Goal: Information Seeking & Learning: Learn about a topic

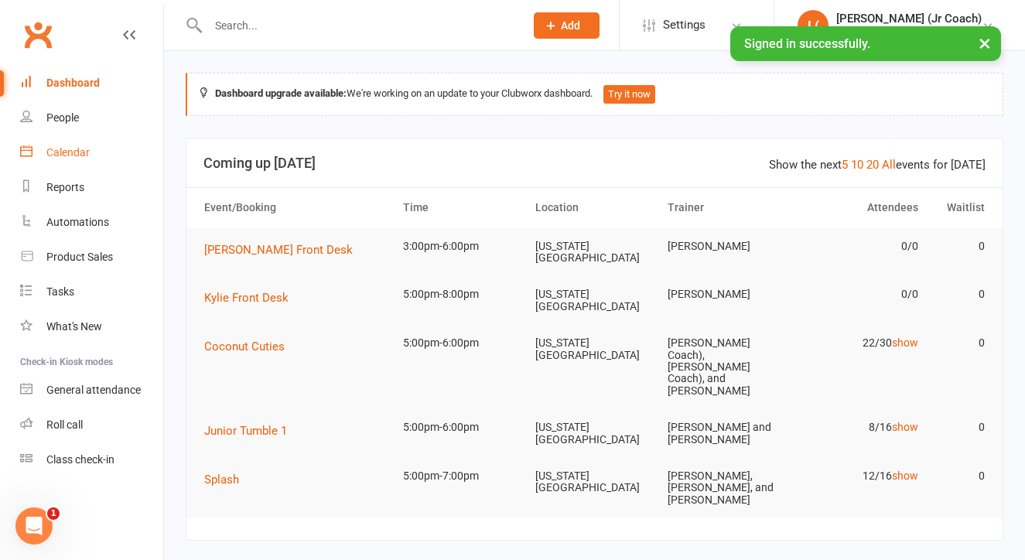
click at [92, 163] on link "Calendar" at bounding box center [91, 152] width 143 height 35
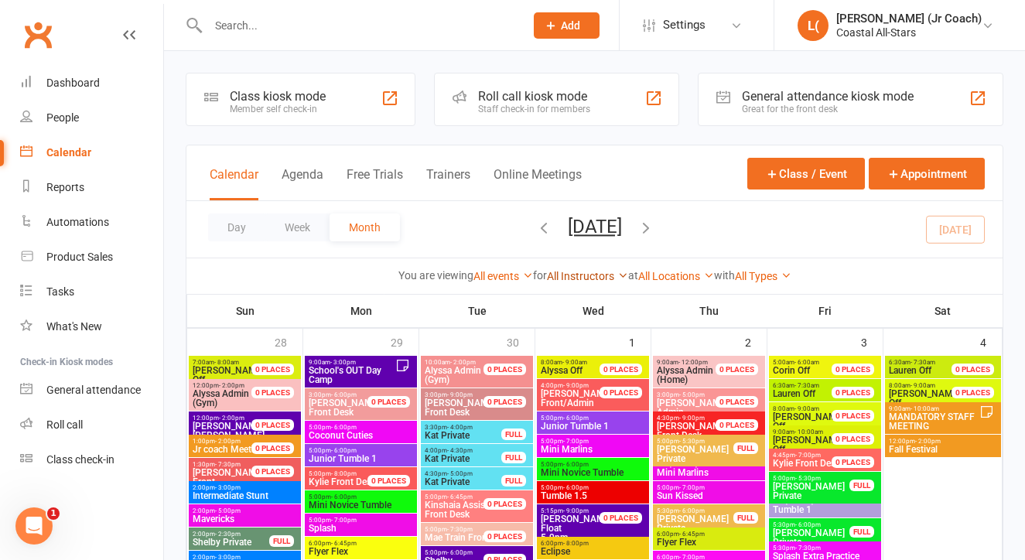
click at [562, 280] on link "All Instructors" at bounding box center [587, 276] width 81 height 12
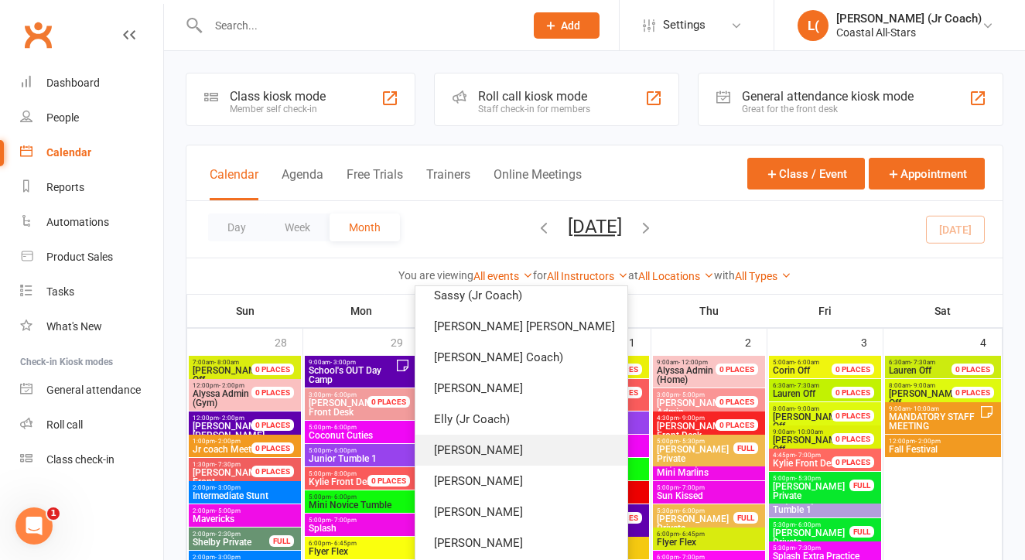
scroll to position [1000, 0]
click at [525, 460] on link "[PERSON_NAME]" at bounding box center [521, 450] width 212 height 31
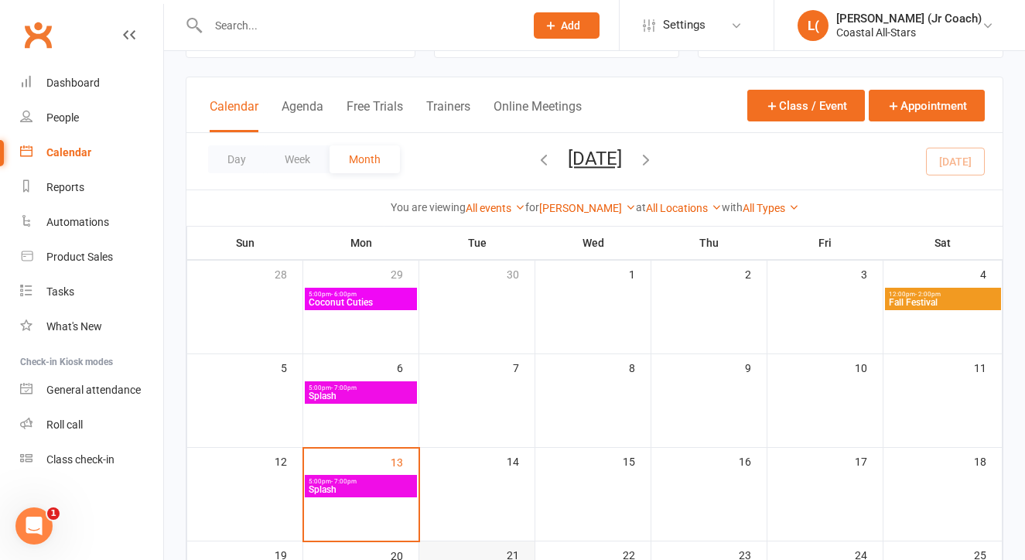
scroll to position [67, 0]
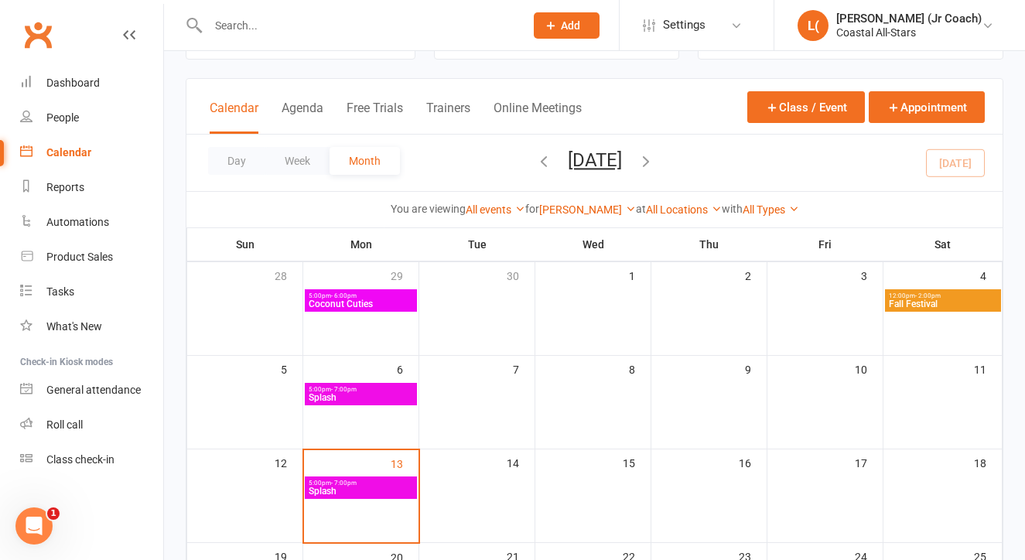
click at [654, 172] on button "button" at bounding box center [645, 162] width 17 height 27
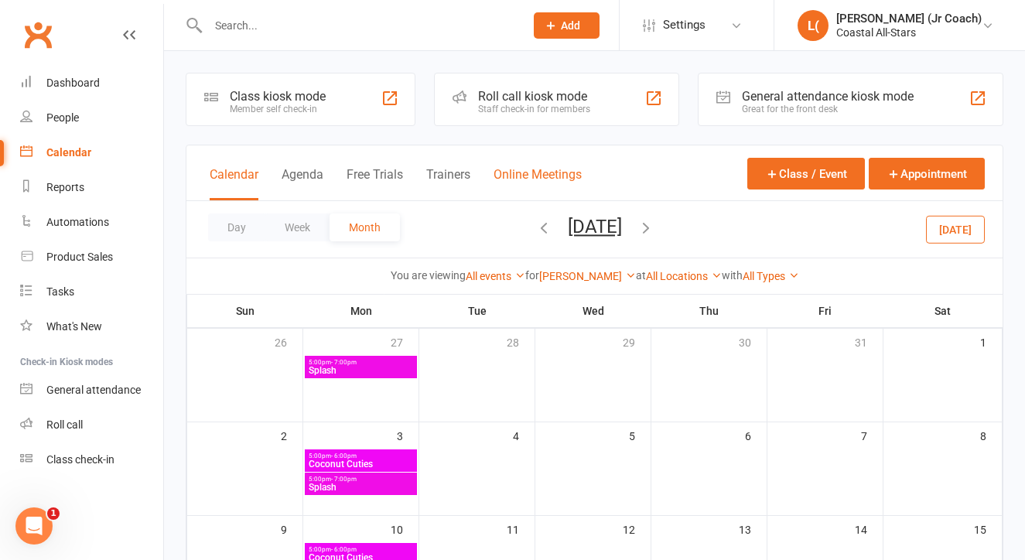
scroll to position [0, 0]
click at [510, 213] on div "Day Week Month [DATE] [DATE] Sun Mon Tue Wed Thu Fri Sat 28 29 30 01 02 03 04 0…" at bounding box center [594, 229] width 816 height 56
click at [535, 221] on icon "button" at bounding box center [543, 227] width 17 height 17
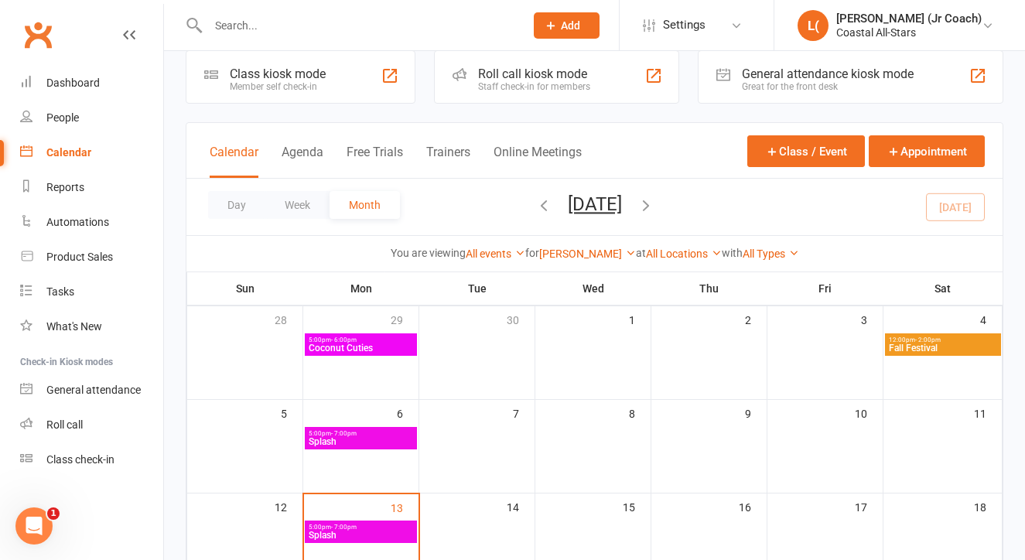
scroll to position [24, 0]
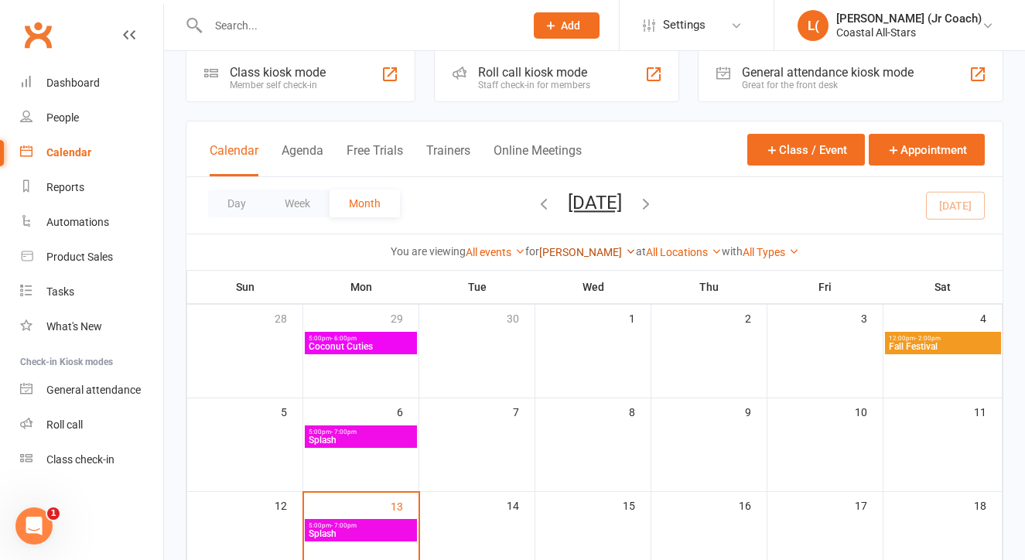
click at [561, 255] on link "[PERSON_NAME]" at bounding box center [587, 252] width 97 height 12
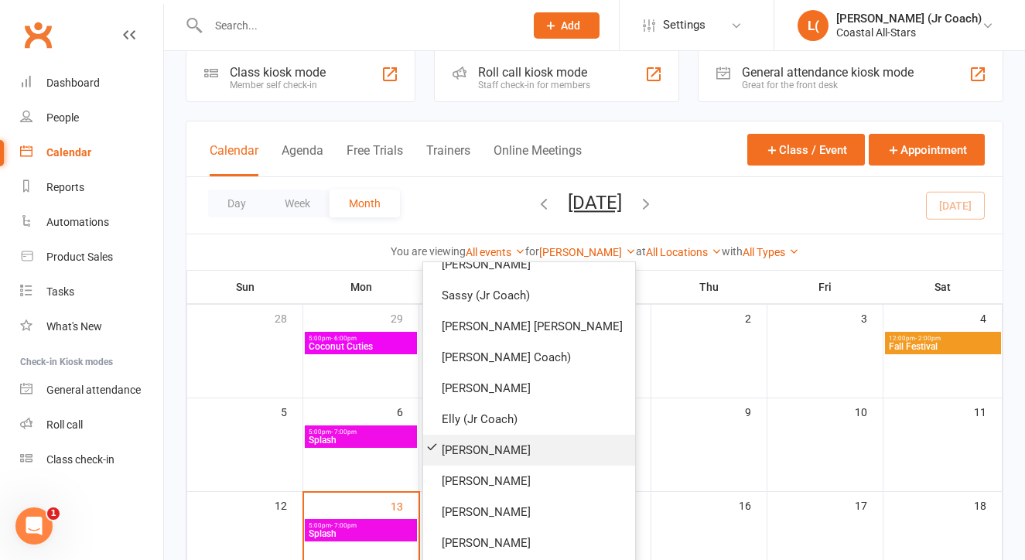
scroll to position [1007, 0]
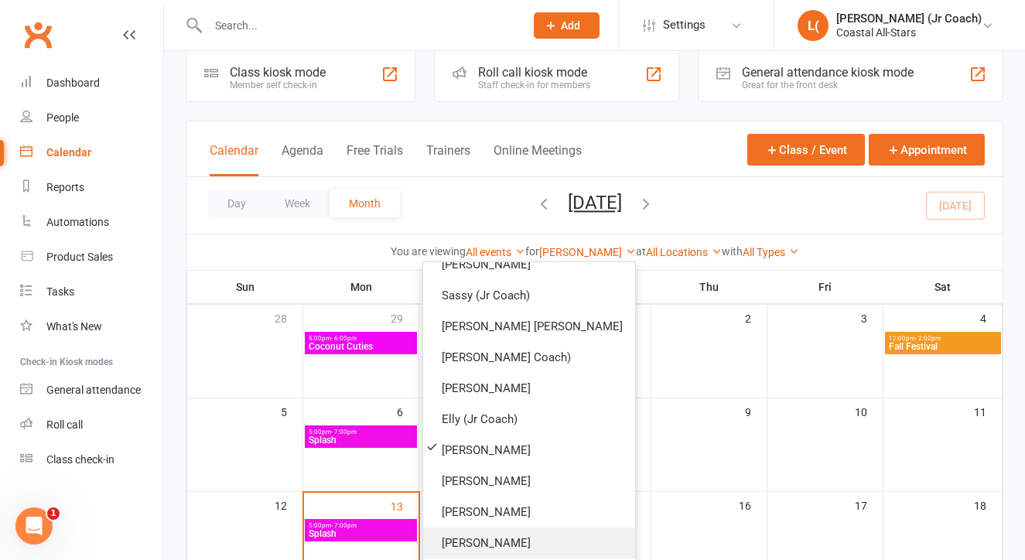
click at [520, 533] on link "[PERSON_NAME]" at bounding box center [529, 542] width 212 height 31
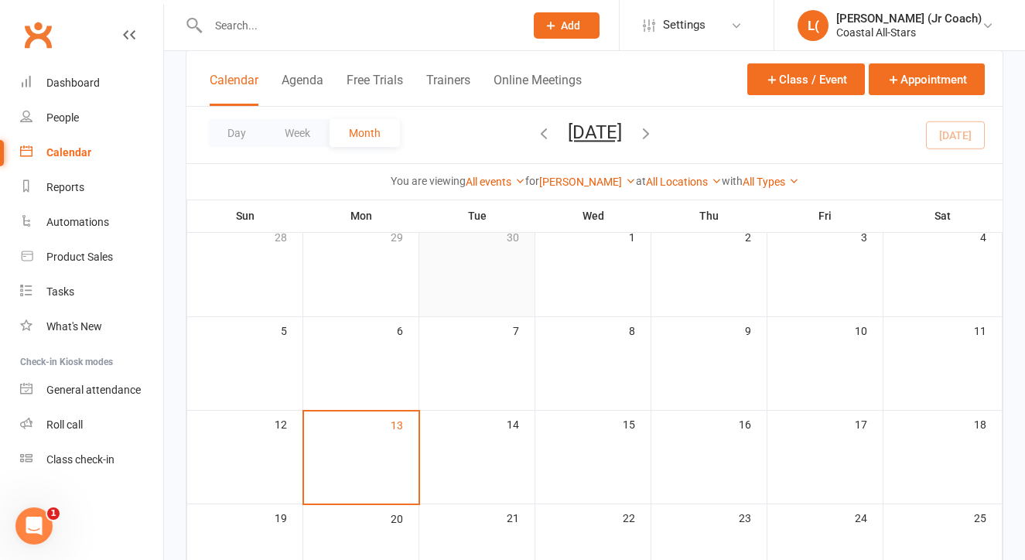
scroll to position [124, 0]
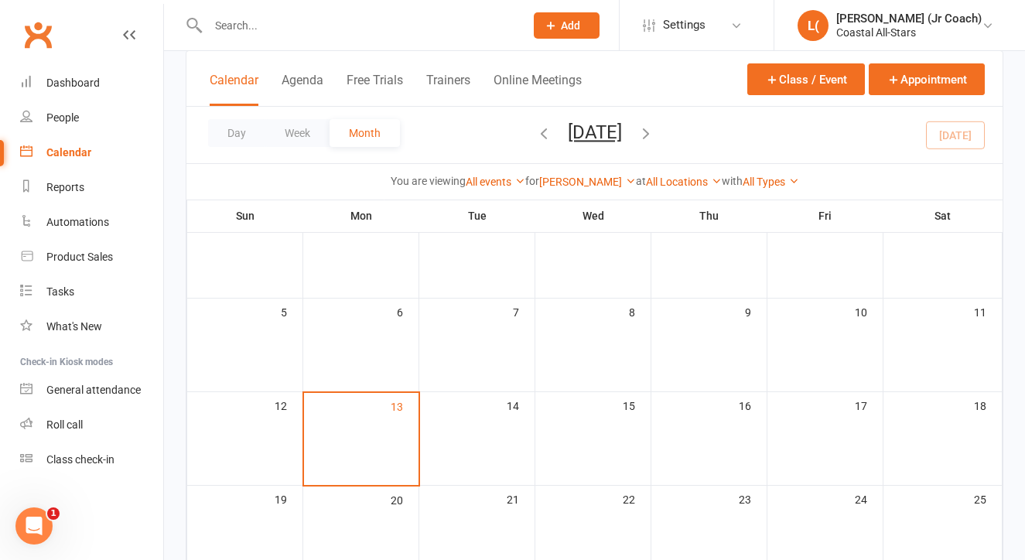
click at [568, 170] on div "You are viewing All events All events Empty events Full events Non-empty events…" at bounding box center [594, 181] width 816 height 36
click at [568, 180] on link "[PERSON_NAME]" at bounding box center [587, 182] width 97 height 12
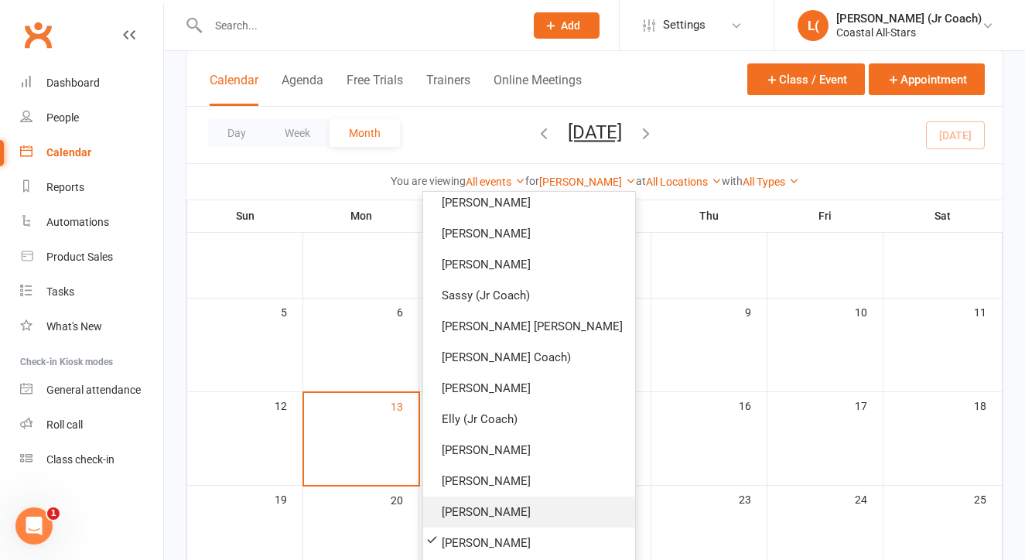
click at [517, 501] on link "[PERSON_NAME]" at bounding box center [529, 512] width 212 height 31
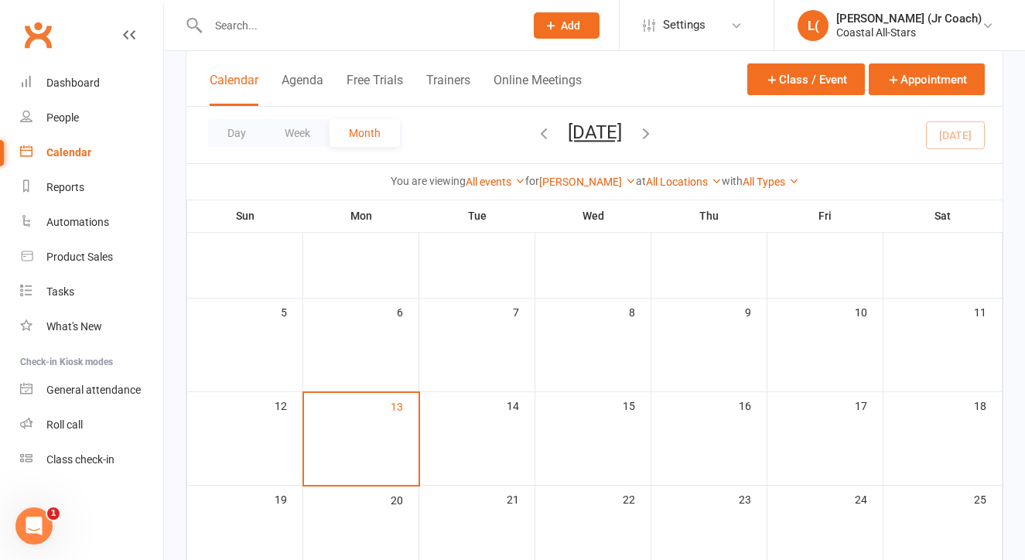
click at [586, 189] on div "[PERSON_NAME] Show All Instructors [PERSON_NAME] [PERSON_NAME] (Jr Coach) [PERS…" at bounding box center [587, 181] width 97 height 17
click at [587, 189] on div "[PERSON_NAME] Show All Instructors [PERSON_NAME] [PERSON_NAME] (Jr Coach) [PERS…" at bounding box center [587, 181] width 97 height 17
click at [591, 181] on link "[PERSON_NAME]" at bounding box center [587, 182] width 97 height 12
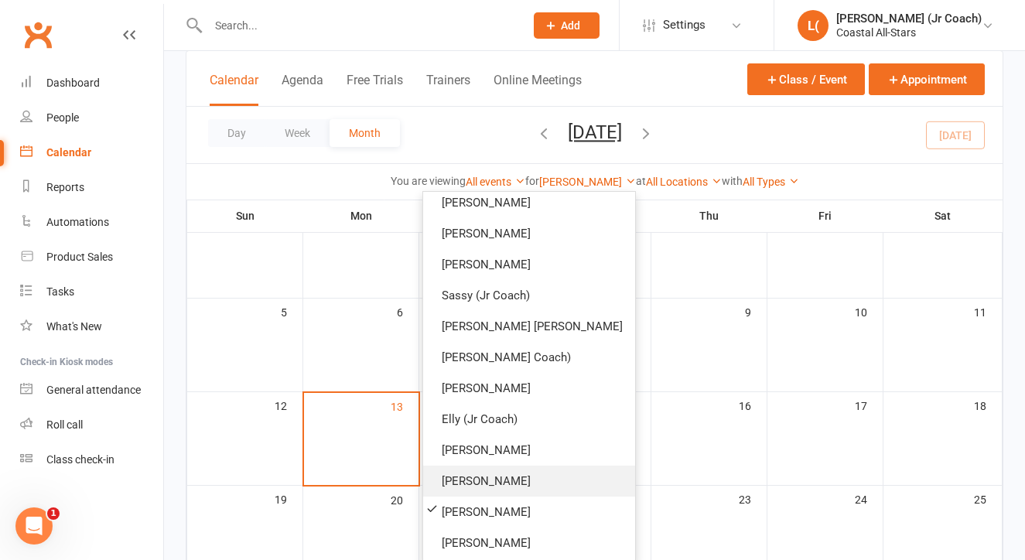
click at [509, 477] on link "[PERSON_NAME]" at bounding box center [529, 481] width 212 height 31
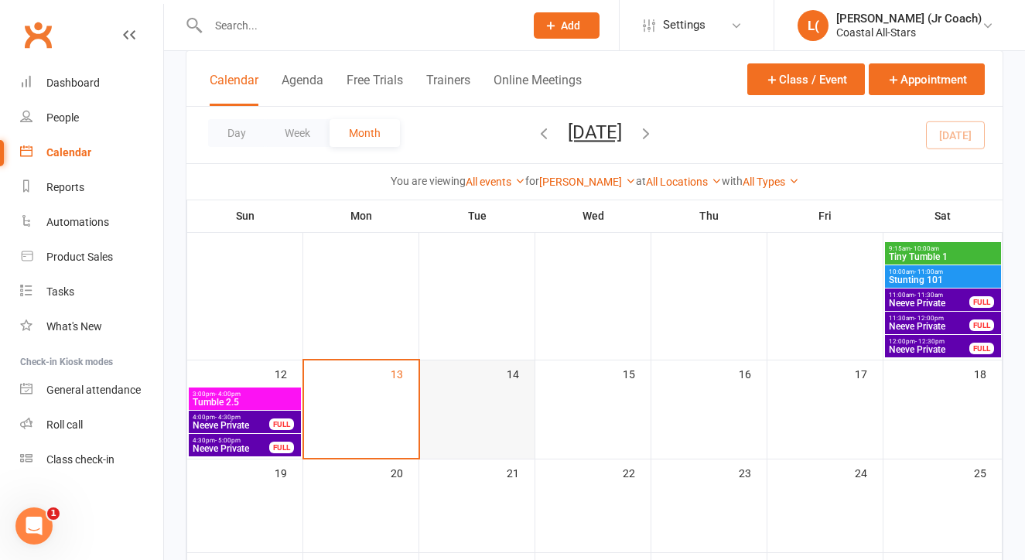
scroll to position [207, 0]
click at [900, 254] on span "Tiny Tumble 1" at bounding box center [943, 256] width 110 height 9
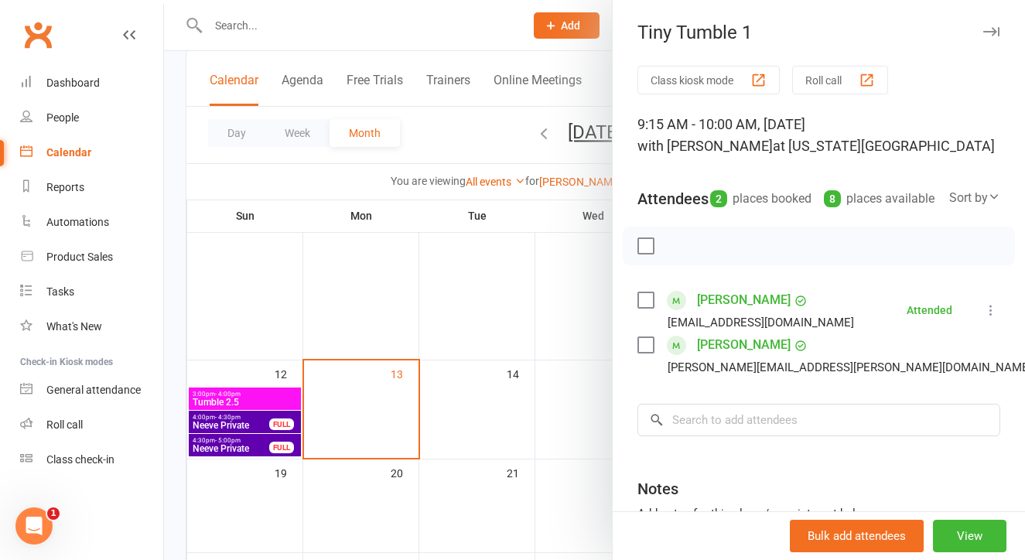
click at [581, 357] on div at bounding box center [594, 280] width 861 height 560
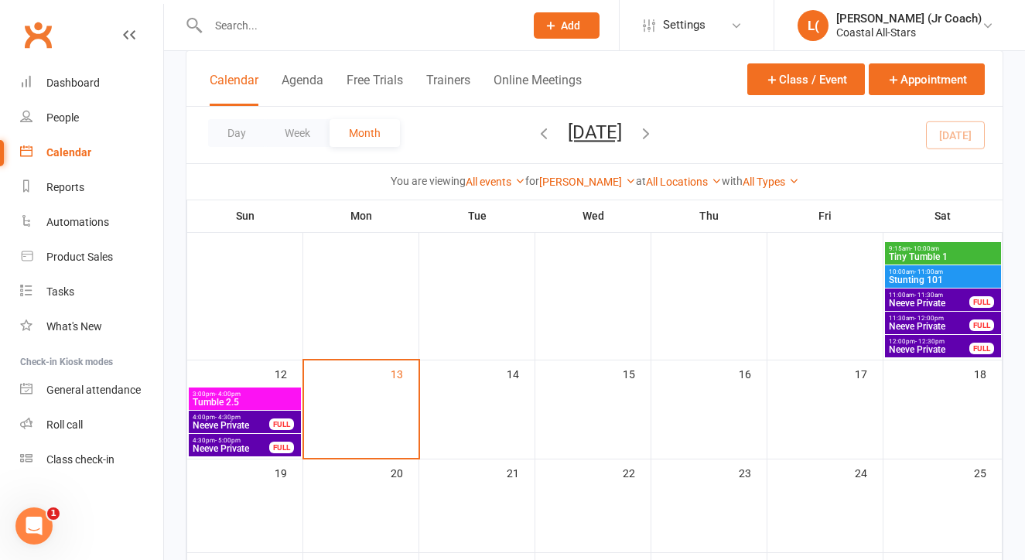
click at [904, 279] on span "Stunting 101" at bounding box center [943, 279] width 110 height 9
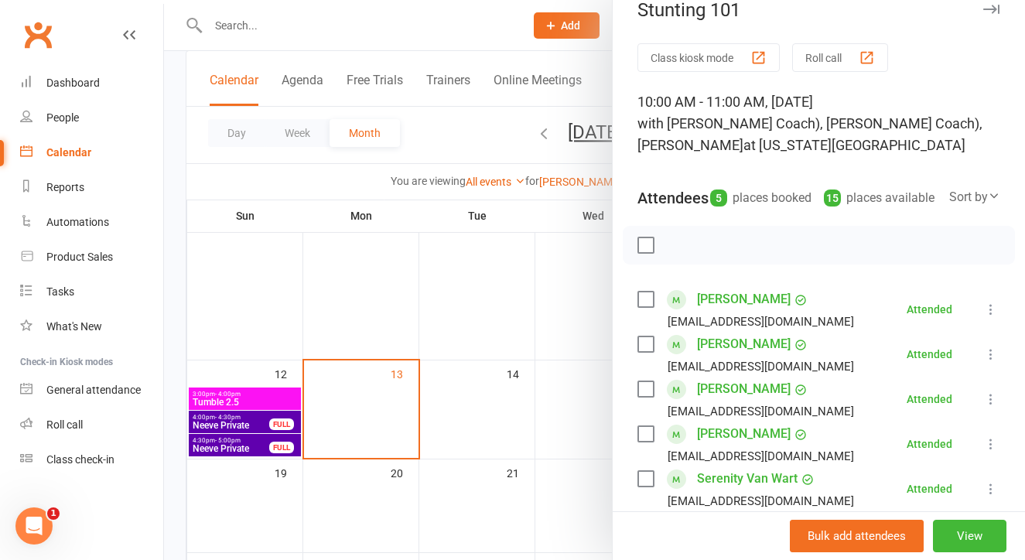
scroll to position [42, 0]
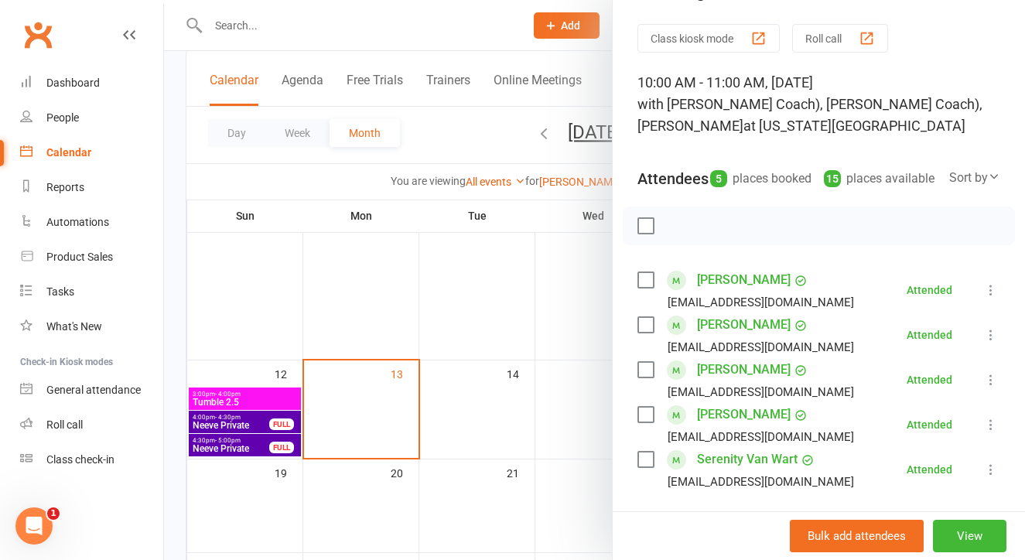
click at [534, 387] on div at bounding box center [594, 280] width 861 height 560
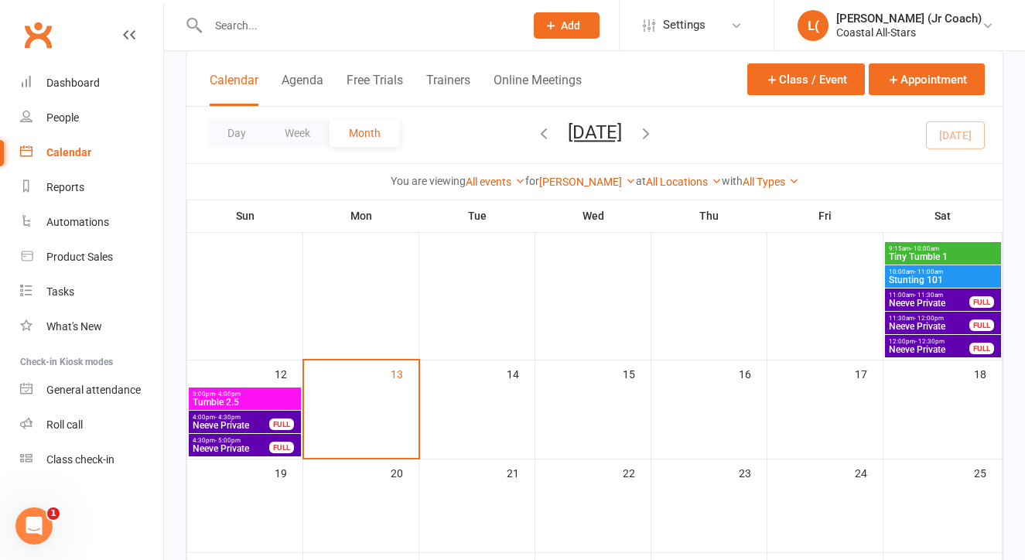
click at [913, 322] on span "Neeve Private" at bounding box center [929, 326] width 82 height 9
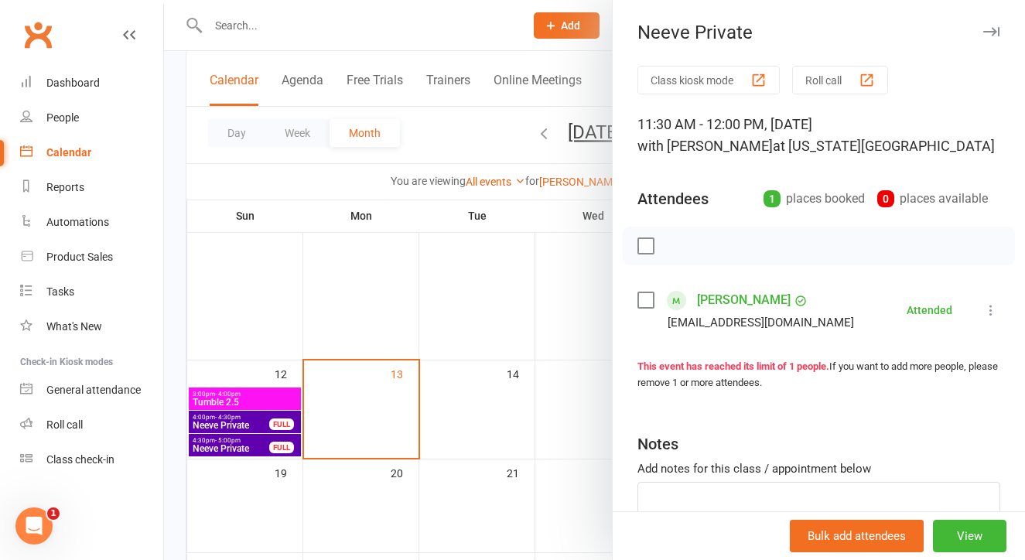
click at [551, 343] on div at bounding box center [594, 280] width 861 height 560
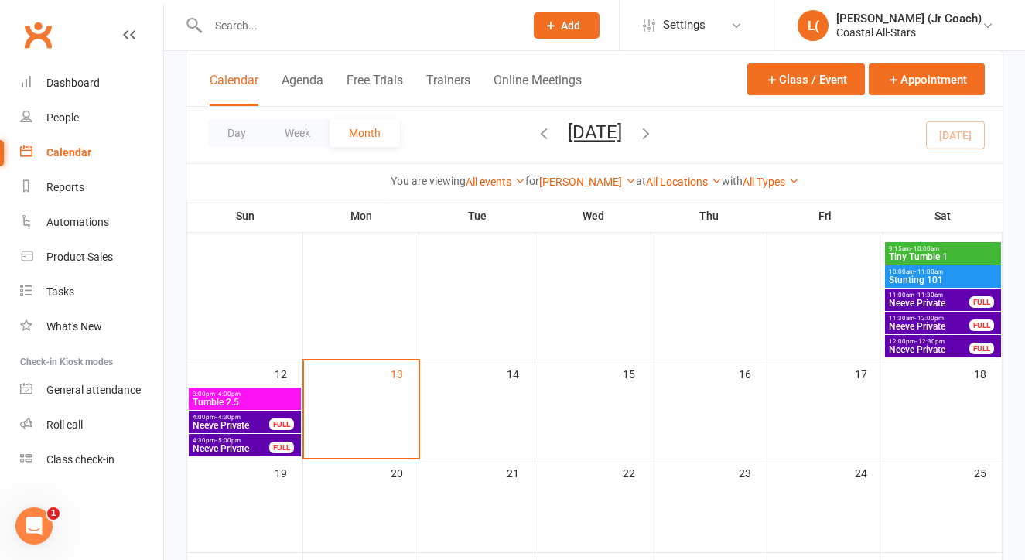
click at [224, 418] on span "- 4:30pm" at bounding box center [228, 417] width 26 height 7
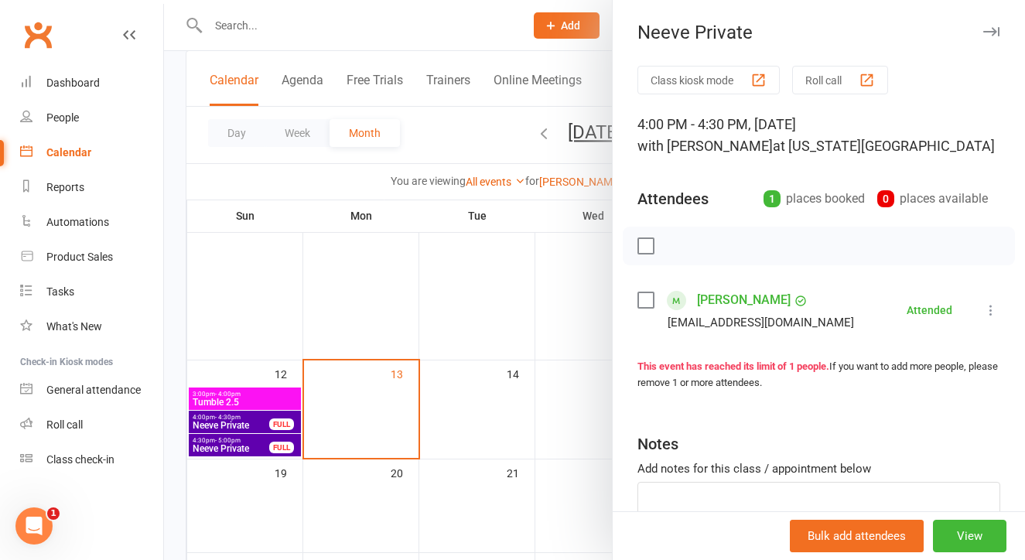
click at [415, 382] on div at bounding box center [594, 280] width 861 height 560
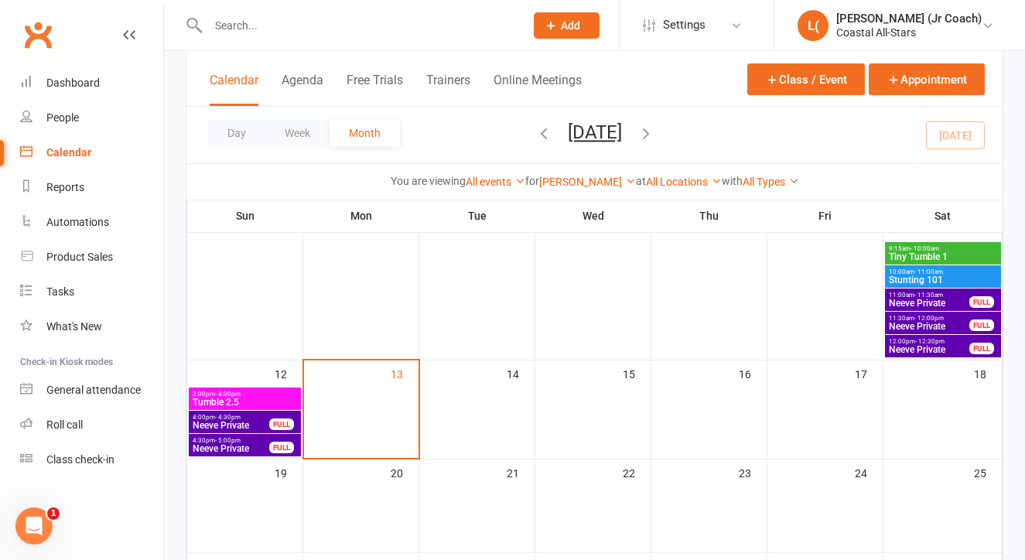
click at [255, 394] on span "3:00pm - 4:00pm" at bounding box center [245, 394] width 106 height 7
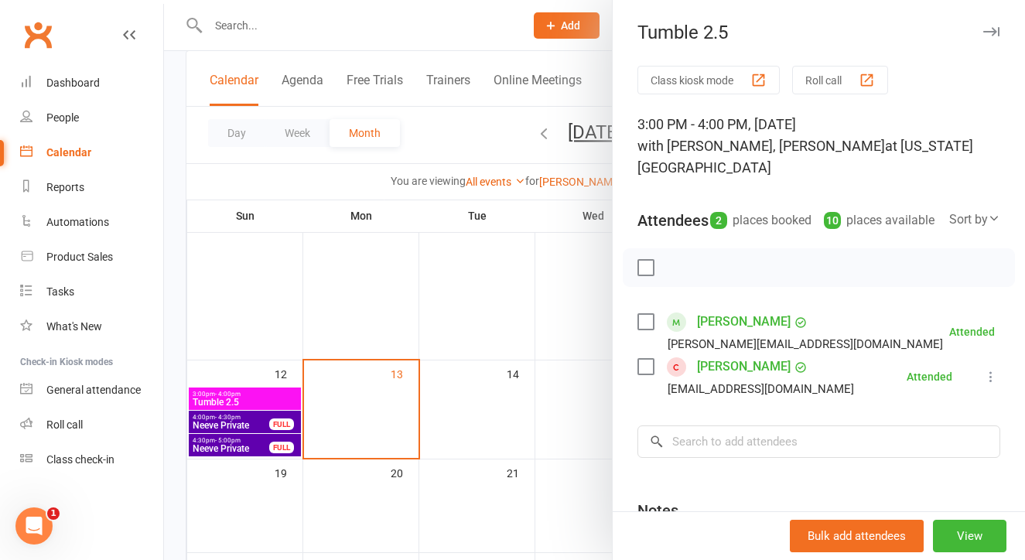
click at [442, 350] on div at bounding box center [594, 280] width 861 height 560
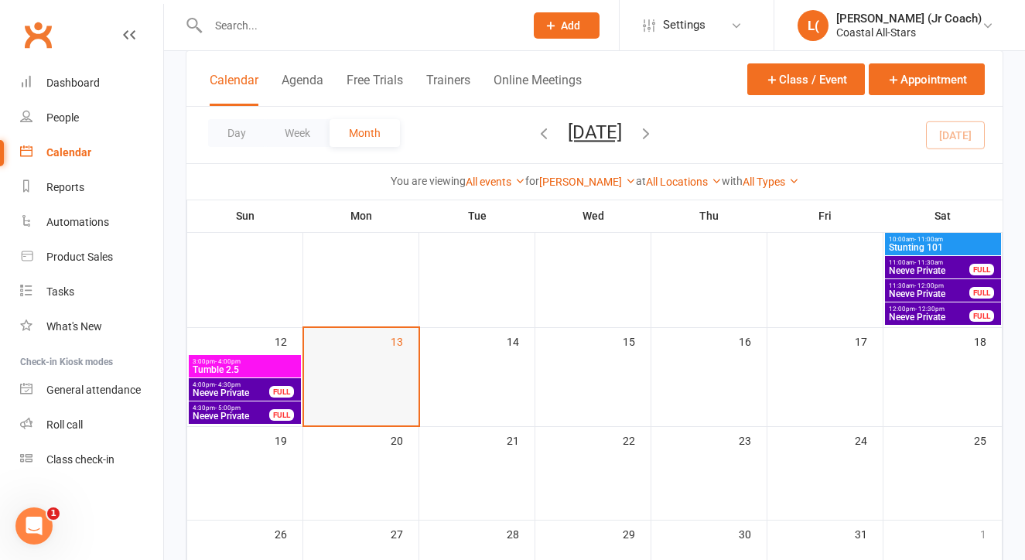
scroll to position [241, 0]
click at [587, 187] on link "[PERSON_NAME]" at bounding box center [587, 182] width 97 height 12
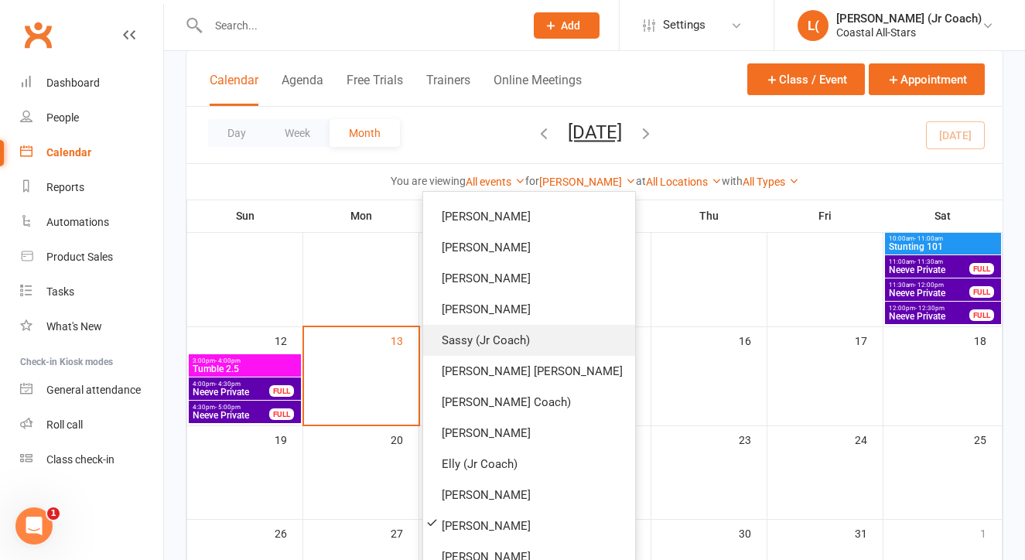
scroll to position [882, 0]
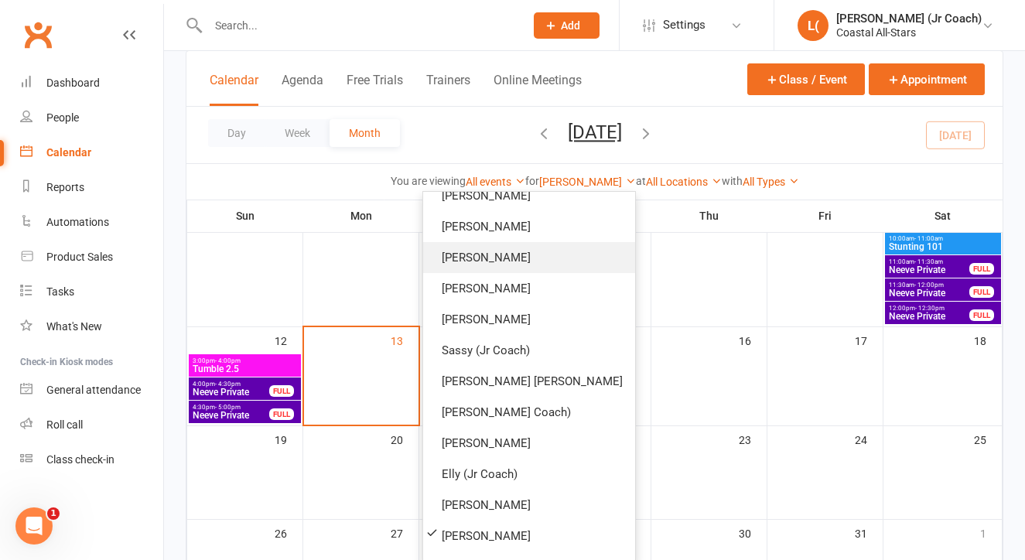
click at [524, 257] on link "[PERSON_NAME]" at bounding box center [529, 257] width 212 height 31
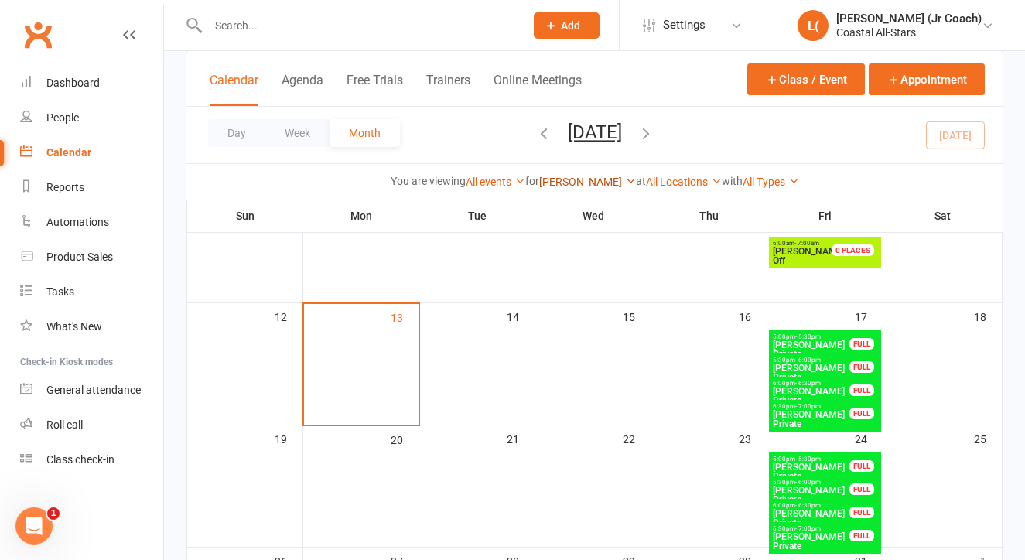
click at [595, 182] on link "[PERSON_NAME]" at bounding box center [587, 182] width 97 height 12
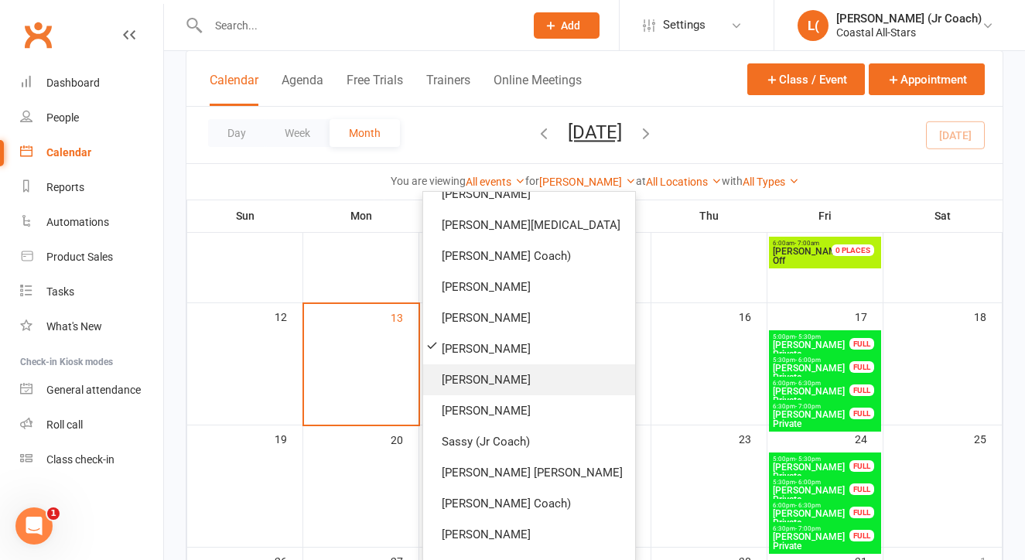
scroll to position [669, 0]
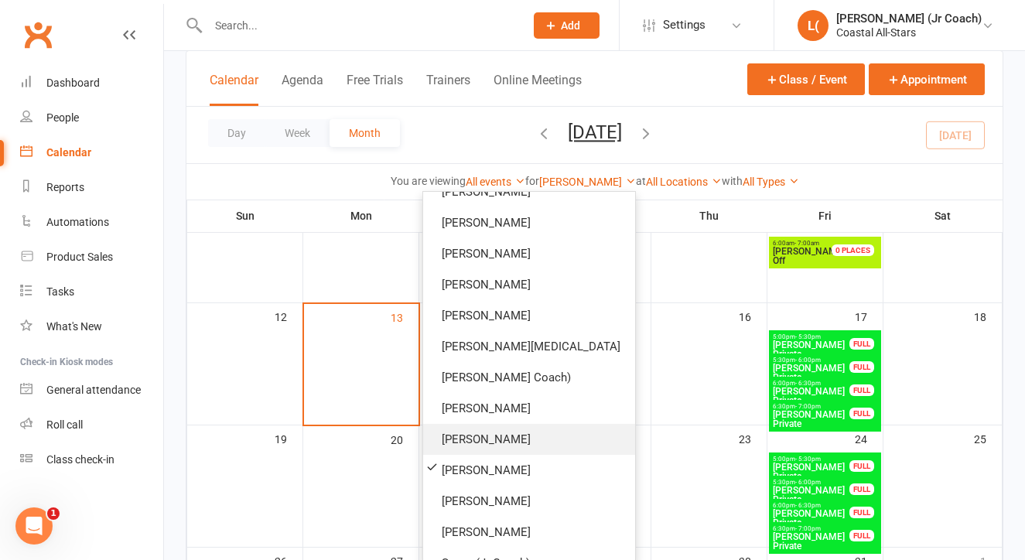
click at [512, 432] on link "[PERSON_NAME]" at bounding box center [529, 439] width 212 height 31
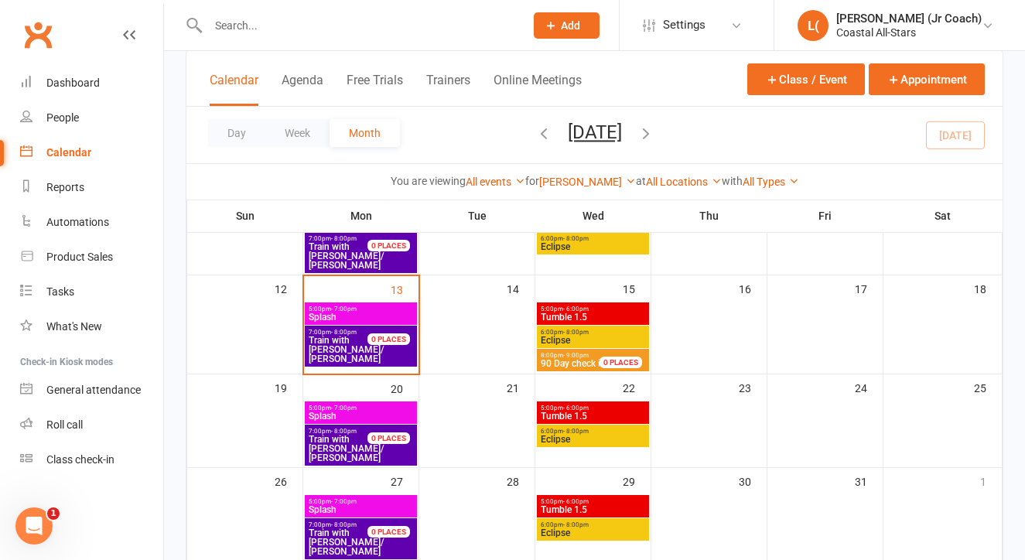
click at [558, 360] on span "90 Day check in" at bounding box center [573, 363] width 65 height 11
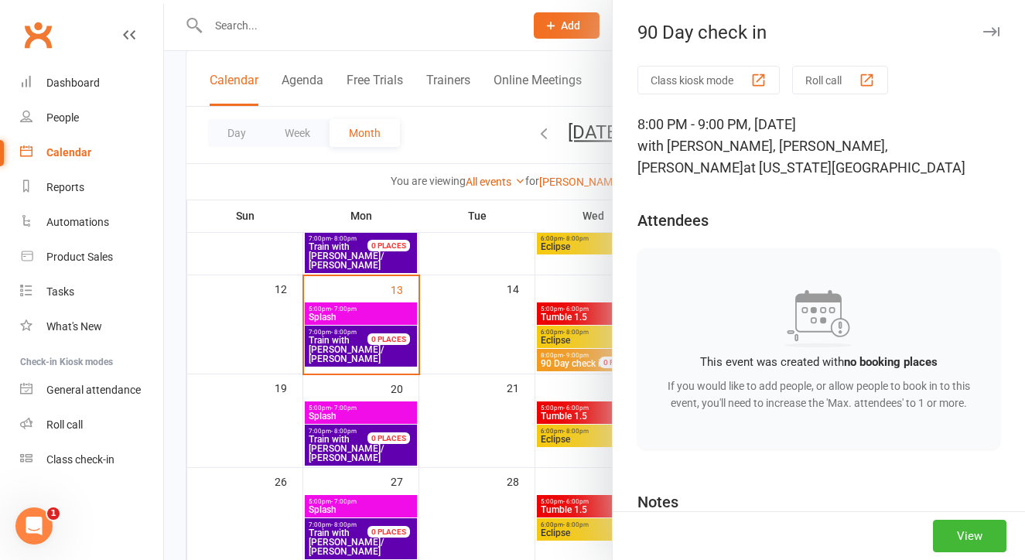
click at [496, 370] on div at bounding box center [594, 280] width 861 height 560
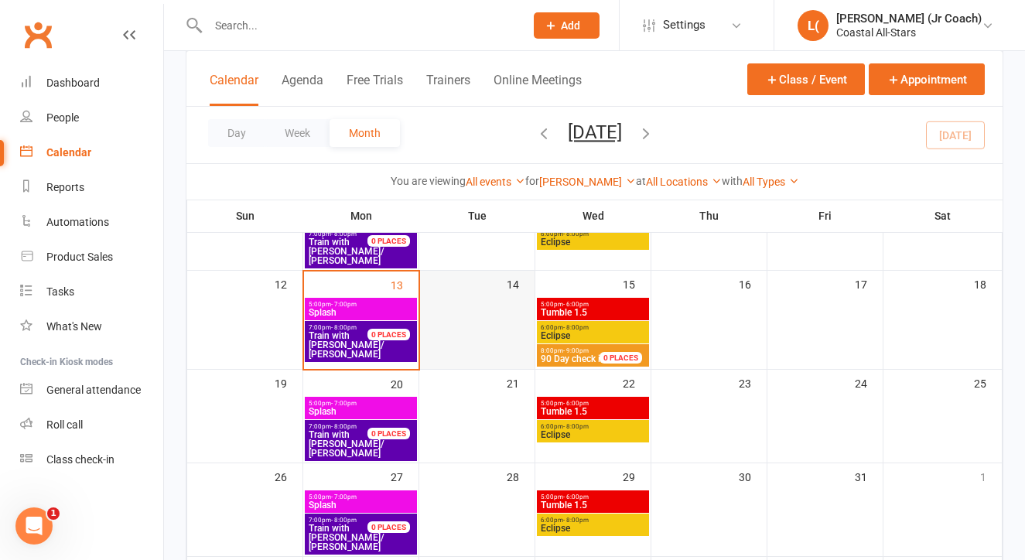
scroll to position [247, 0]
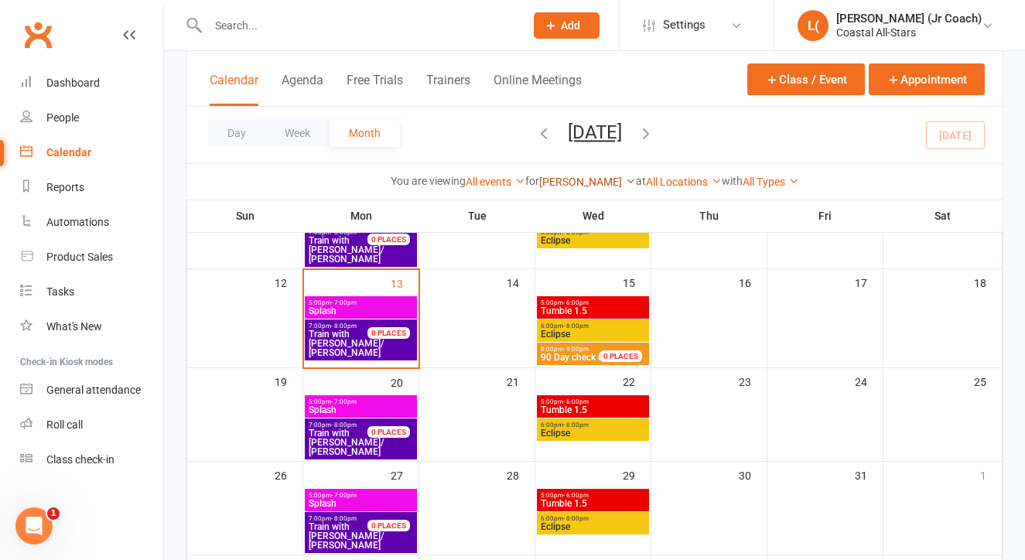
click at [559, 184] on link "[PERSON_NAME]" at bounding box center [587, 182] width 97 height 12
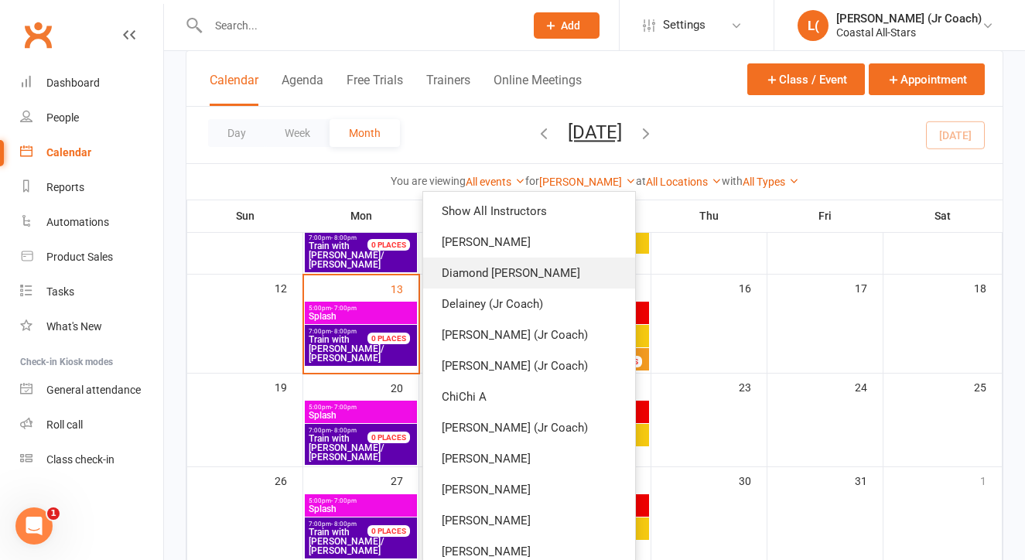
scroll to position [0, 0]
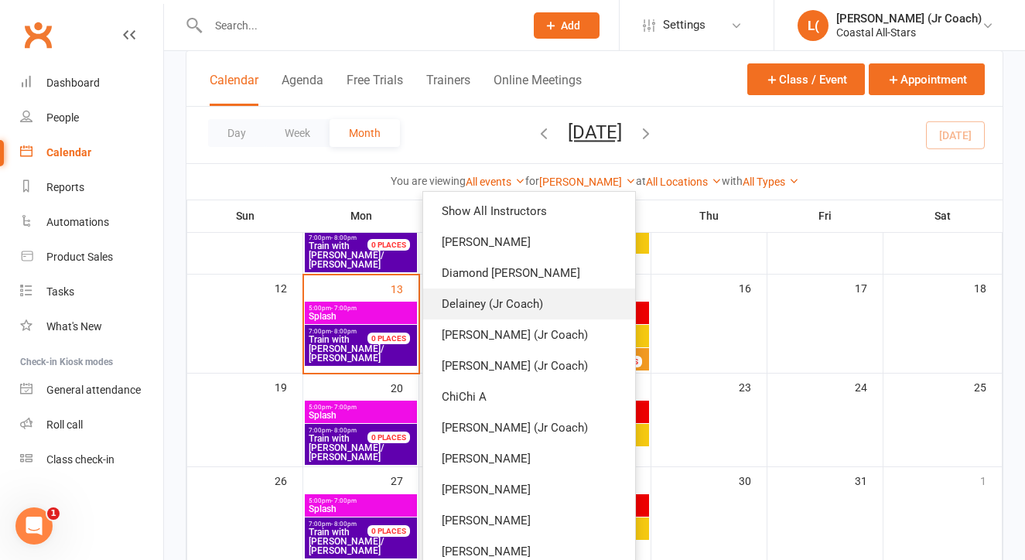
click at [521, 303] on link "Delainey (Jr Coach)" at bounding box center [529, 303] width 212 height 31
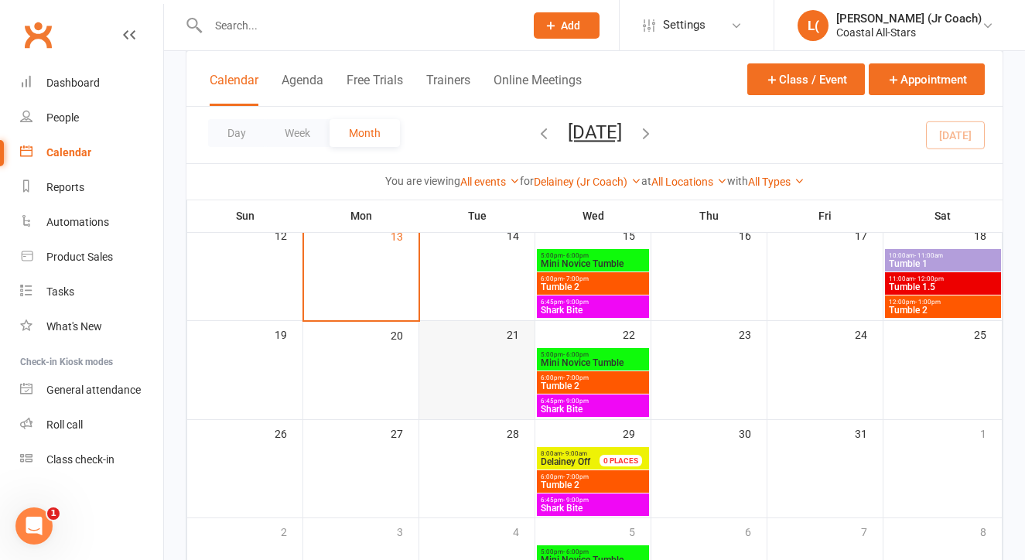
scroll to position [300, 0]
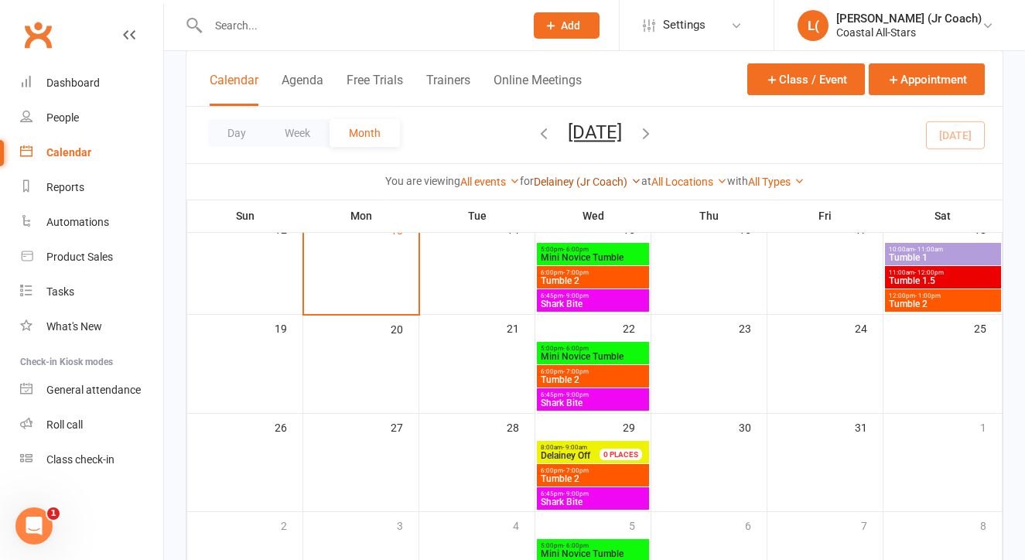
click at [553, 182] on link "Delainey (Jr Coach)" at bounding box center [588, 182] width 108 height 12
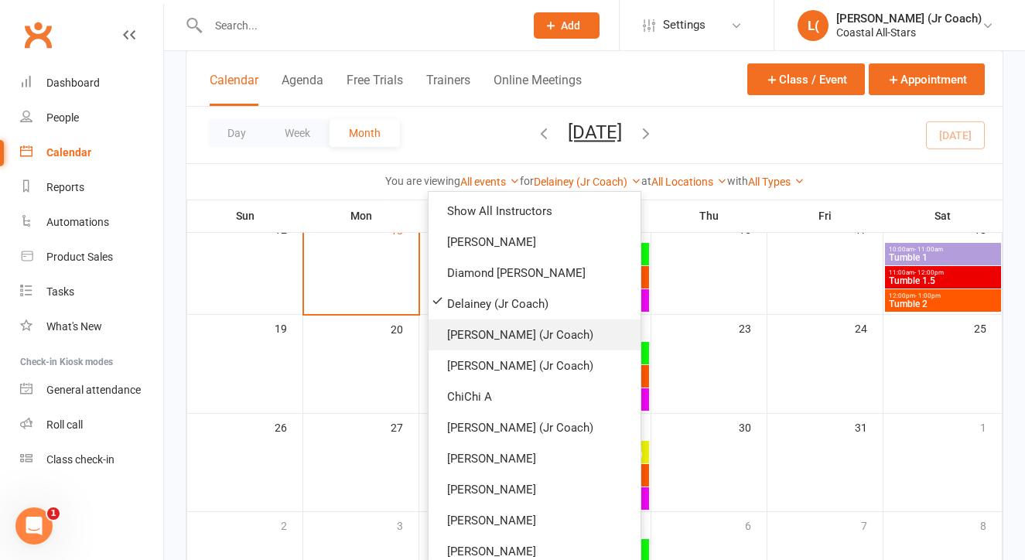
click at [531, 332] on link "[PERSON_NAME] (Jr Coach)" at bounding box center [534, 334] width 212 height 31
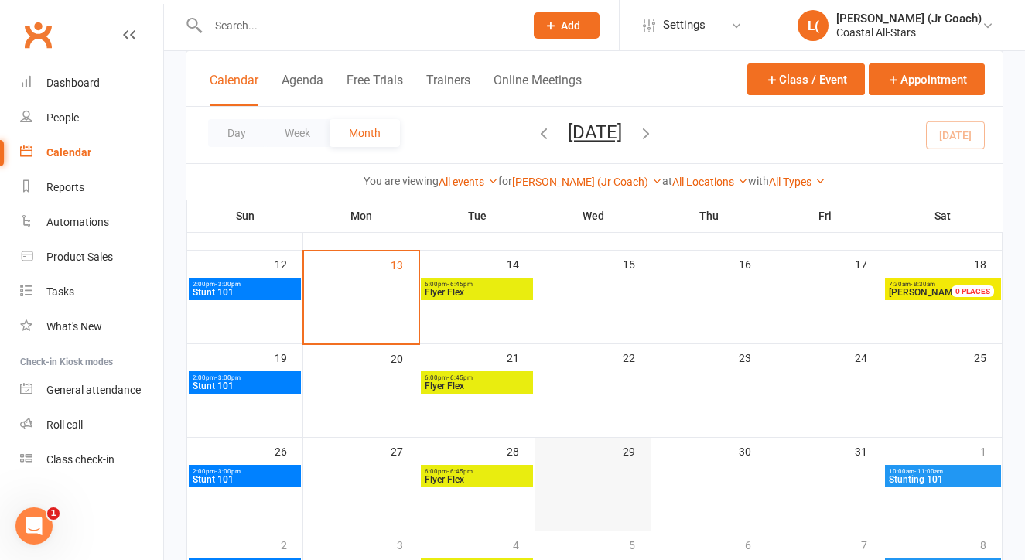
scroll to position [229, 0]
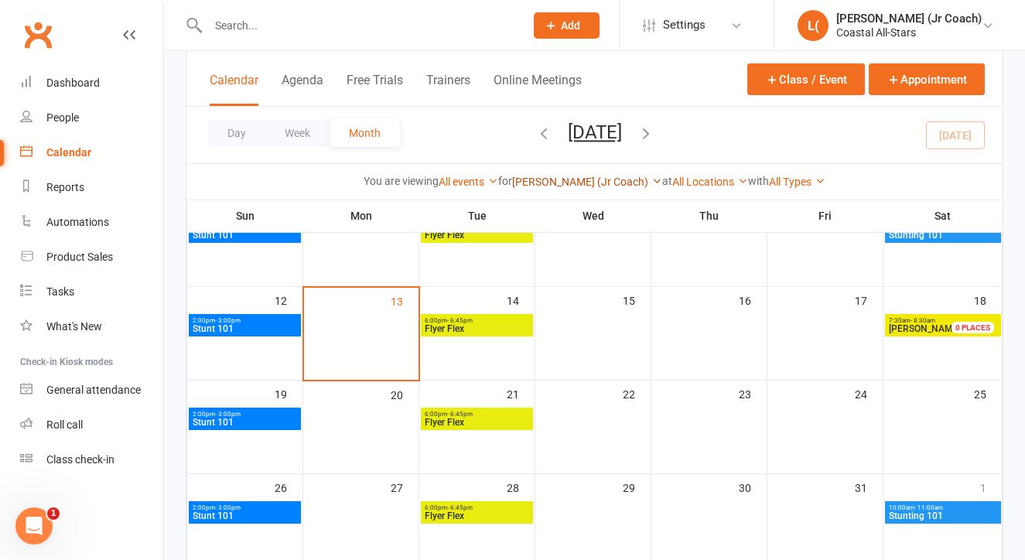
click at [589, 181] on link "[PERSON_NAME] (Jr Coach)" at bounding box center [587, 182] width 150 height 12
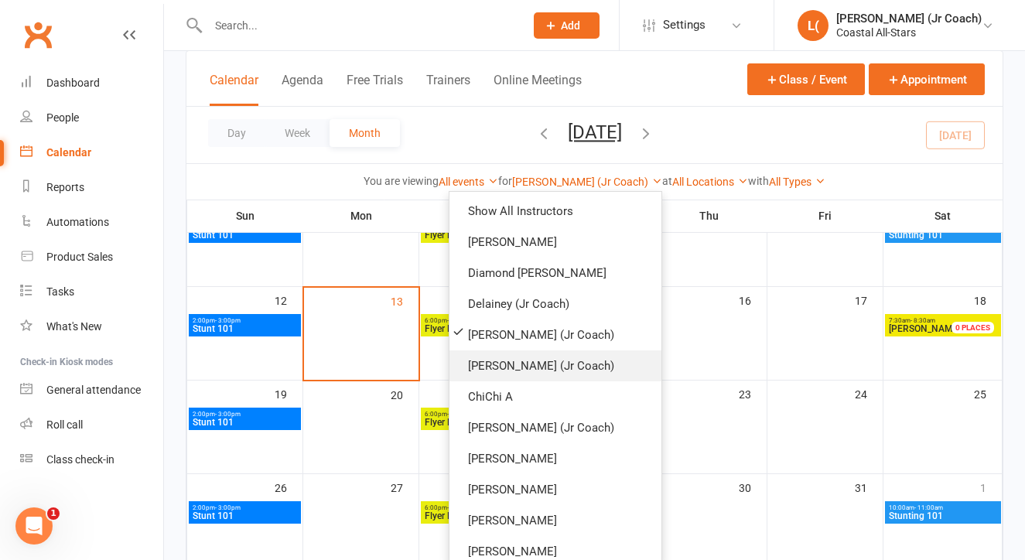
click at [582, 369] on link "[PERSON_NAME] (Jr Coach)" at bounding box center [555, 365] width 212 height 31
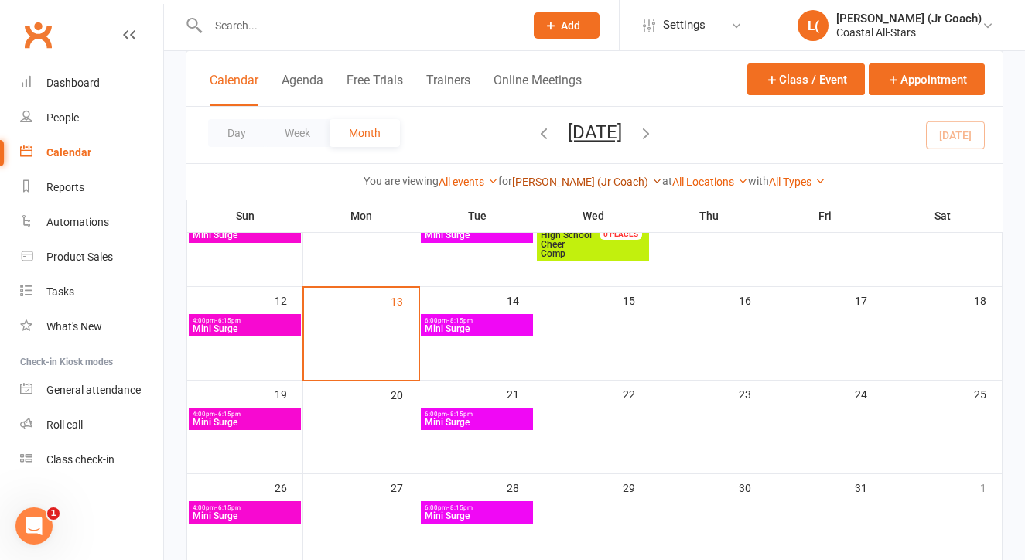
click at [605, 182] on link "[PERSON_NAME] (Jr Coach)" at bounding box center [587, 182] width 150 height 12
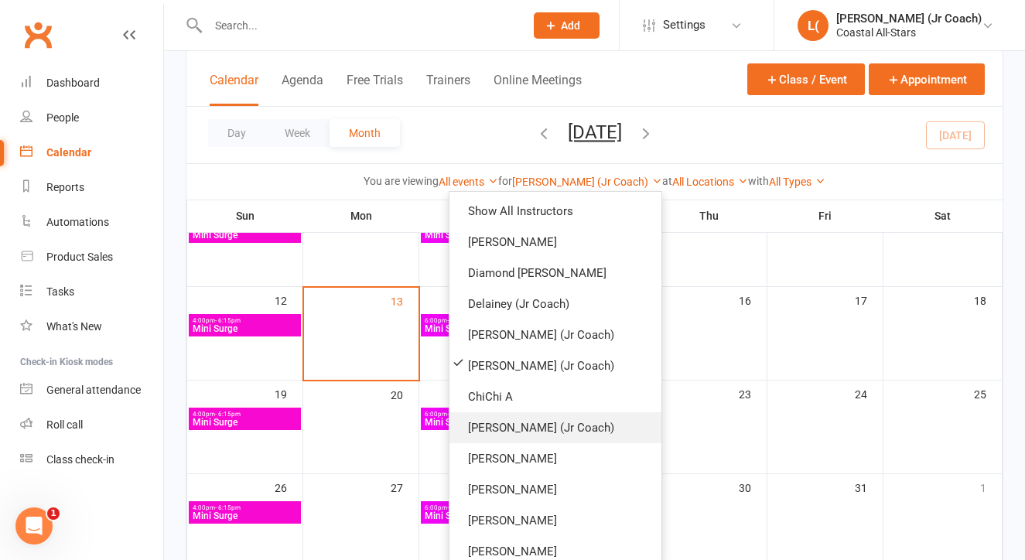
click at [562, 439] on link "[PERSON_NAME] (Jr Coach)" at bounding box center [555, 427] width 212 height 31
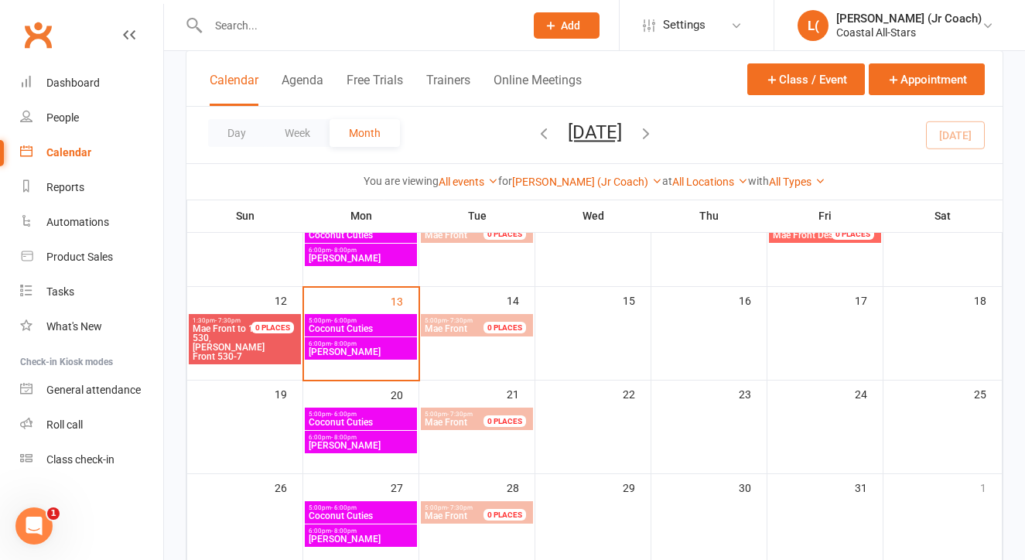
click at [250, 345] on span "Mae Front to 130 530, [PERSON_NAME] Front 530-7" at bounding box center [231, 342] width 78 height 37
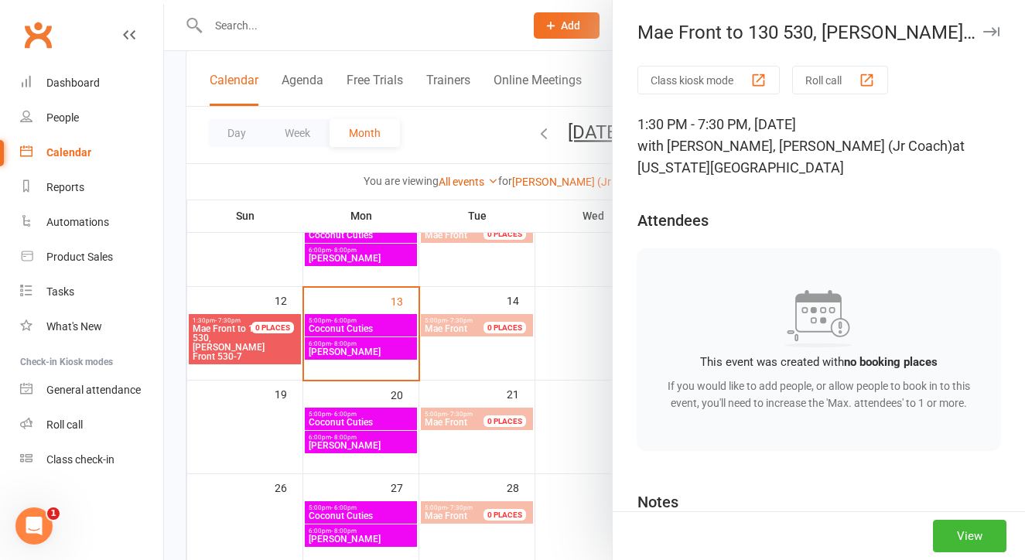
click at [241, 424] on div at bounding box center [594, 280] width 861 height 560
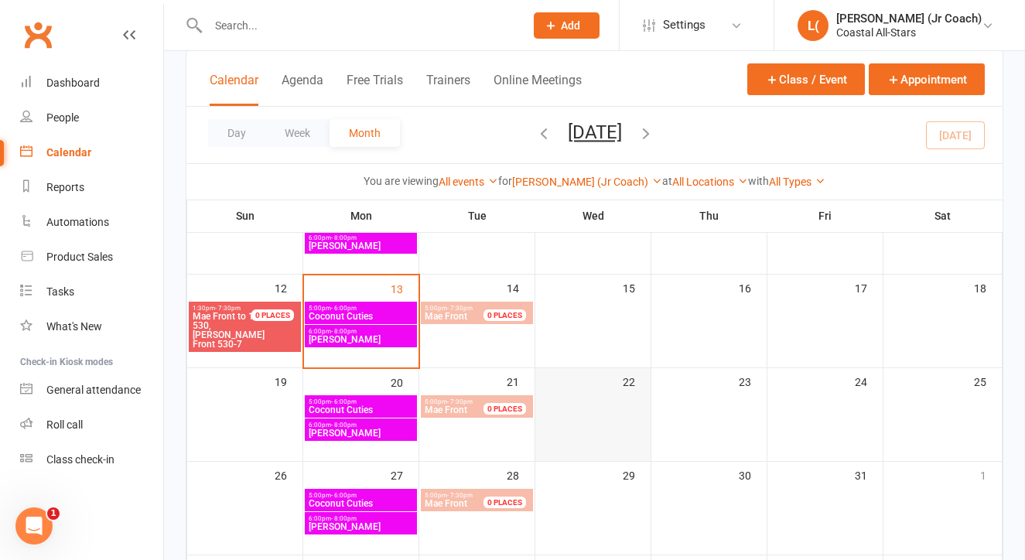
scroll to position [241, 0]
click at [582, 177] on link "[PERSON_NAME] (Jr Coach)" at bounding box center [587, 182] width 150 height 12
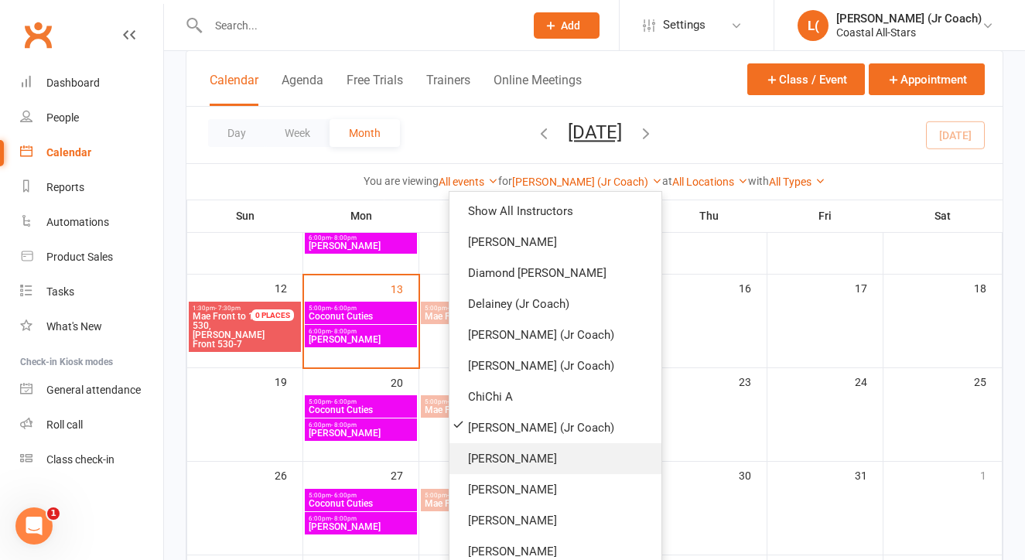
click at [534, 454] on link "[PERSON_NAME]" at bounding box center [555, 458] width 212 height 31
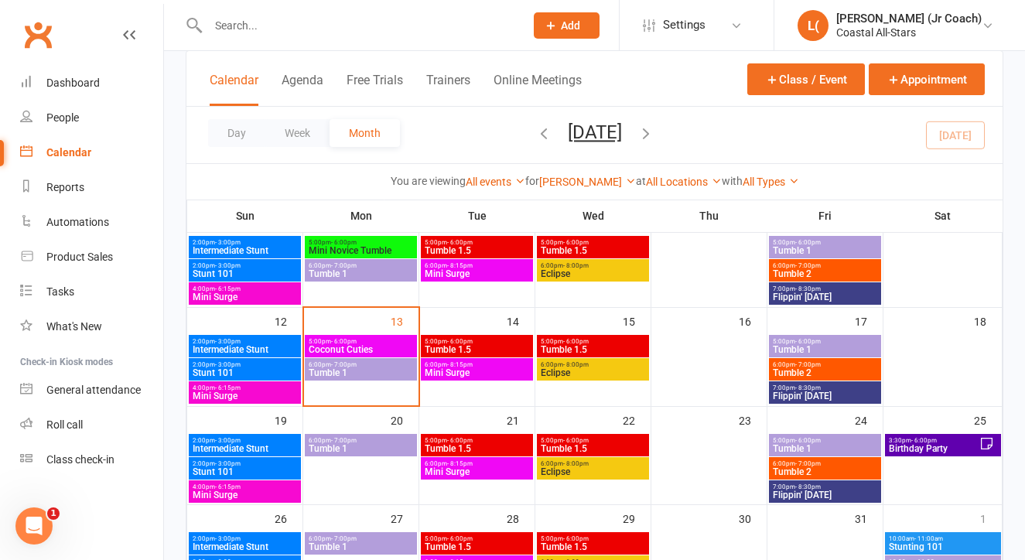
click at [358, 346] on span "Coconut Cuties" at bounding box center [361, 349] width 106 height 9
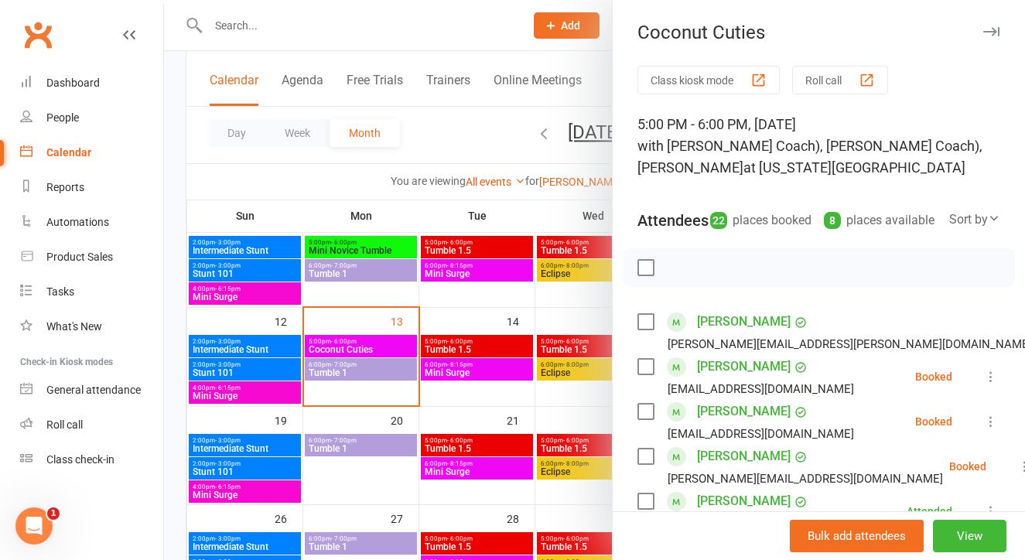
click at [370, 482] on div at bounding box center [594, 280] width 861 height 560
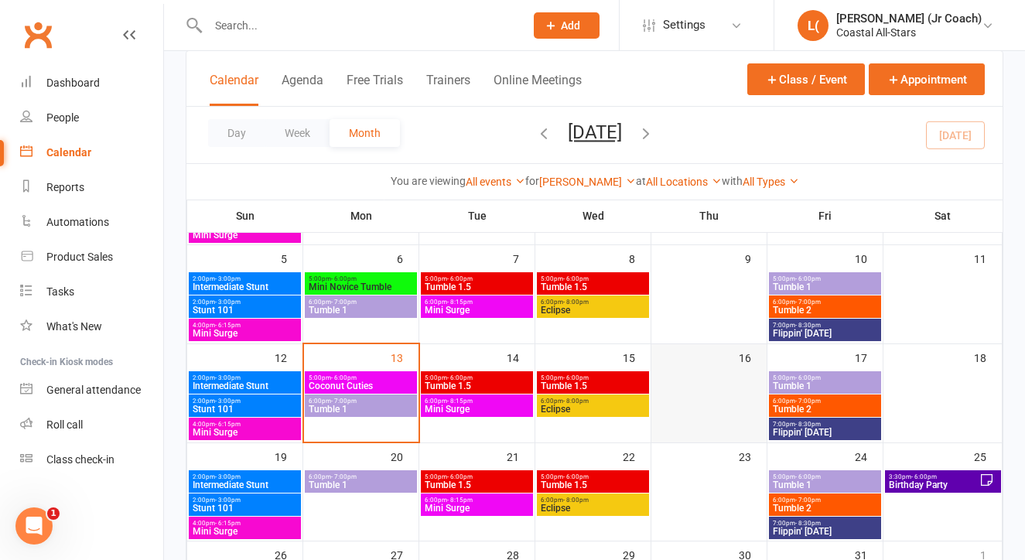
scroll to position [206, 0]
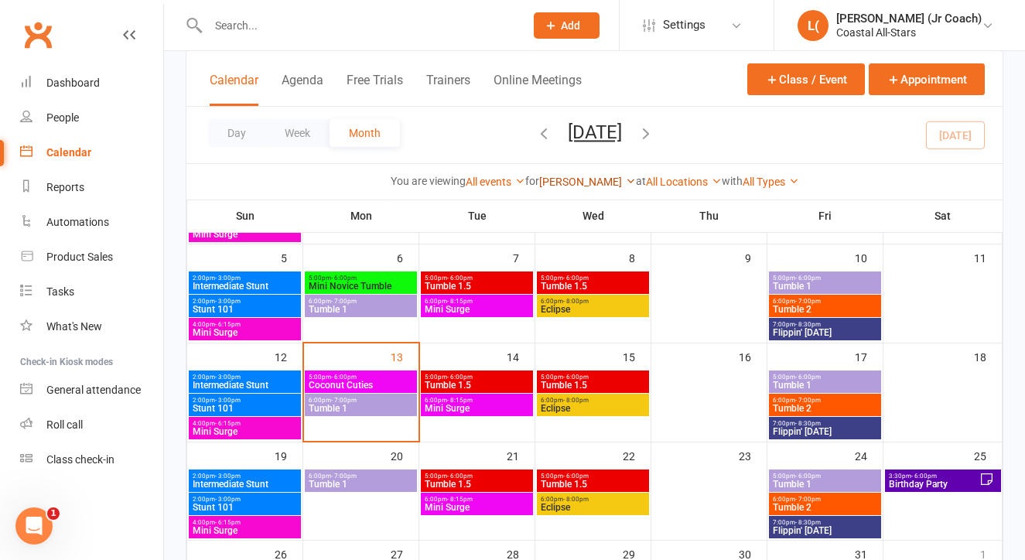
click at [592, 178] on link "[PERSON_NAME]" at bounding box center [587, 182] width 97 height 12
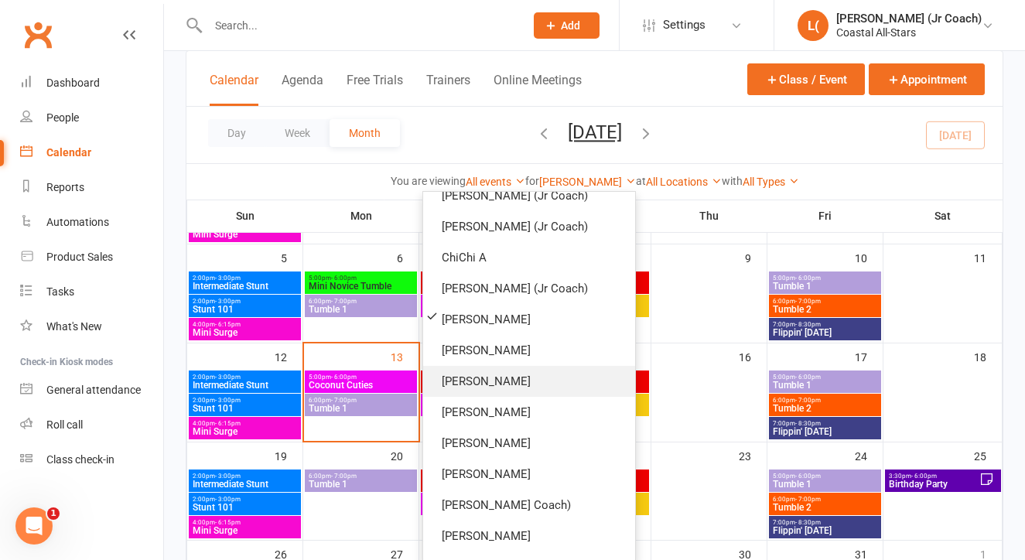
scroll to position [176, 0]
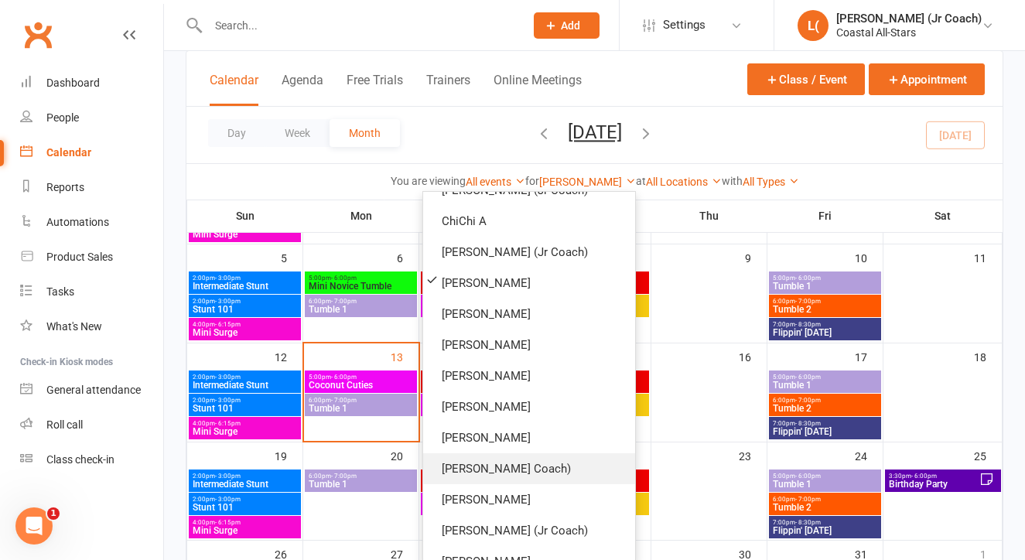
click at [550, 459] on link "[PERSON_NAME] Coach)" at bounding box center [529, 468] width 212 height 31
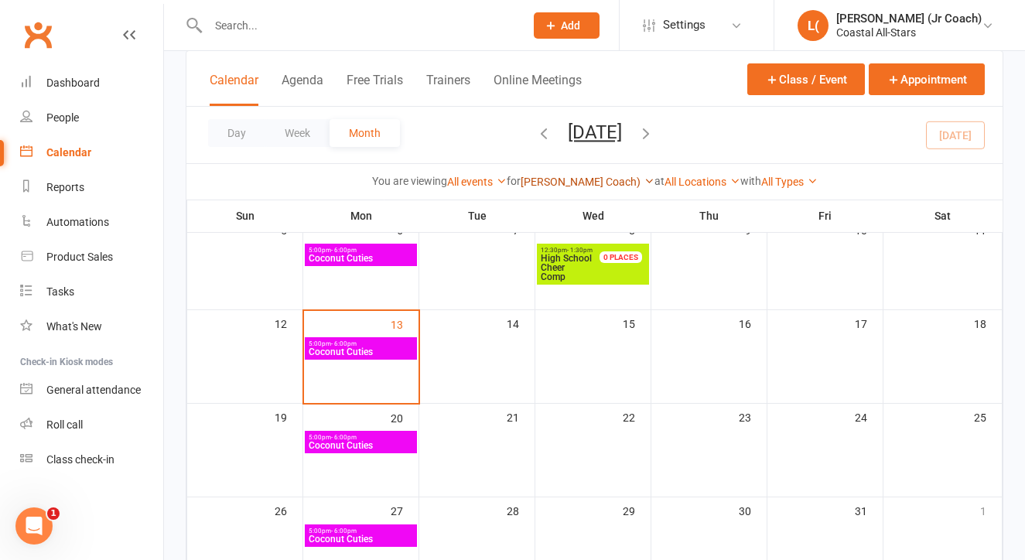
click at [554, 182] on link "[PERSON_NAME] Coach)" at bounding box center [588, 182] width 134 height 12
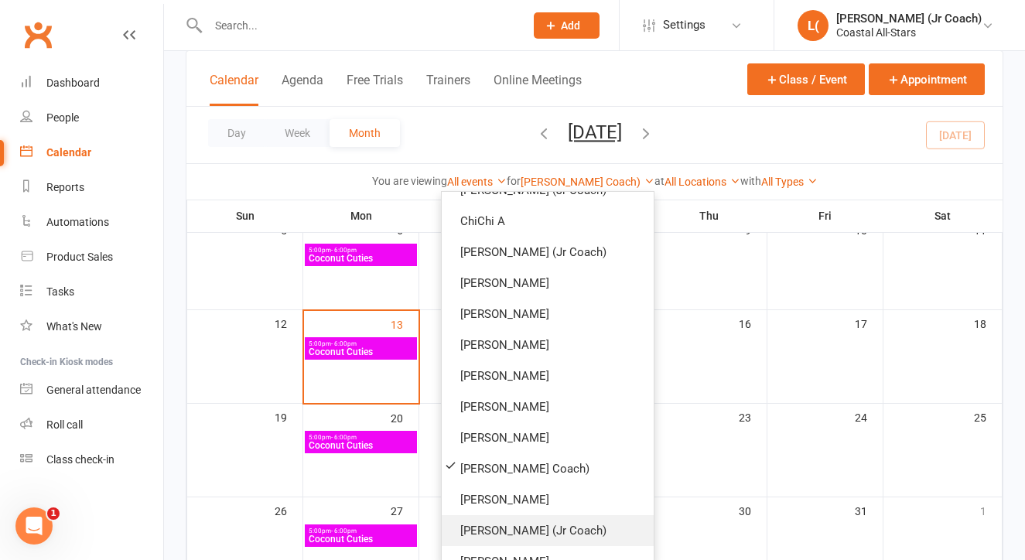
click at [534, 532] on link "[PERSON_NAME] (Jr Coach)" at bounding box center [548, 530] width 212 height 31
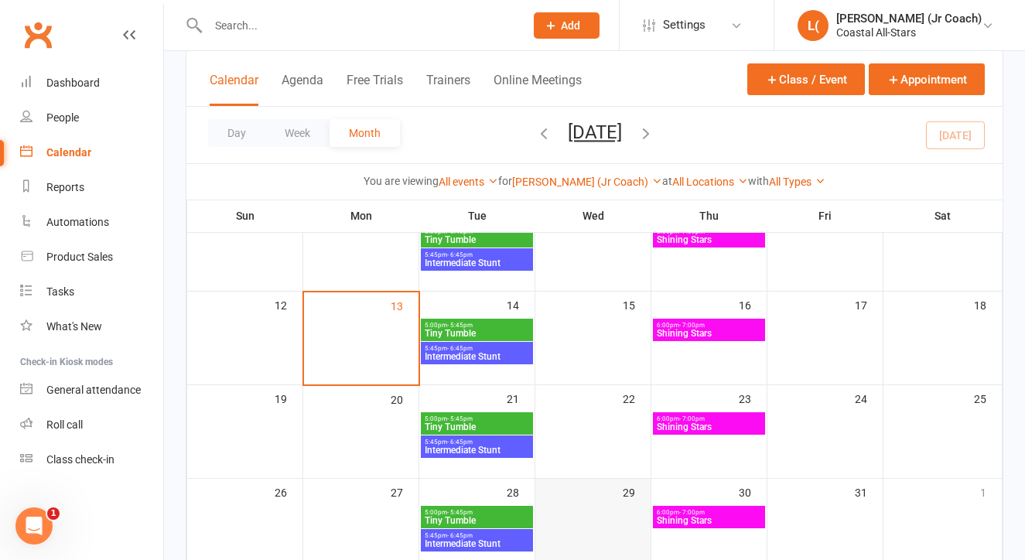
scroll to position [220, 0]
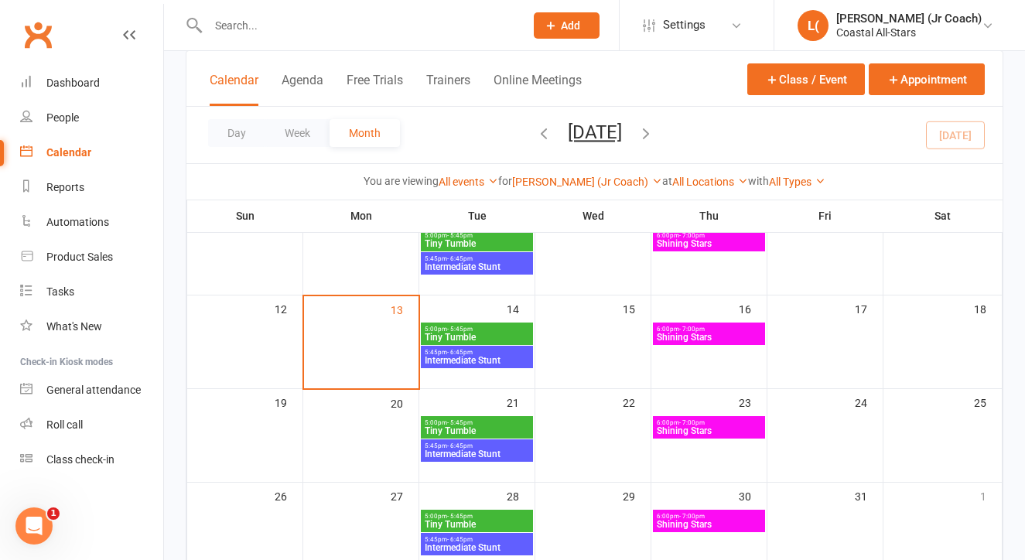
click at [582, 190] on div "[PERSON_NAME] (Jr Coach) Show All Instructors [PERSON_NAME] [PERSON_NAME] (Jr C…" at bounding box center [587, 181] width 150 height 17
click at [582, 186] on link "[PERSON_NAME] (Jr Coach)" at bounding box center [587, 182] width 150 height 12
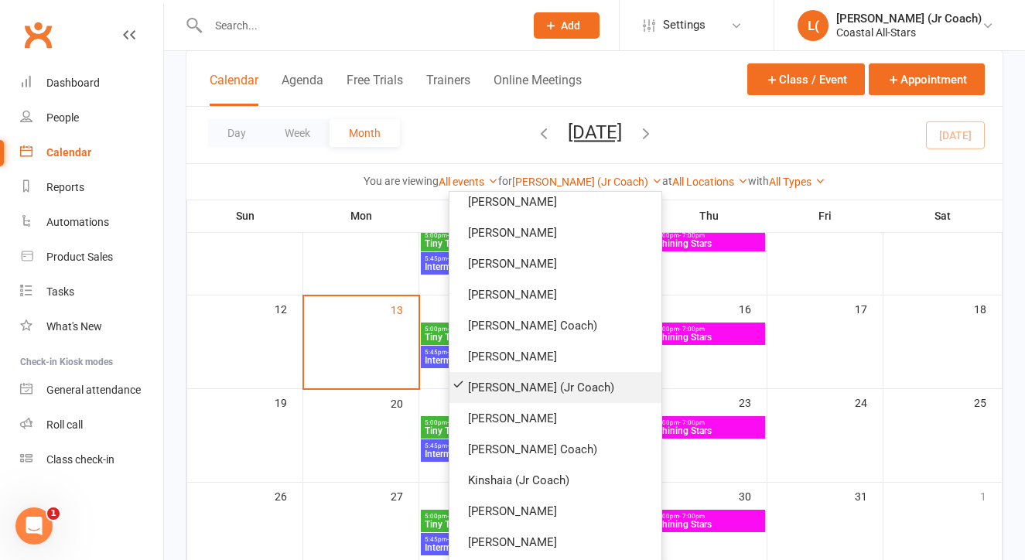
scroll to position [340, 0]
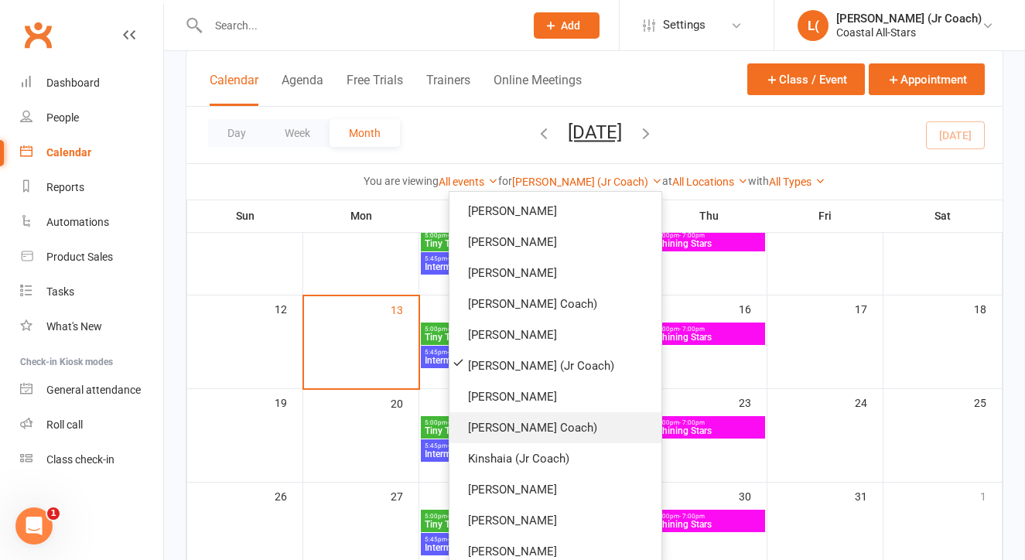
click at [557, 424] on link "[PERSON_NAME] Coach)" at bounding box center [555, 427] width 212 height 31
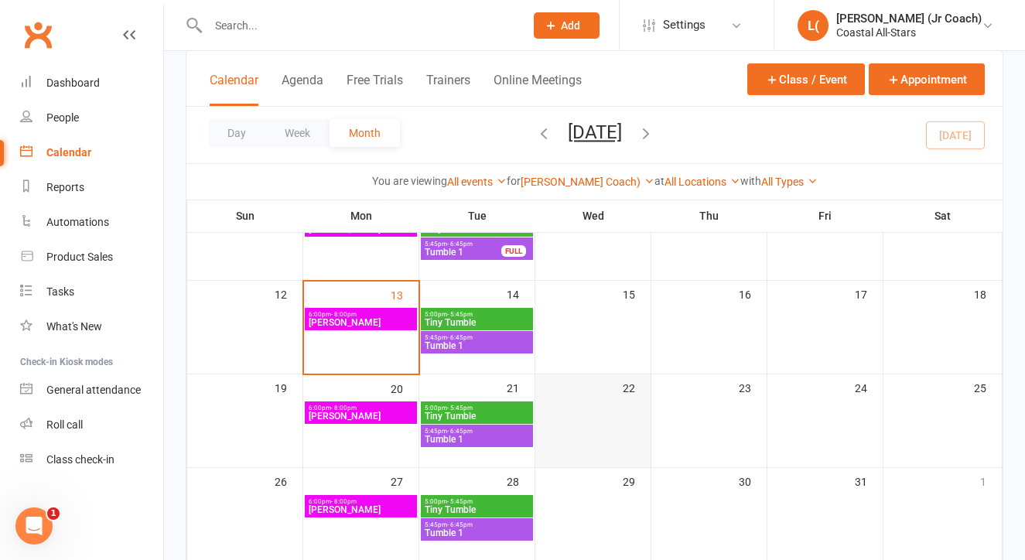
scroll to position [239, 0]
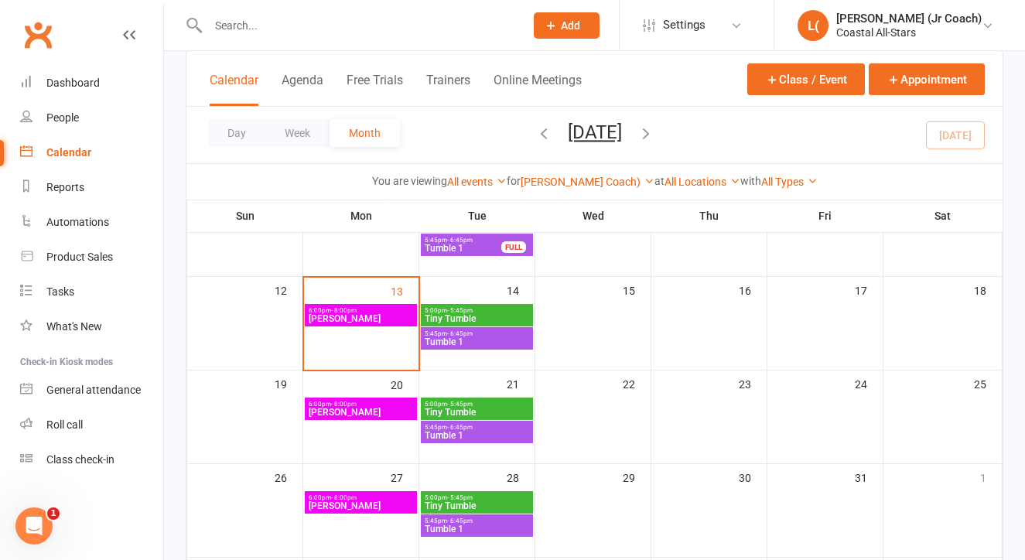
click at [357, 312] on span "6:00pm - 8:00pm" at bounding box center [361, 310] width 106 height 7
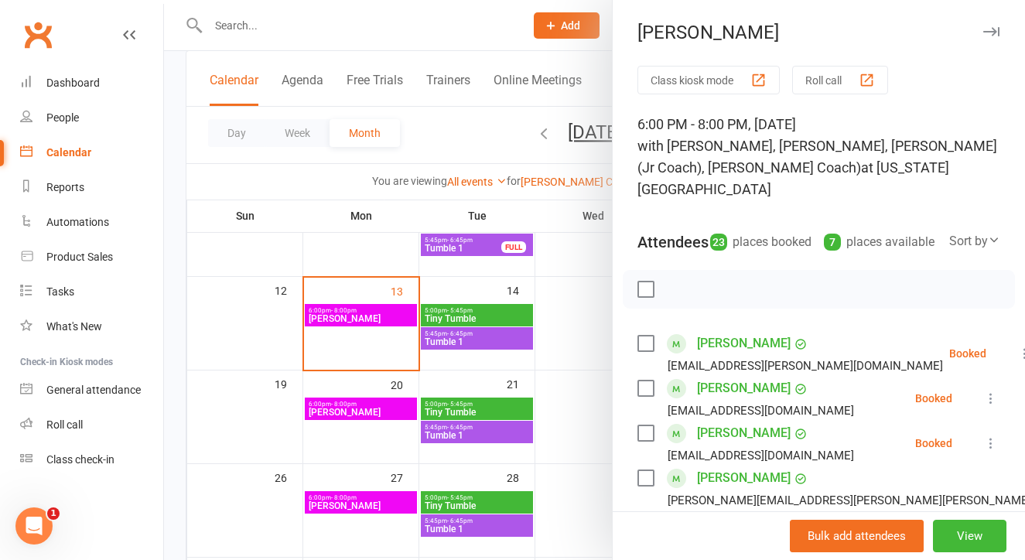
click at [558, 356] on div at bounding box center [594, 280] width 861 height 560
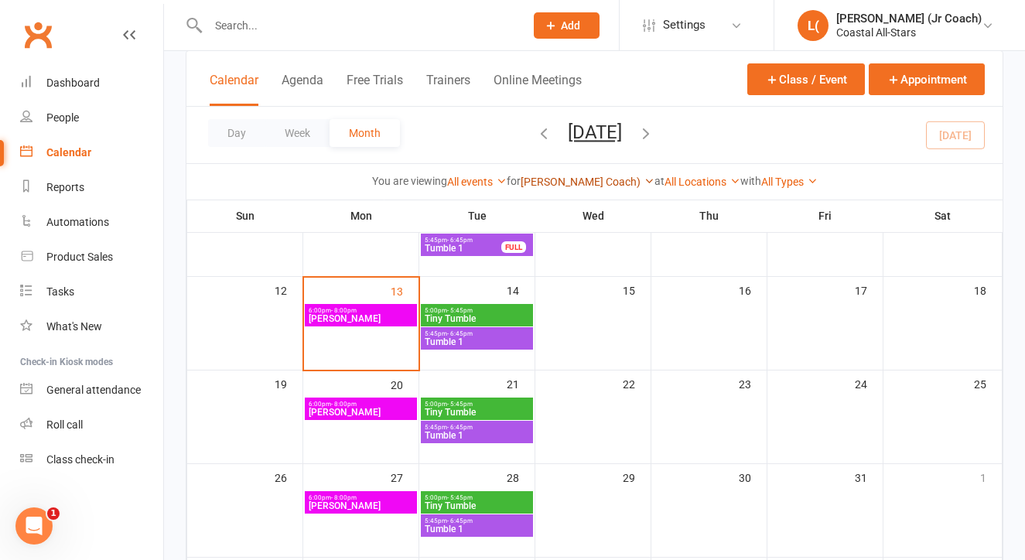
click at [558, 179] on link "[PERSON_NAME] Coach)" at bounding box center [588, 182] width 134 height 12
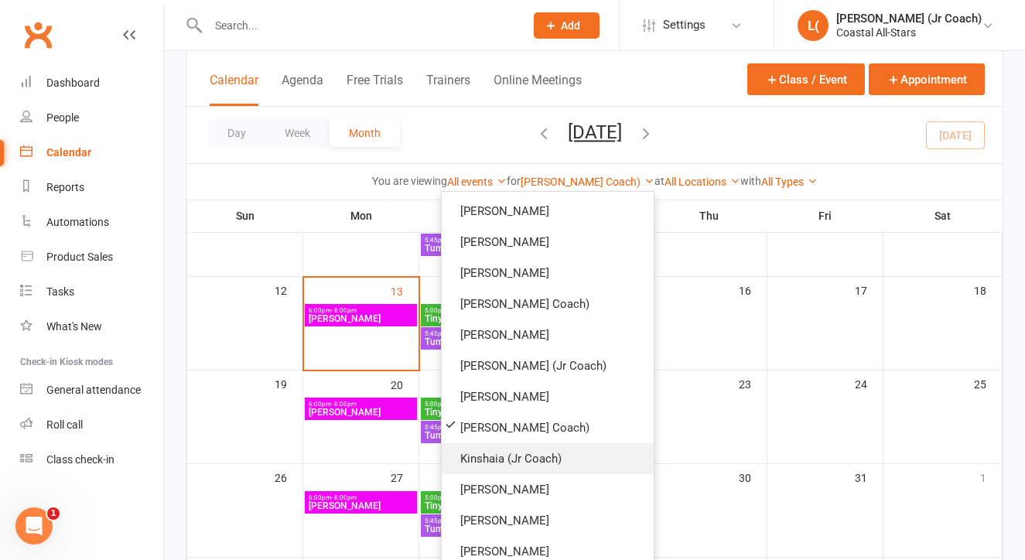
click at [556, 450] on link "Kinshaia (Jr Coach)" at bounding box center [548, 458] width 212 height 31
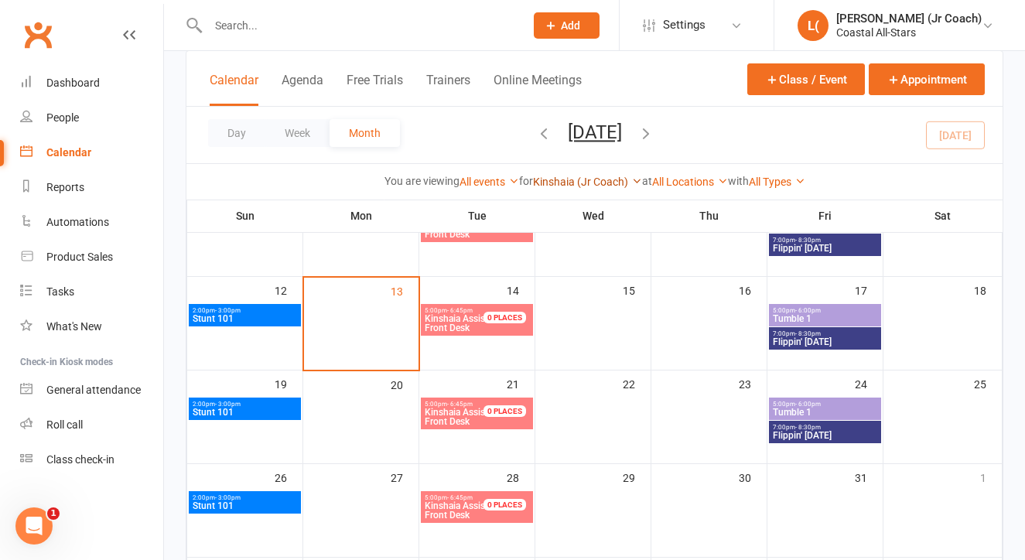
click at [563, 188] on link "Kinshaia (Jr Coach)" at bounding box center [587, 182] width 109 height 12
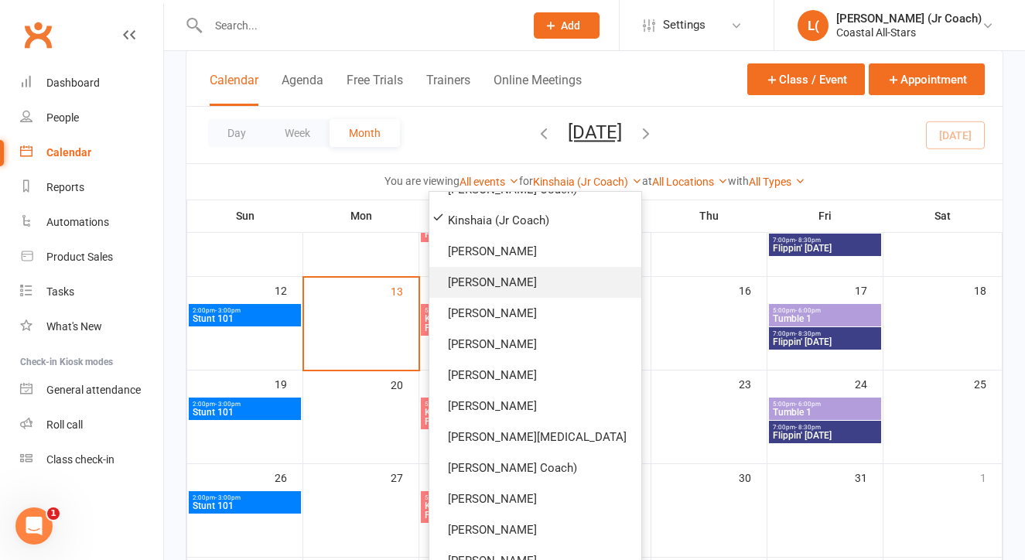
scroll to position [582, 0]
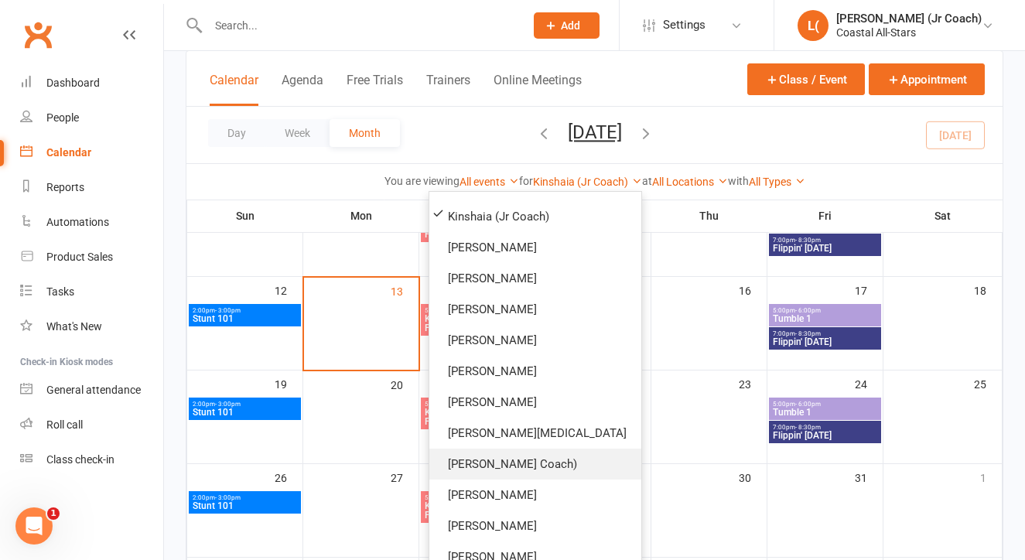
click at [565, 455] on link "[PERSON_NAME] Coach)" at bounding box center [535, 464] width 212 height 31
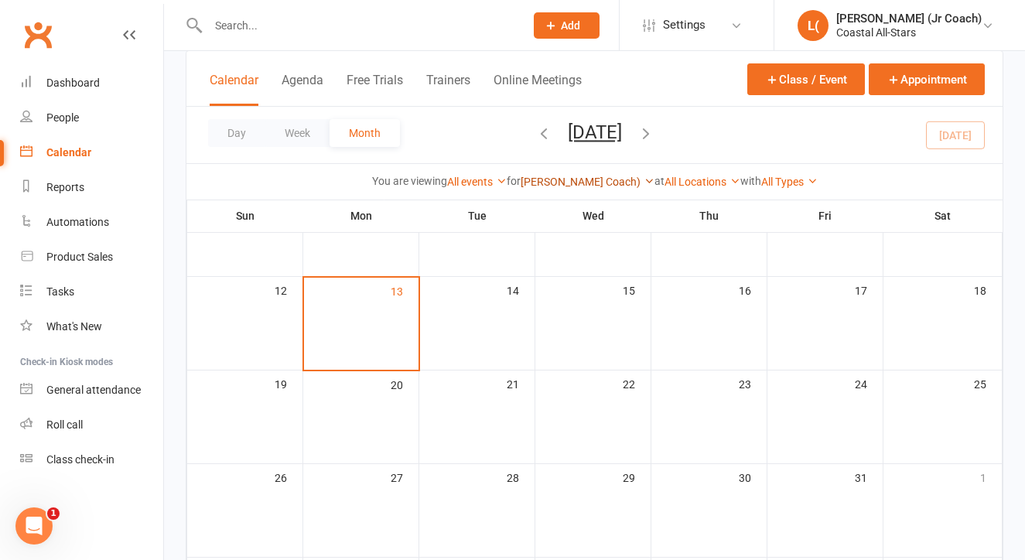
click at [545, 183] on link "[PERSON_NAME] Coach)" at bounding box center [588, 182] width 134 height 12
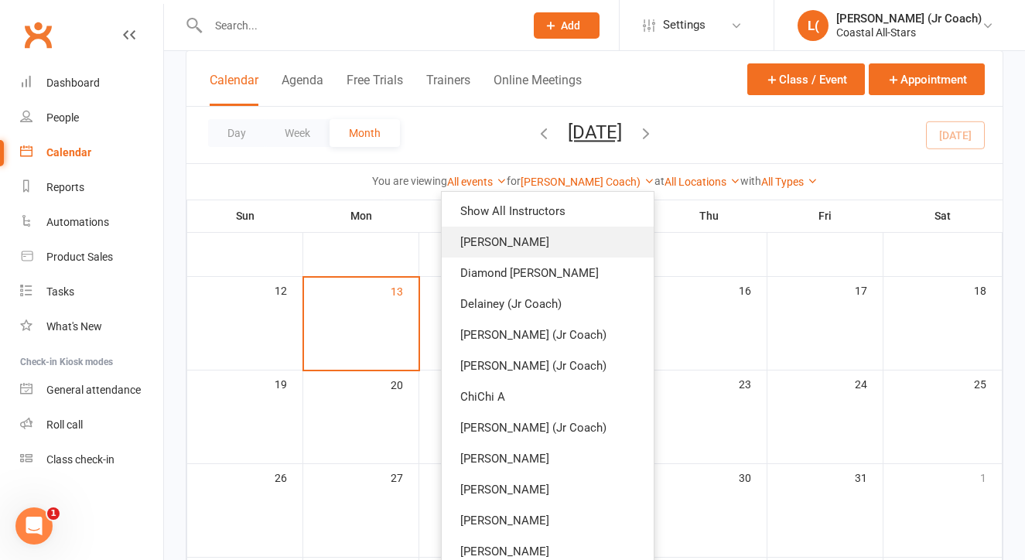
click at [540, 254] on link "[PERSON_NAME]" at bounding box center [548, 242] width 212 height 31
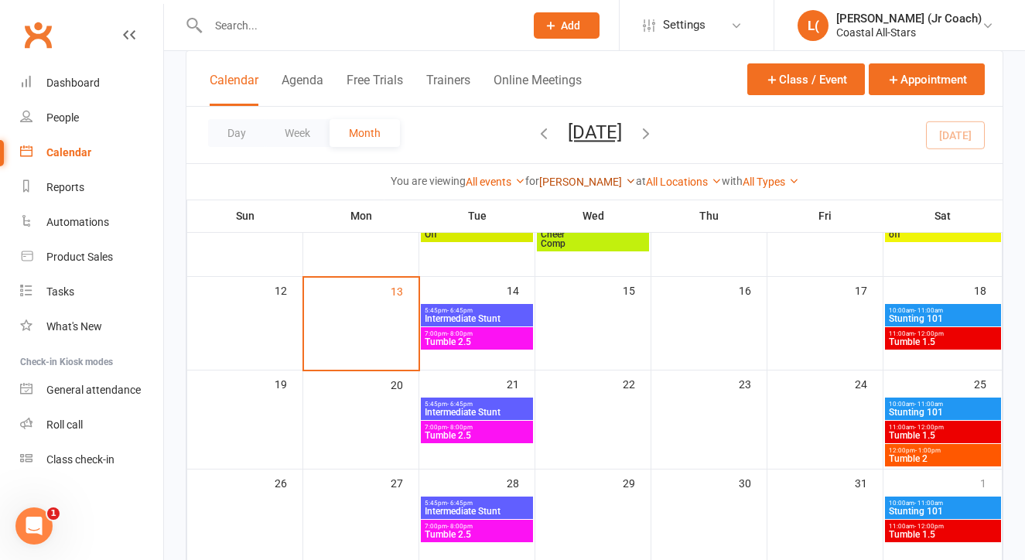
click at [558, 179] on link "[PERSON_NAME]" at bounding box center [587, 182] width 97 height 12
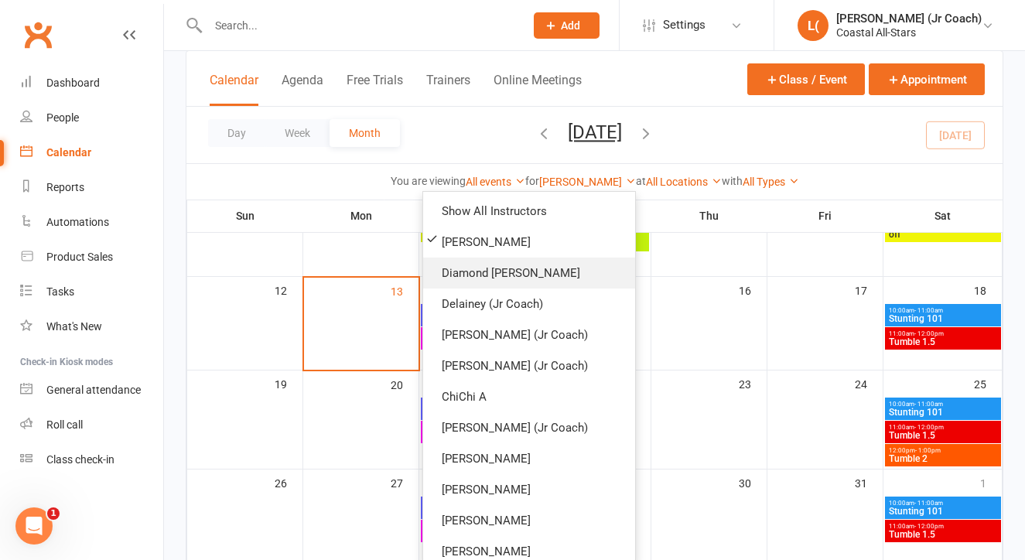
click at [562, 271] on link "Diamond [PERSON_NAME]" at bounding box center [529, 273] width 212 height 31
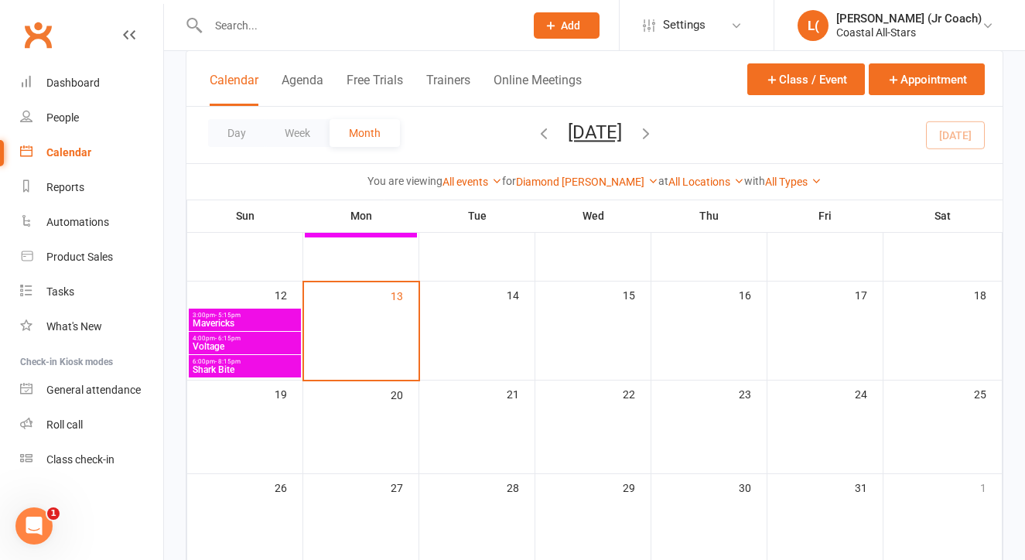
click at [225, 316] on span "- 5:15pm" at bounding box center [228, 315] width 26 height 7
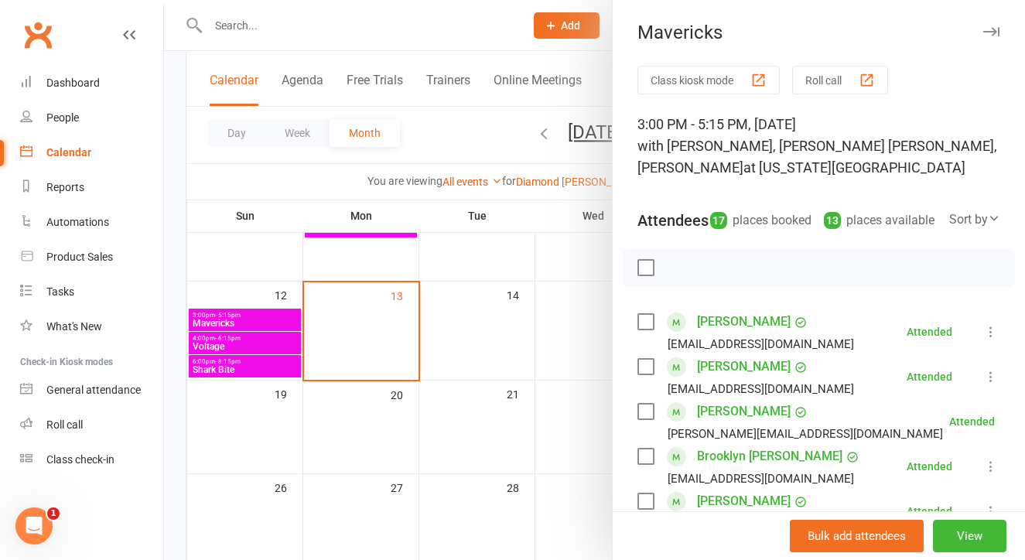
click at [230, 340] on div at bounding box center [594, 280] width 861 height 560
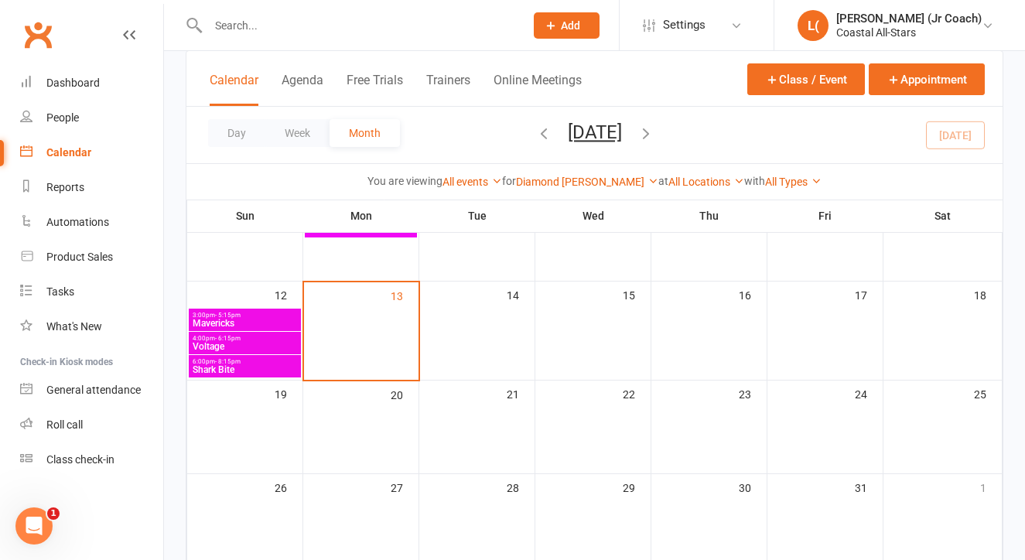
click at [230, 340] on span "- 6:15pm" at bounding box center [228, 338] width 26 height 7
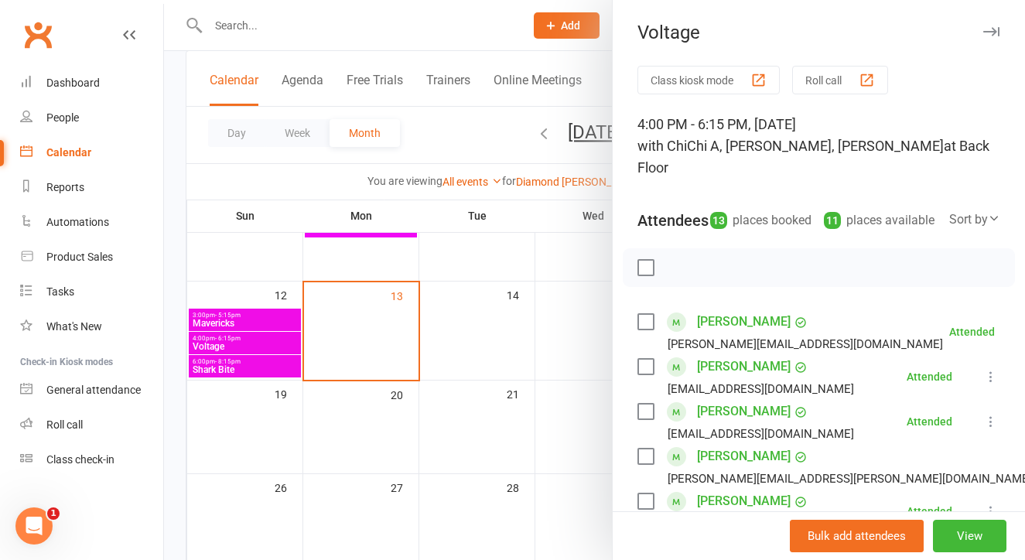
click at [244, 375] on div at bounding box center [594, 280] width 861 height 560
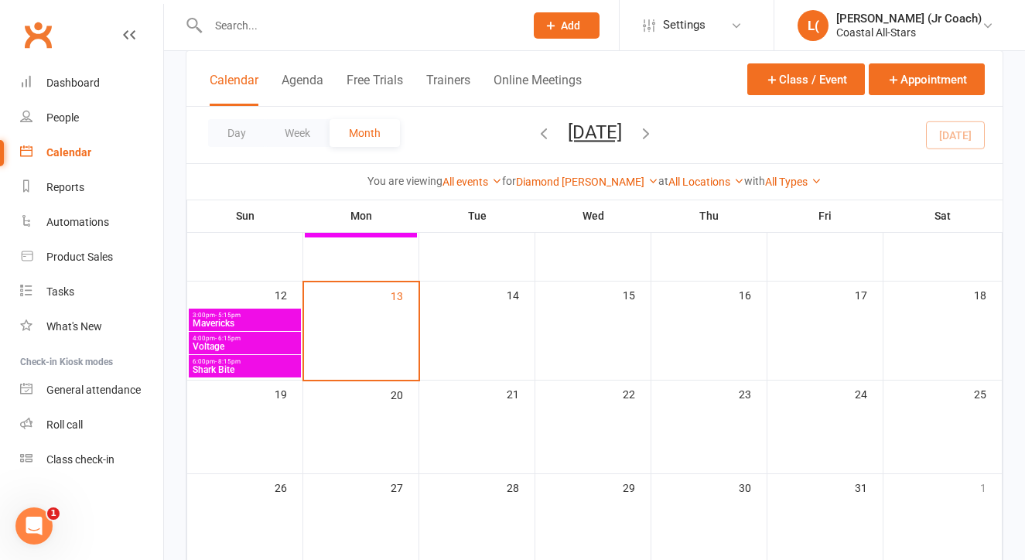
click at [244, 372] on span "Shark Bite" at bounding box center [245, 369] width 106 height 9
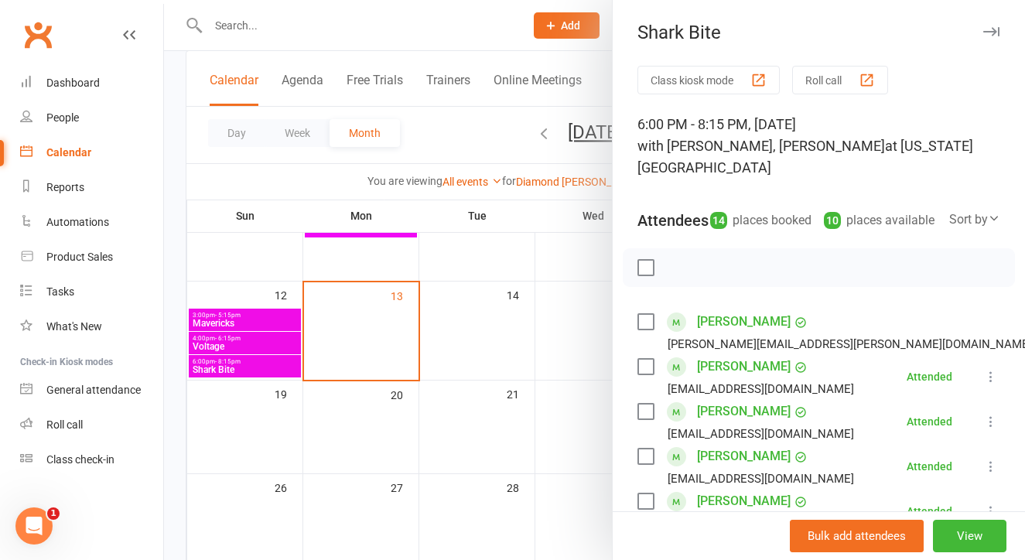
click at [463, 329] on div at bounding box center [594, 280] width 861 height 560
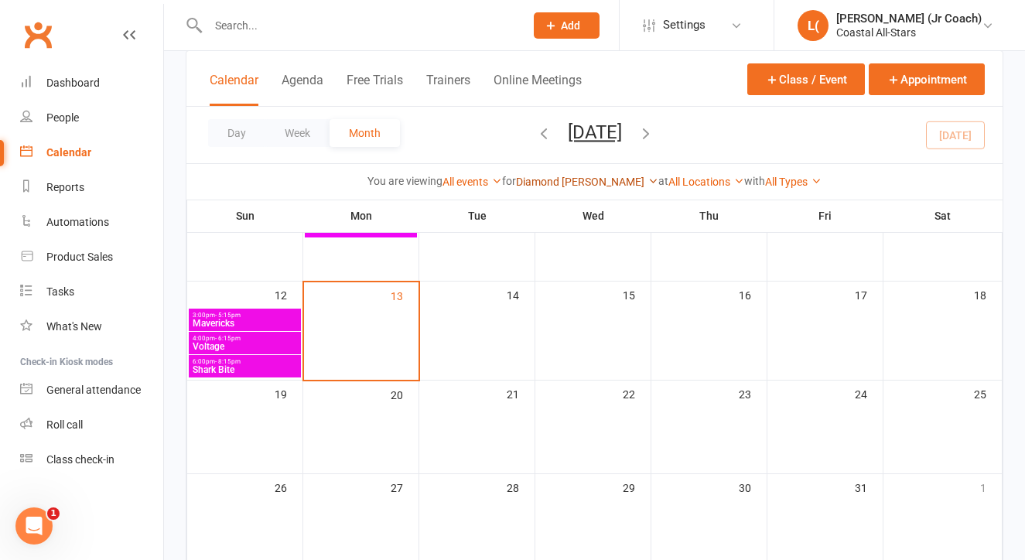
click at [556, 180] on link "Diamond [PERSON_NAME]" at bounding box center [587, 182] width 142 height 12
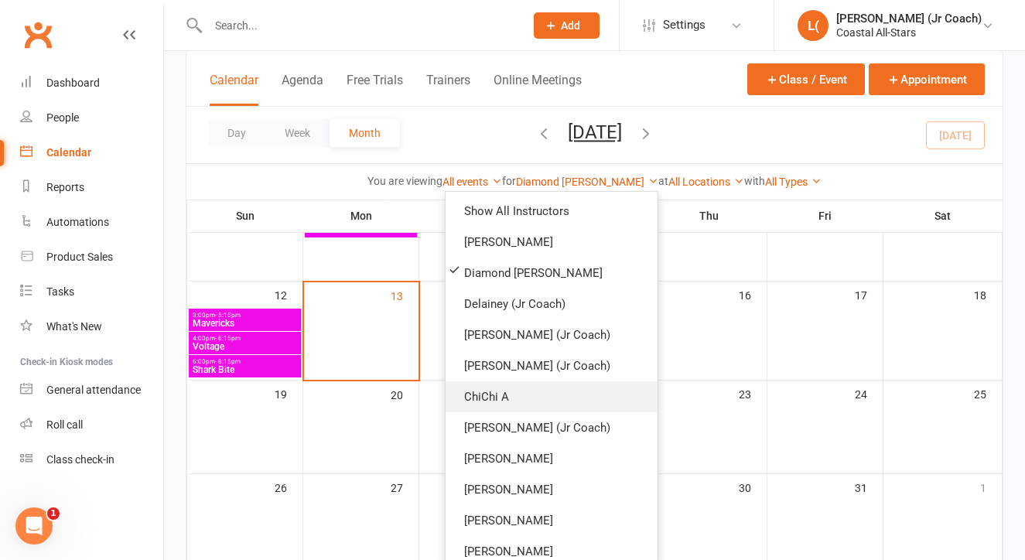
click at [503, 391] on link "ChiChi A" at bounding box center [551, 396] width 212 height 31
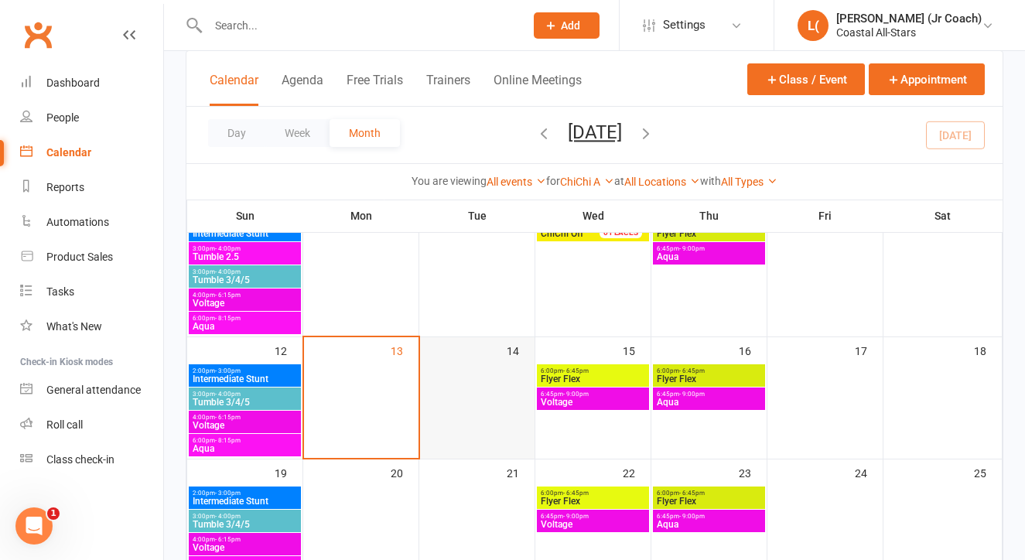
scroll to position [235, 0]
click at [562, 182] on link "ChiChi A" at bounding box center [587, 182] width 54 height 12
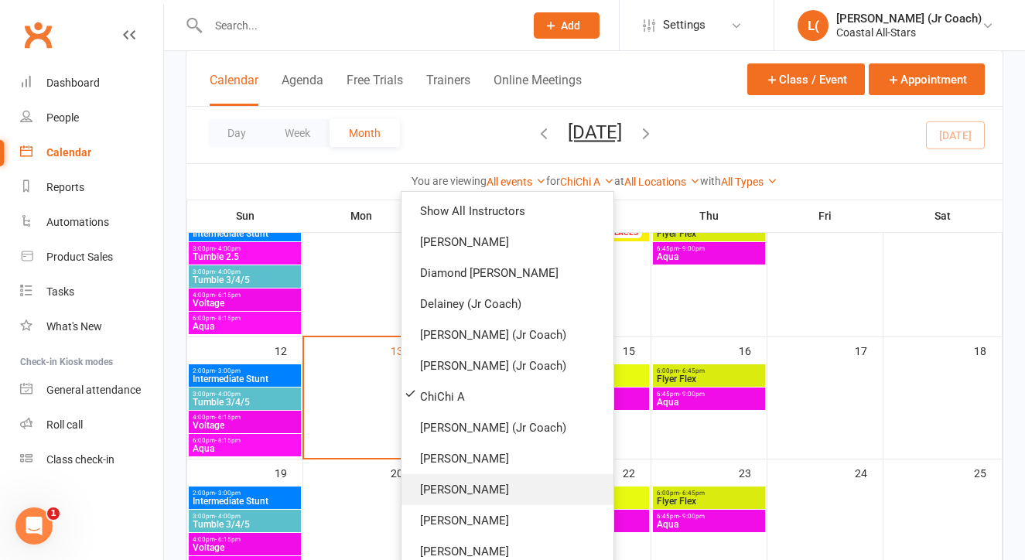
click at [508, 484] on link "[PERSON_NAME]" at bounding box center [507, 489] width 212 height 31
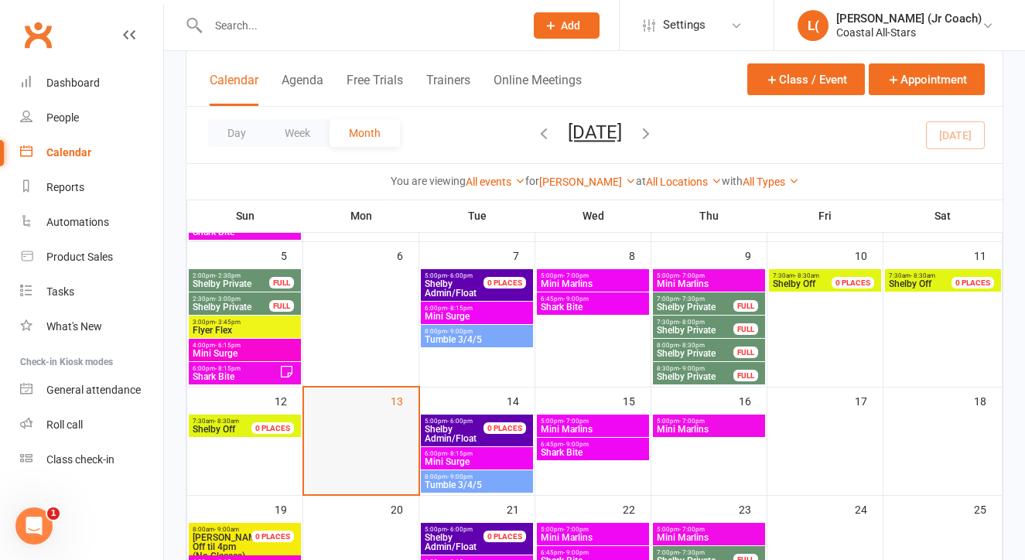
scroll to position [253, 0]
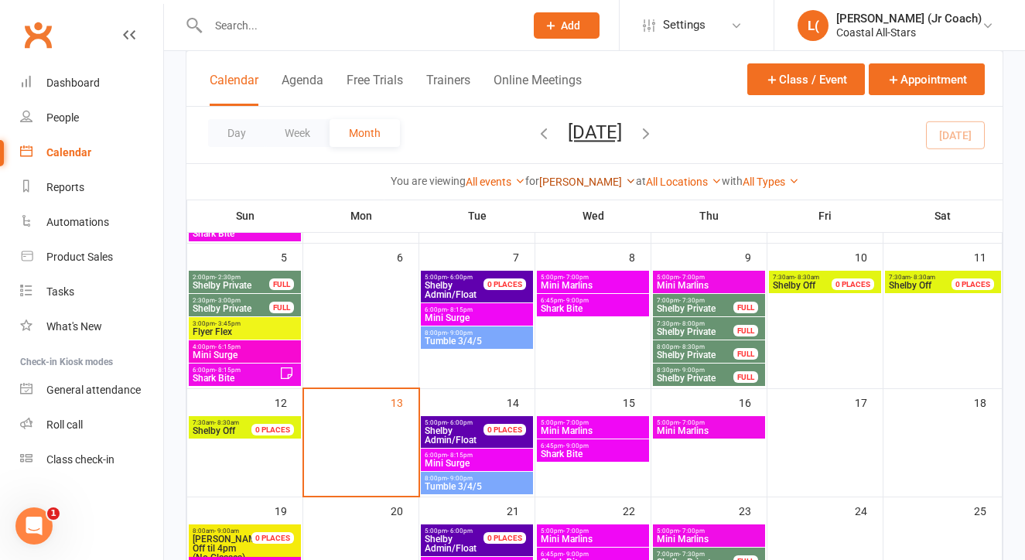
click at [562, 177] on link "[PERSON_NAME]" at bounding box center [587, 182] width 97 height 12
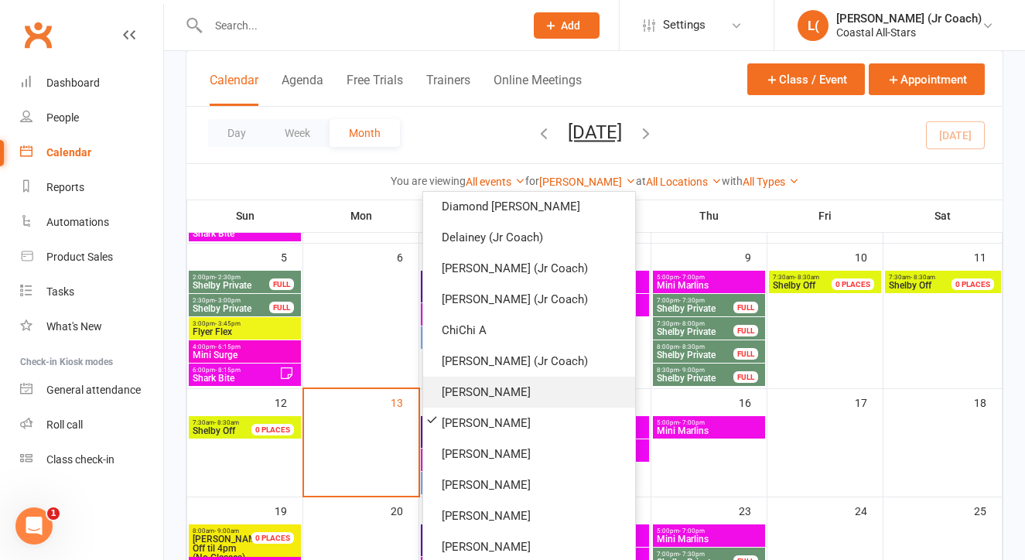
scroll to position [68, 0]
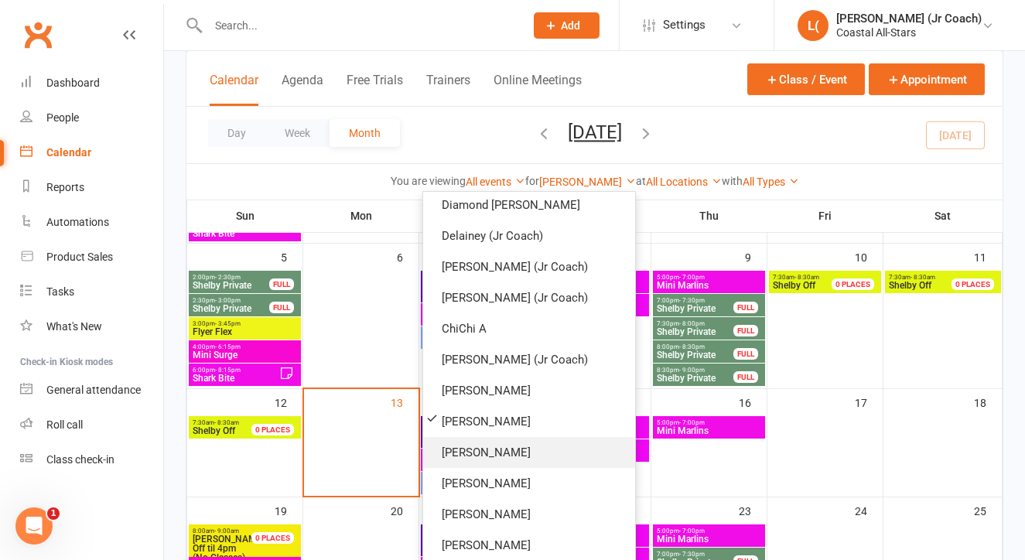
click at [547, 447] on link "[PERSON_NAME]" at bounding box center [529, 452] width 212 height 31
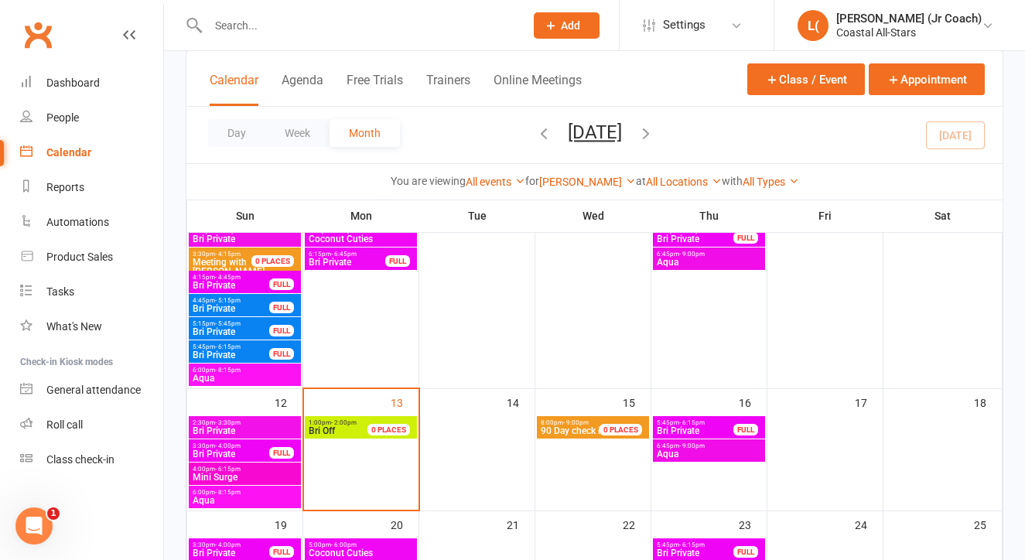
click at [237, 251] on span "- 4:15pm" at bounding box center [228, 254] width 26 height 7
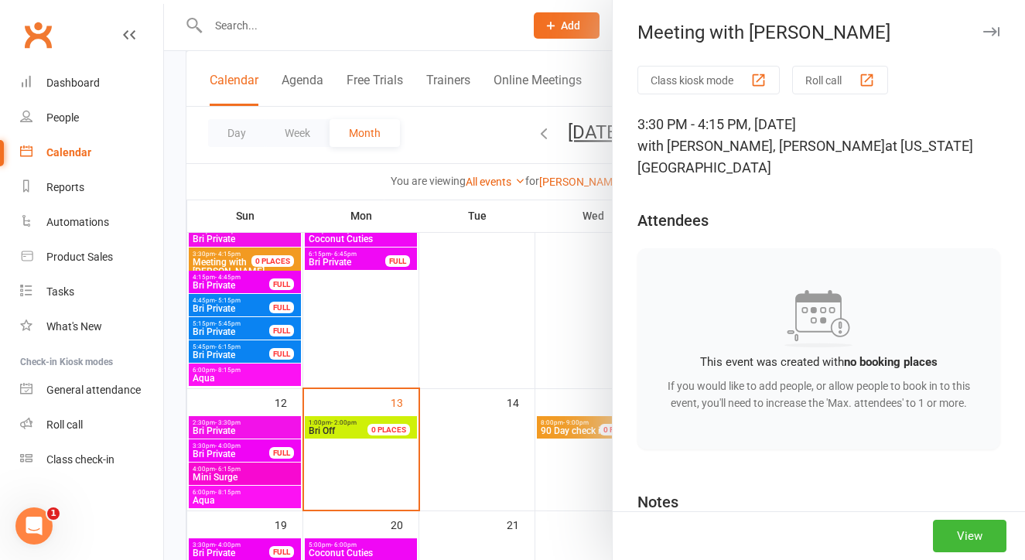
click at [412, 325] on div at bounding box center [594, 280] width 861 height 560
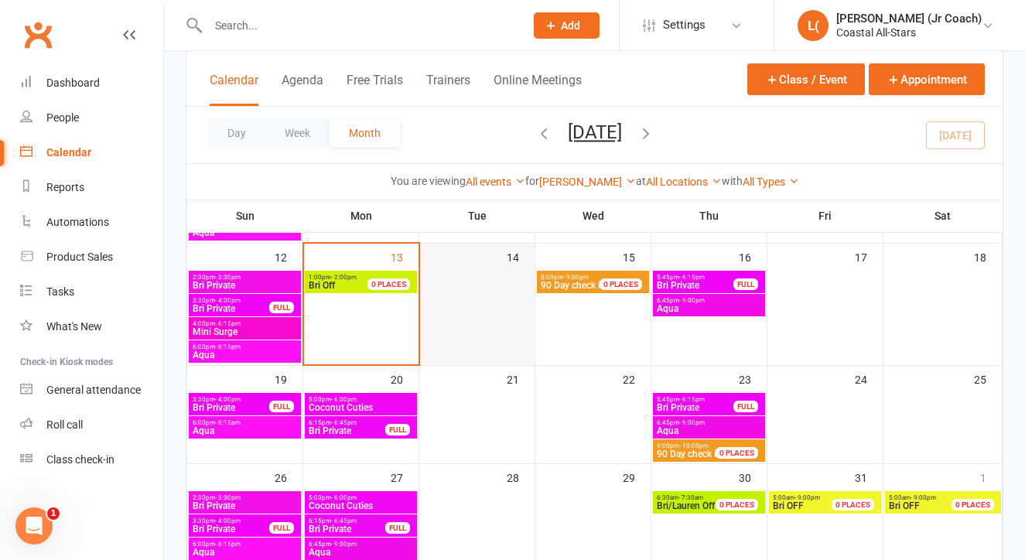
scroll to position [399, 0]
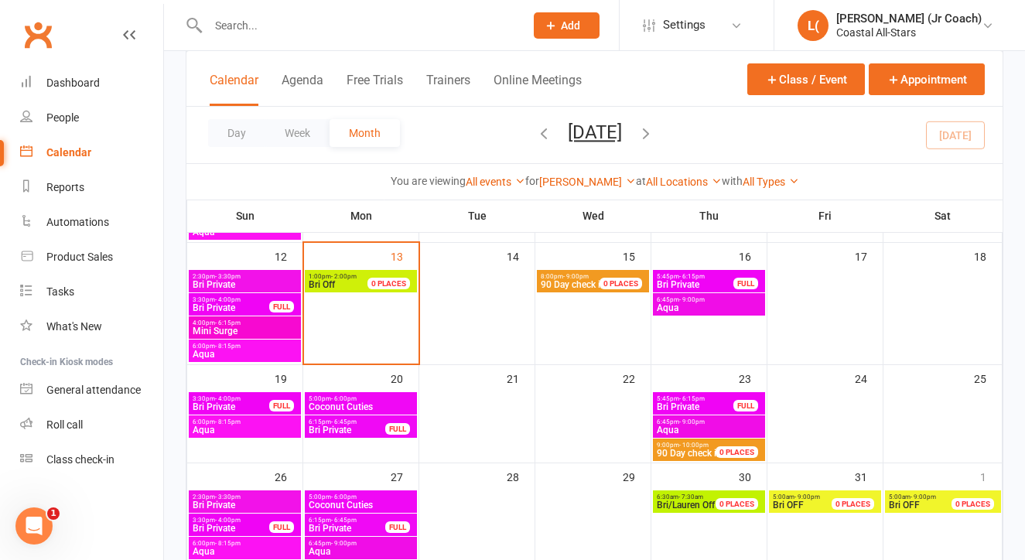
click at [672, 451] on span "90 Day check in" at bounding box center [689, 453] width 65 height 11
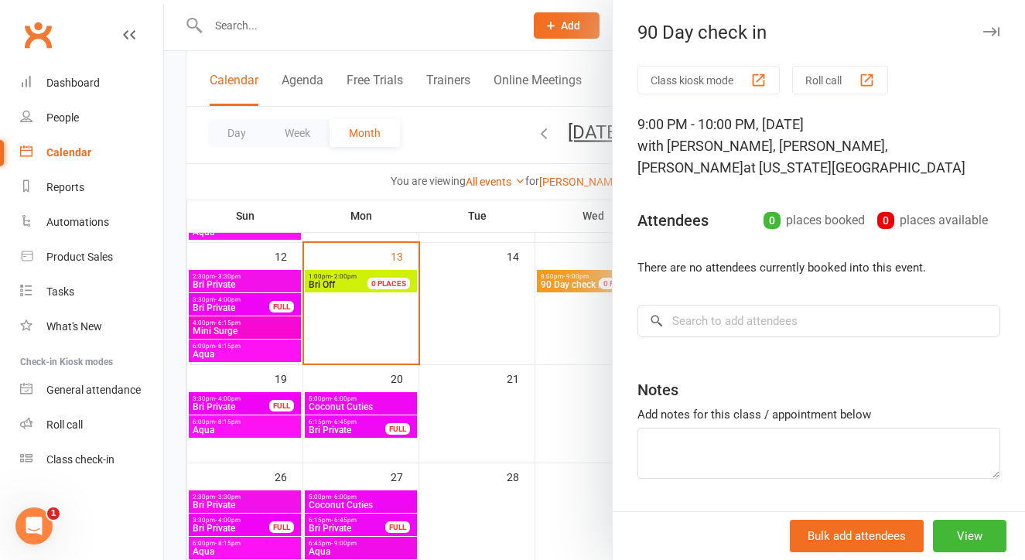
click at [500, 440] on div at bounding box center [594, 280] width 861 height 560
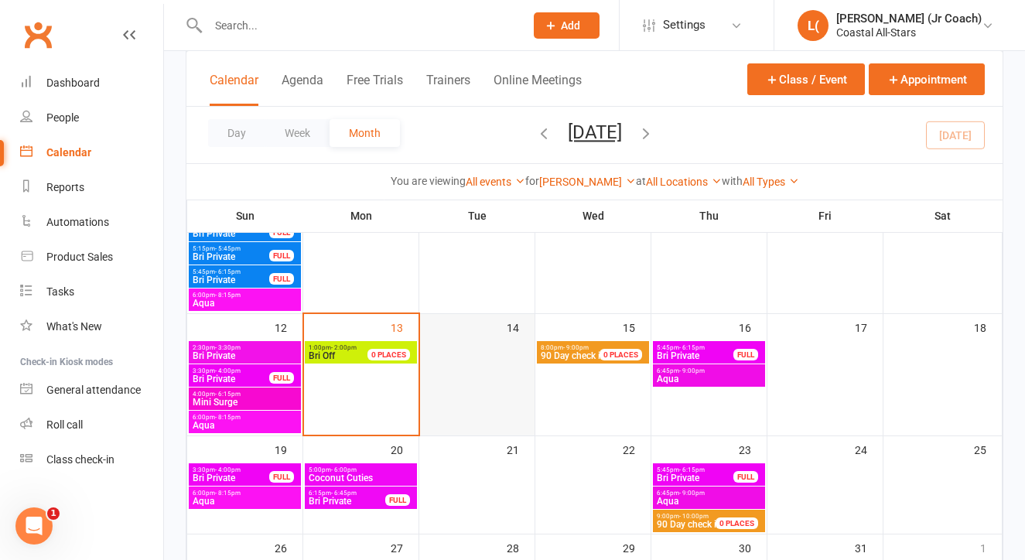
scroll to position [336, 0]
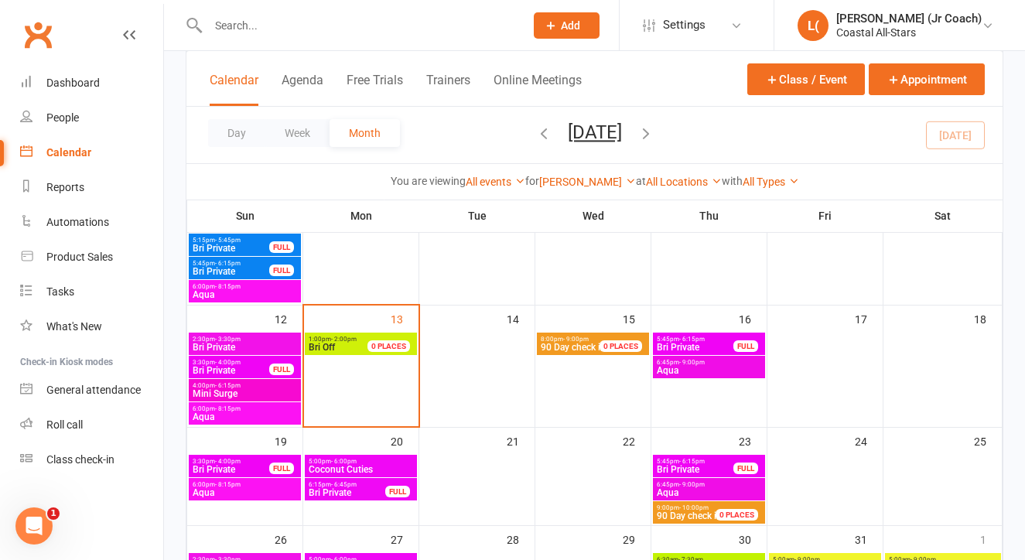
click at [586, 175] on div "[PERSON_NAME] Show All Instructors [PERSON_NAME] [PERSON_NAME] (Jr Coach) [PERS…" at bounding box center [587, 181] width 97 height 17
click at [583, 186] on link "[PERSON_NAME]" at bounding box center [587, 182] width 97 height 12
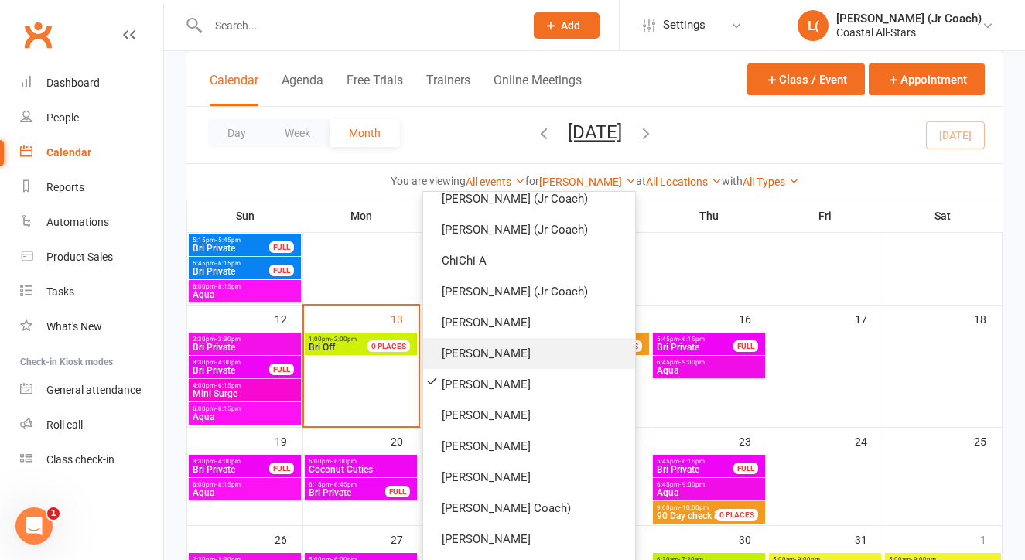
scroll to position [141, 0]
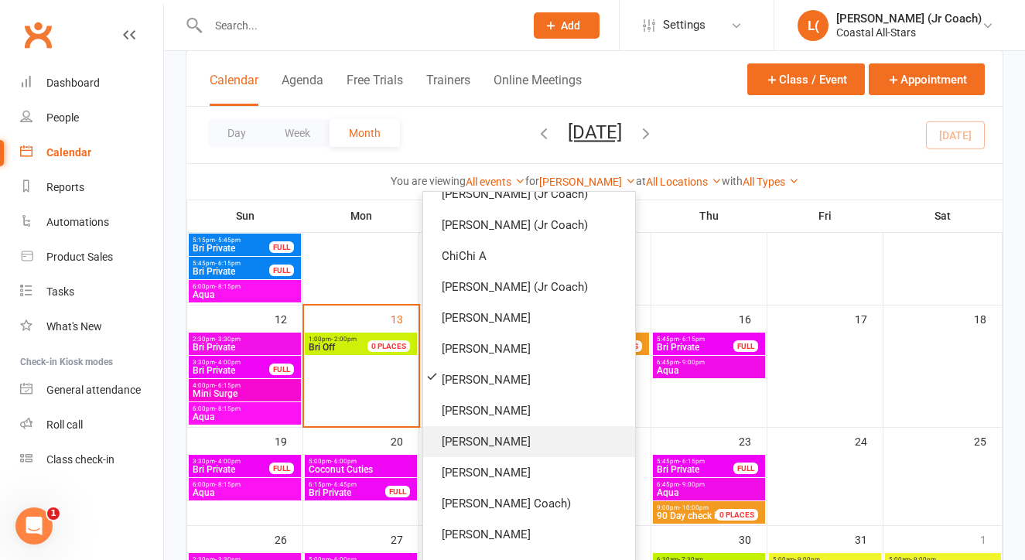
click at [546, 436] on link "[PERSON_NAME]" at bounding box center [529, 441] width 212 height 31
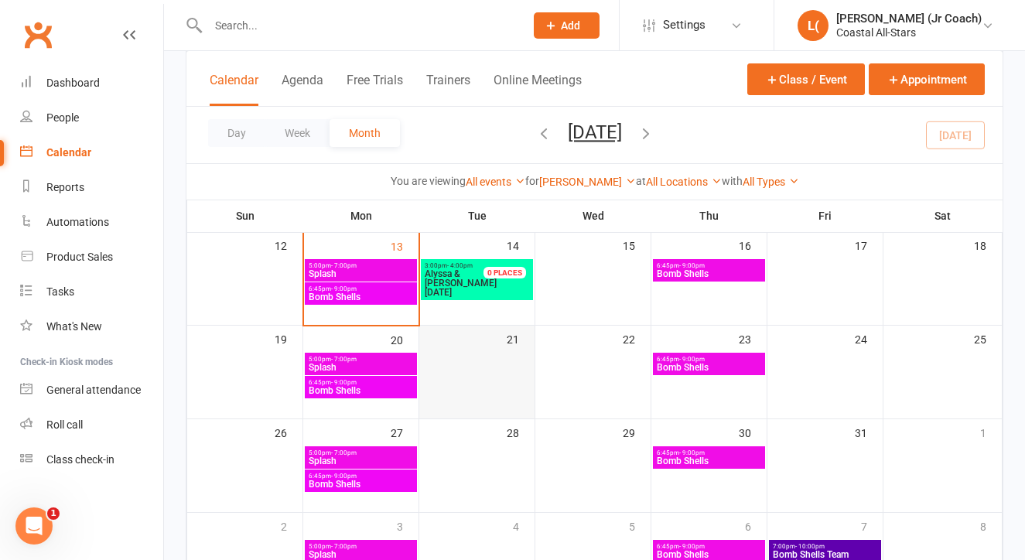
scroll to position [288, 0]
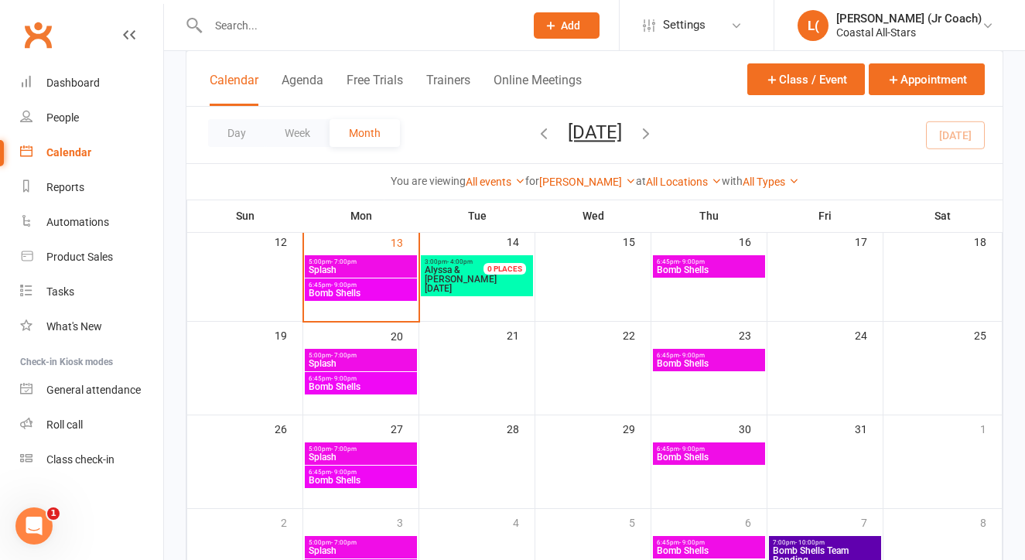
click at [468, 275] on span "Alyssa & Alexis [DATE]" at bounding box center [463, 279] width 78 height 28
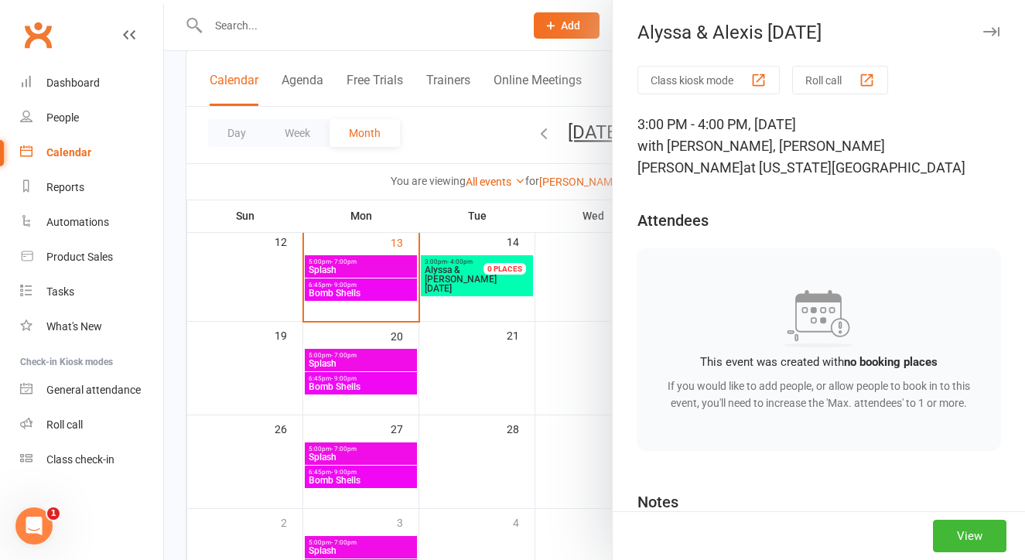
click at [466, 387] on div at bounding box center [594, 280] width 861 height 560
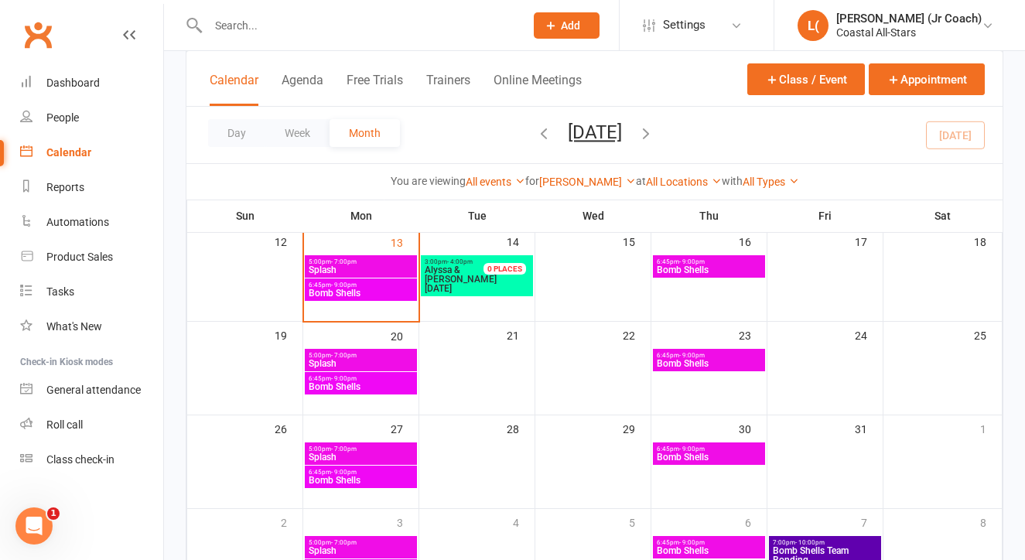
scroll to position [346, 0]
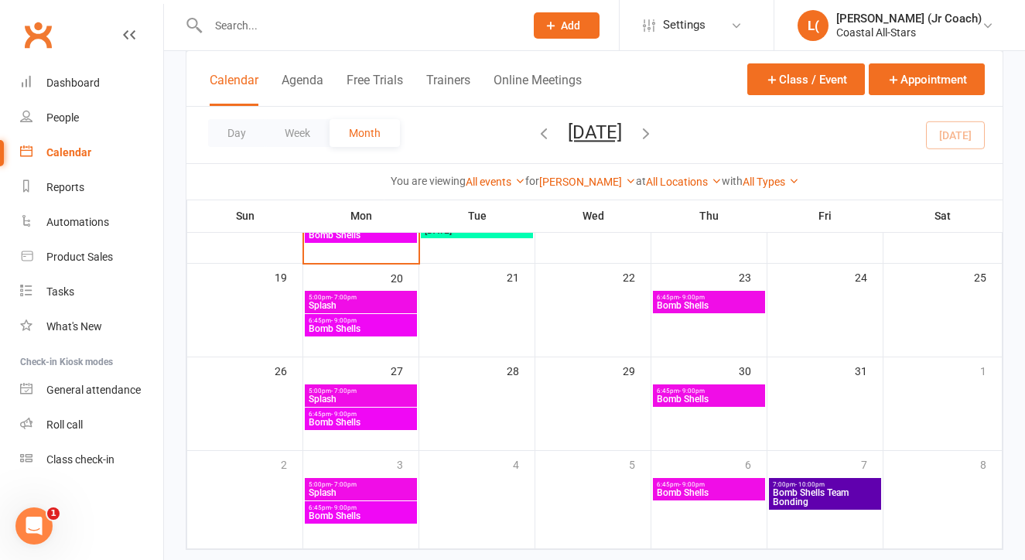
click at [831, 503] on span "Bomb Shells Team Bonding" at bounding box center [825, 497] width 106 height 19
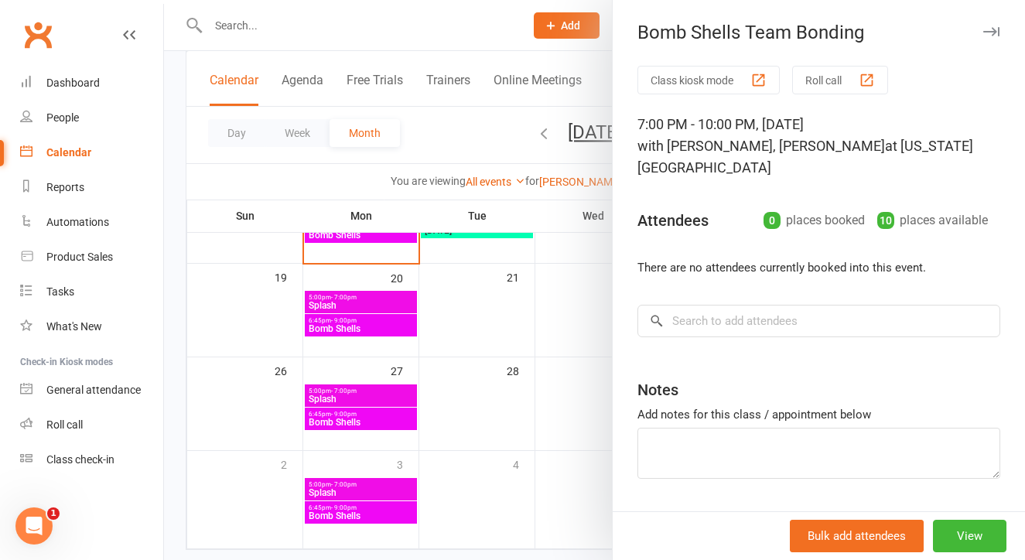
click at [543, 427] on div at bounding box center [594, 280] width 861 height 560
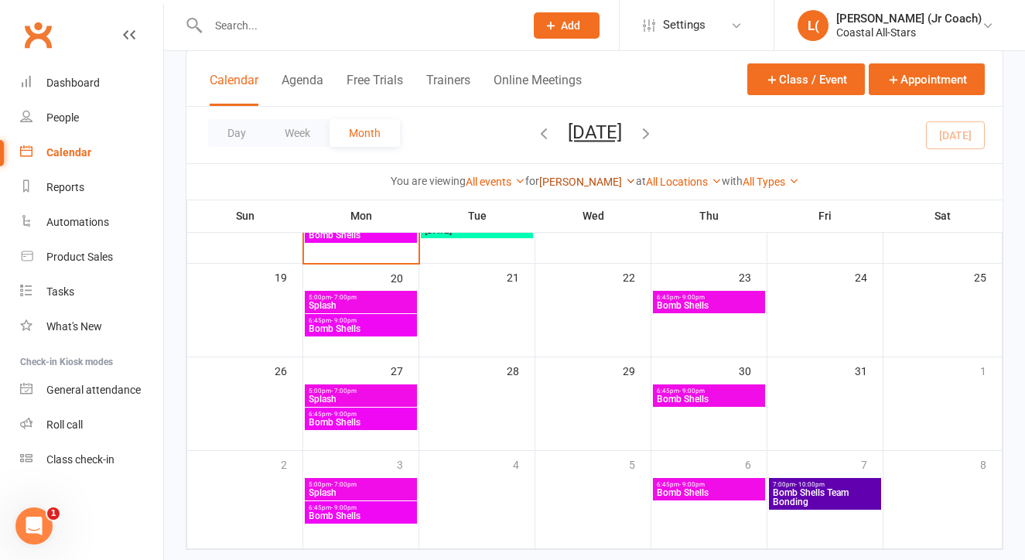
click at [571, 183] on link "[PERSON_NAME]" at bounding box center [587, 182] width 97 height 12
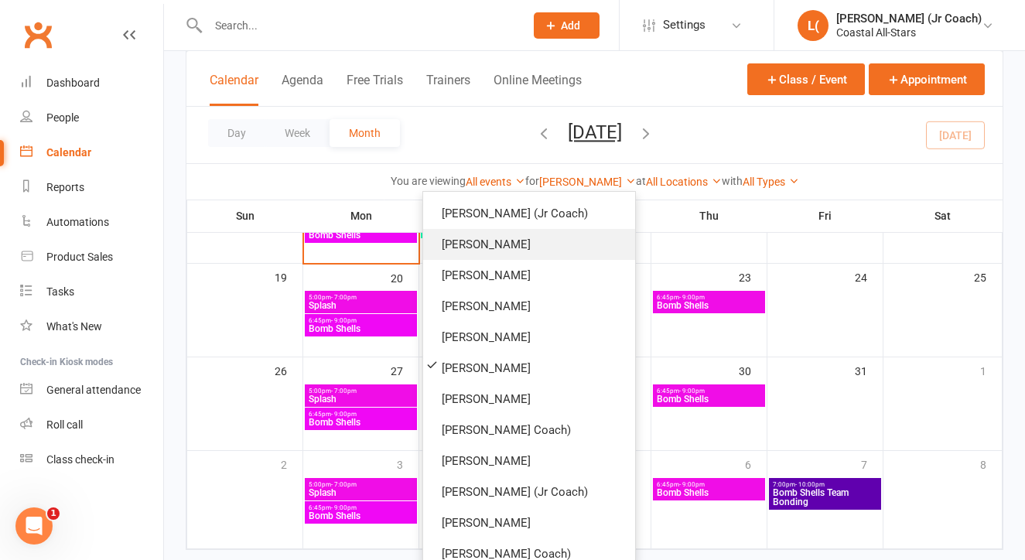
scroll to position [224, 0]
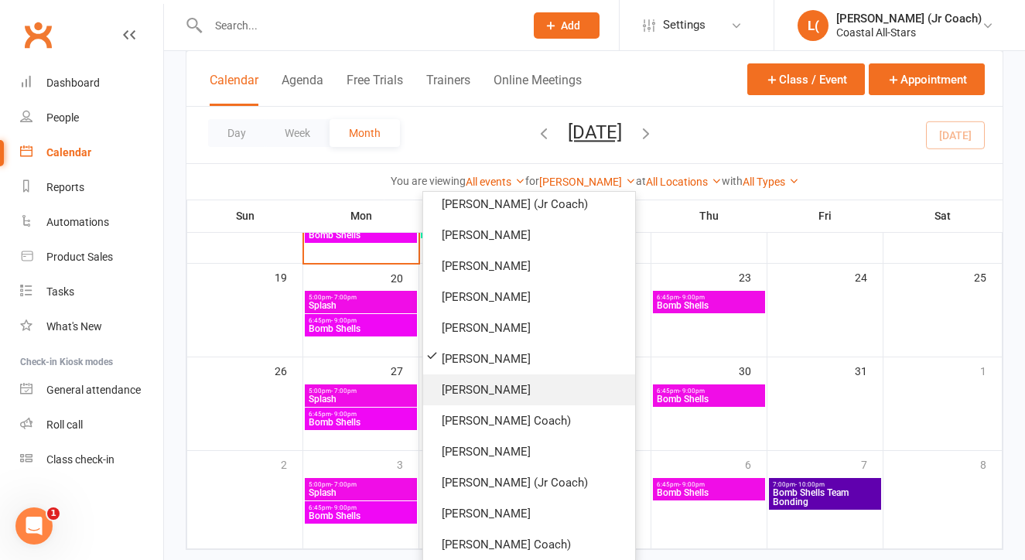
click at [542, 383] on link "[PERSON_NAME]" at bounding box center [529, 389] width 212 height 31
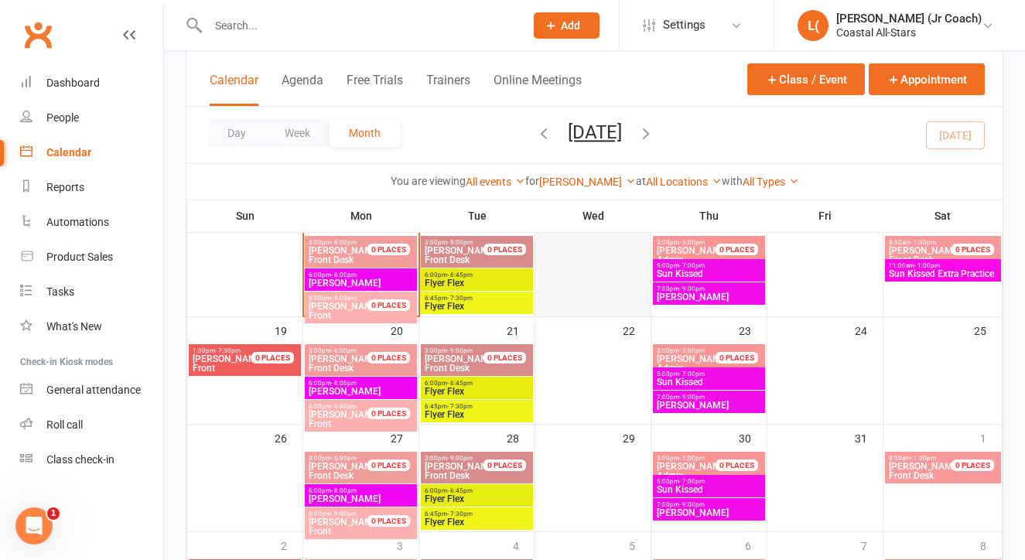
scroll to position [338, 0]
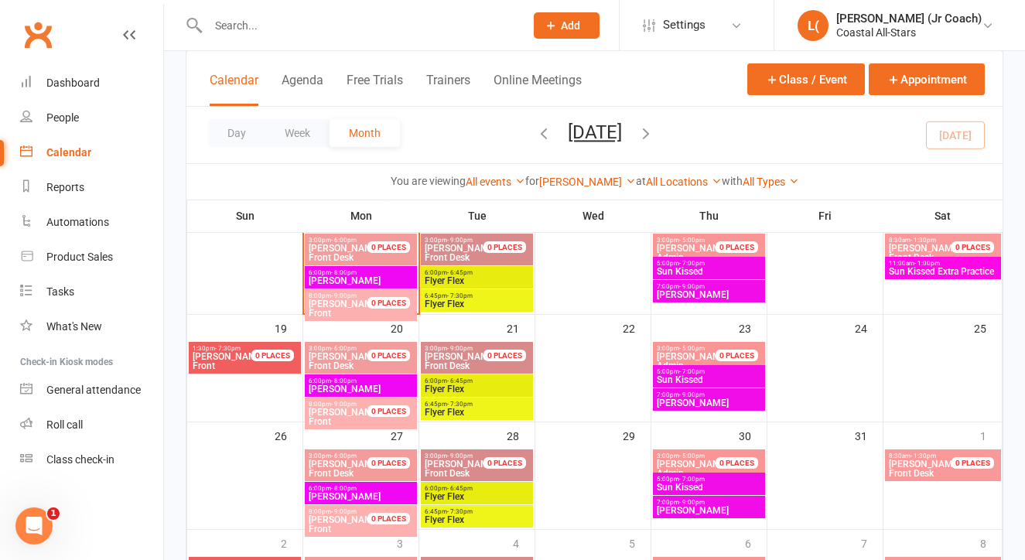
click at [671, 269] on span "Sun Kissed" at bounding box center [709, 271] width 106 height 9
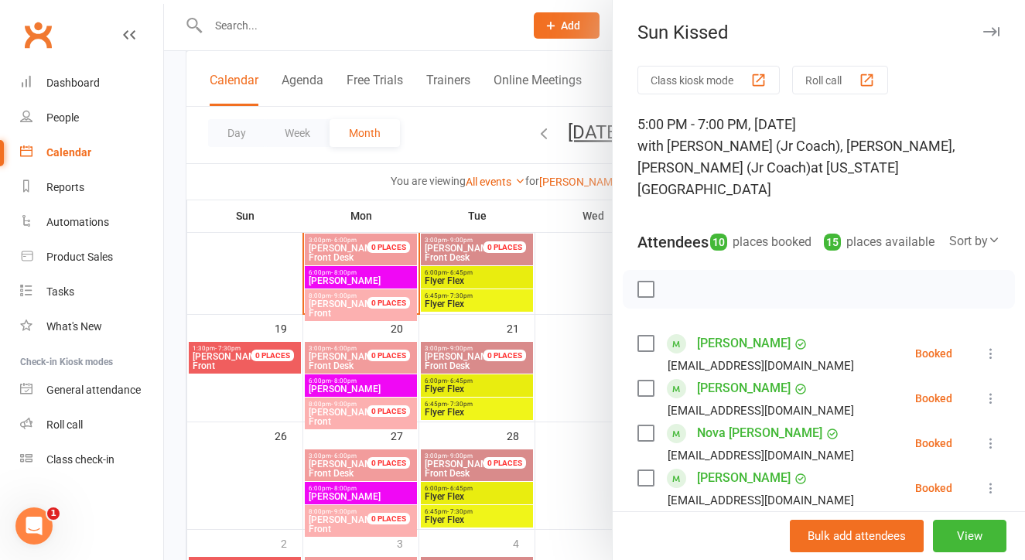
click at [568, 341] on div at bounding box center [594, 280] width 861 height 560
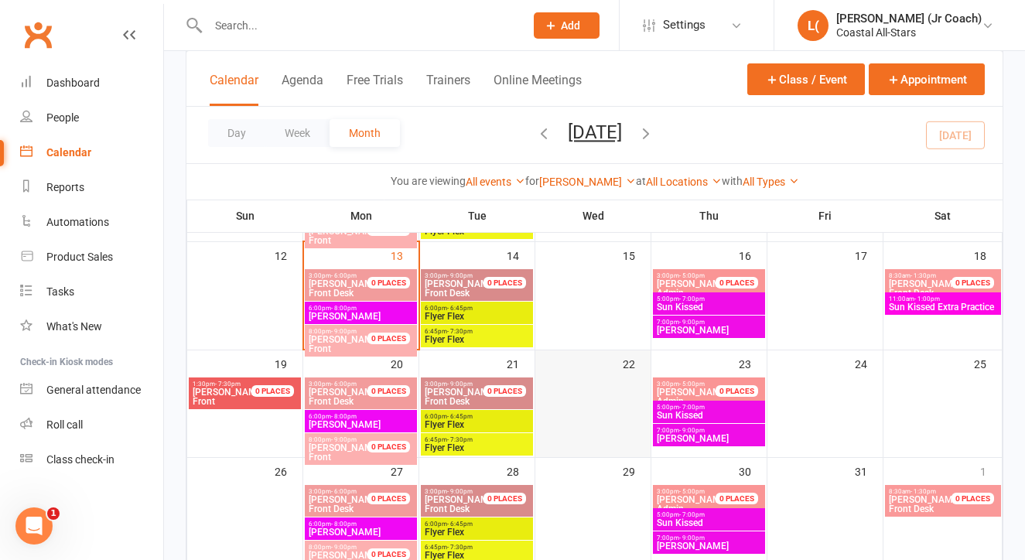
scroll to position [299, 0]
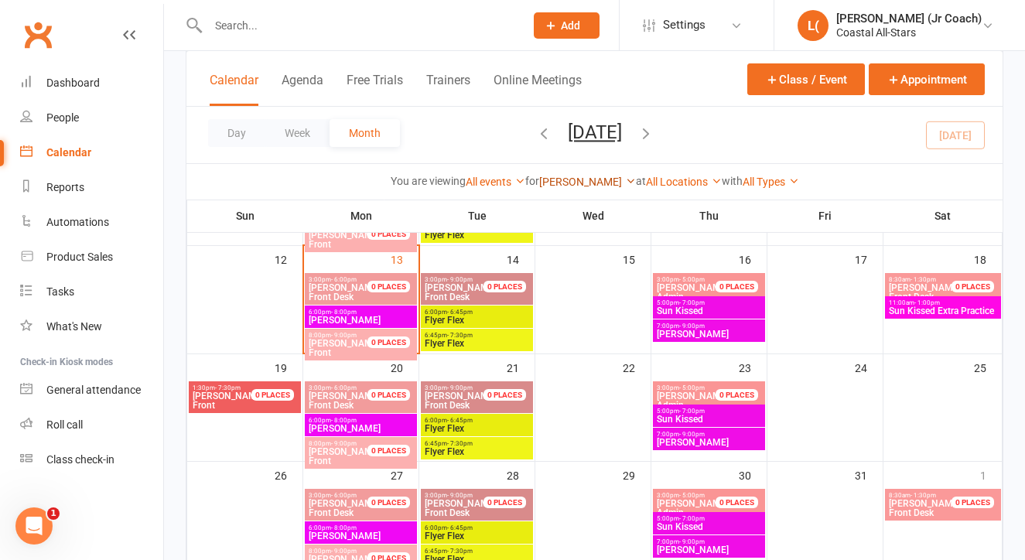
click at [594, 184] on link "[PERSON_NAME]" at bounding box center [587, 182] width 97 height 12
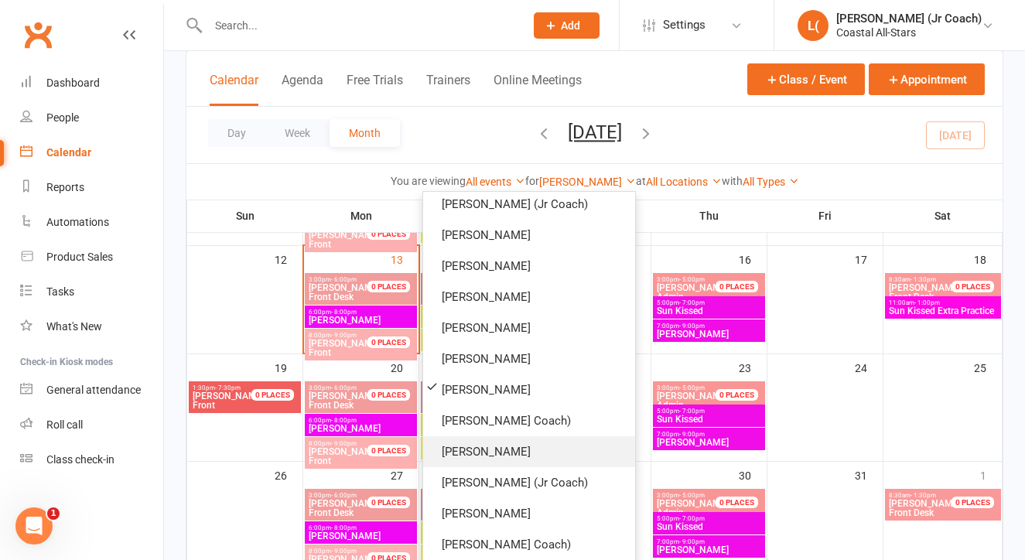
click at [571, 450] on link "[PERSON_NAME]" at bounding box center [529, 451] width 212 height 31
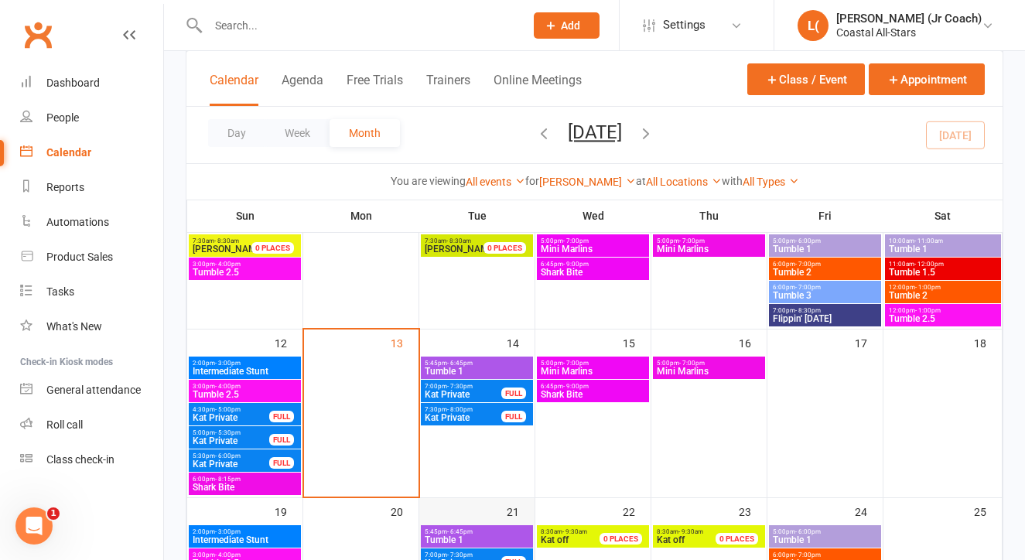
scroll to position [302, 0]
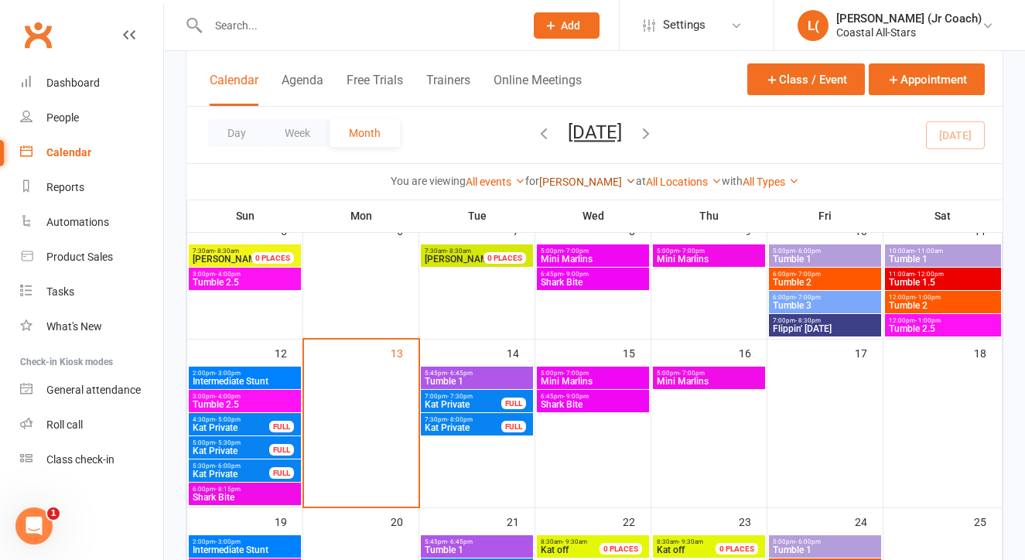
click at [565, 186] on link "[PERSON_NAME]" at bounding box center [587, 182] width 97 height 12
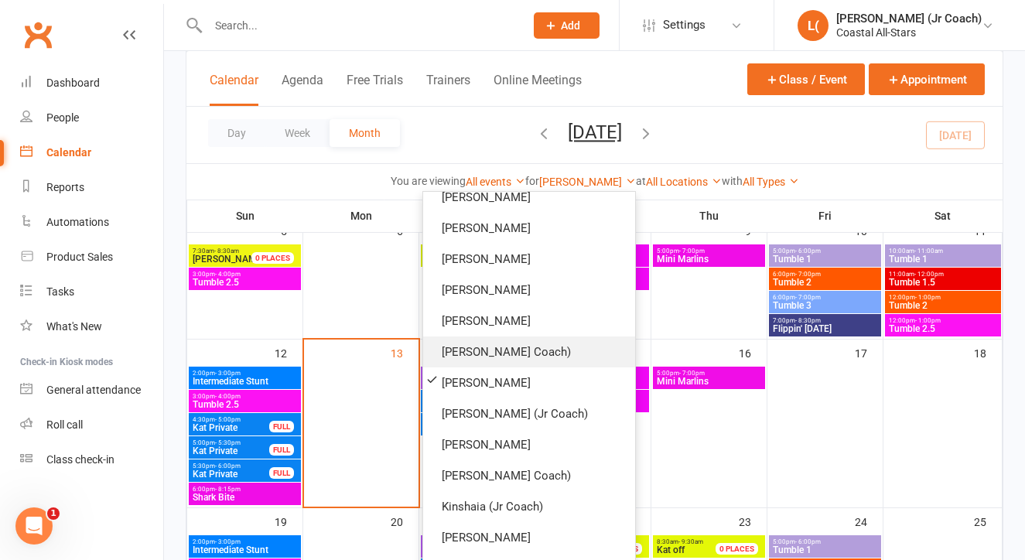
scroll to position [293, 0]
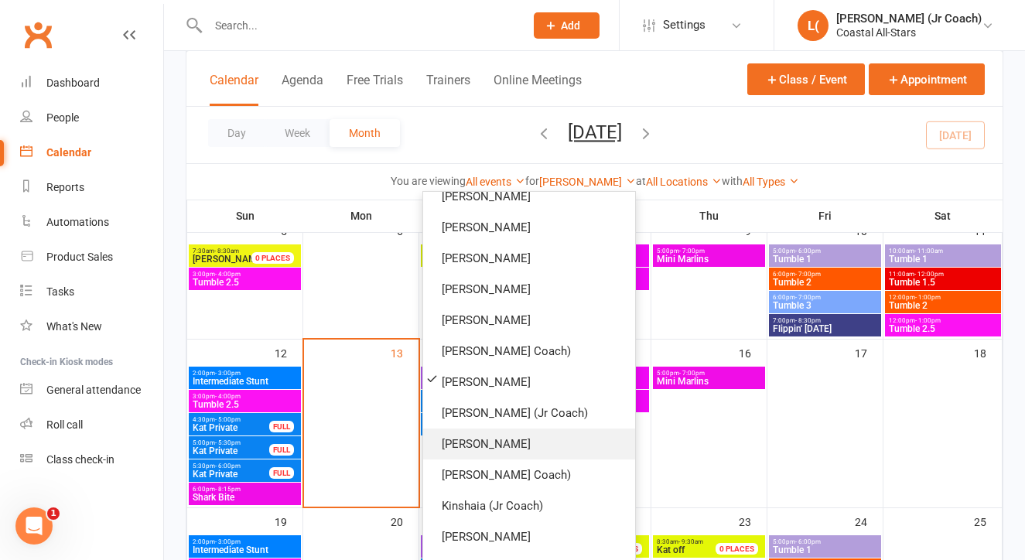
click at [534, 454] on link "[PERSON_NAME]" at bounding box center [529, 443] width 212 height 31
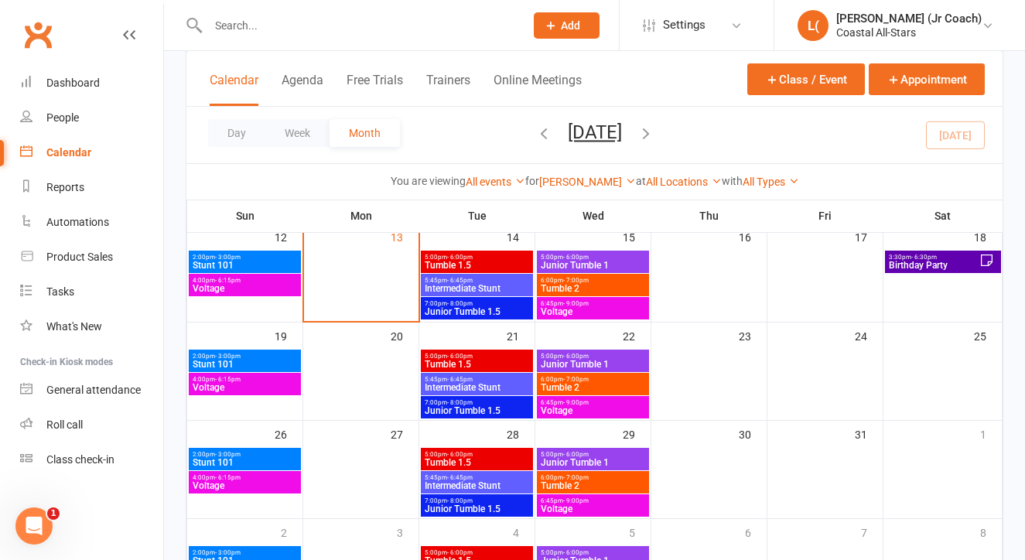
click at [891, 268] on span "Birthday Party" at bounding box center [933, 265] width 91 height 9
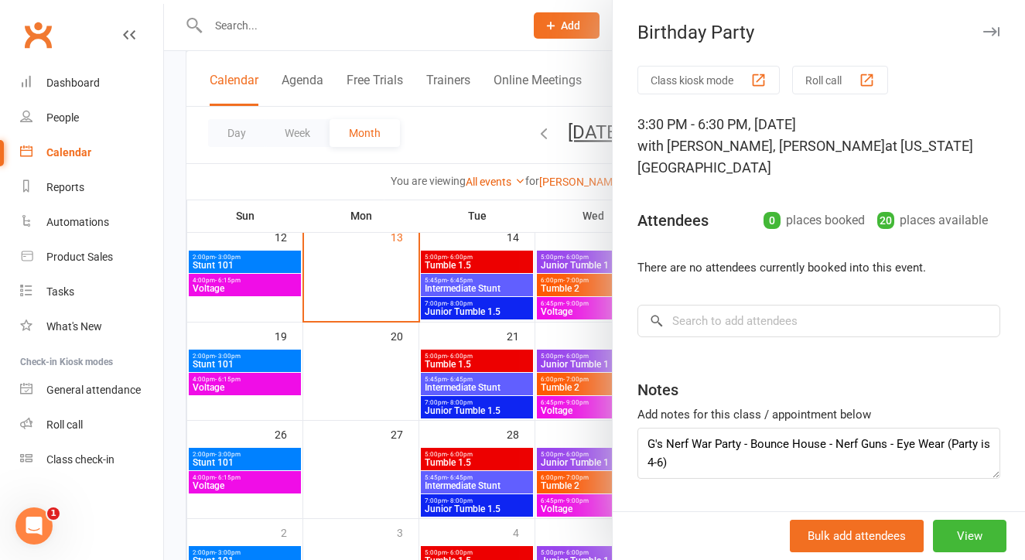
click at [381, 436] on div at bounding box center [594, 280] width 861 height 560
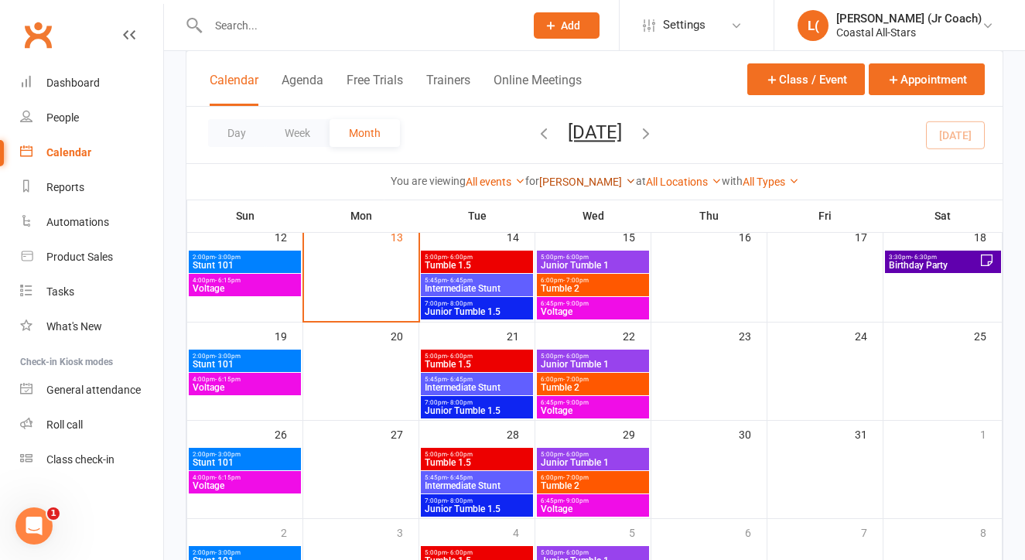
click at [596, 176] on div "[PERSON_NAME] Show All Instructors [PERSON_NAME] [PERSON_NAME] (Jr Coach) [PERS…" at bounding box center [587, 181] width 97 height 17
click at [594, 182] on link "[PERSON_NAME]" at bounding box center [587, 182] width 97 height 12
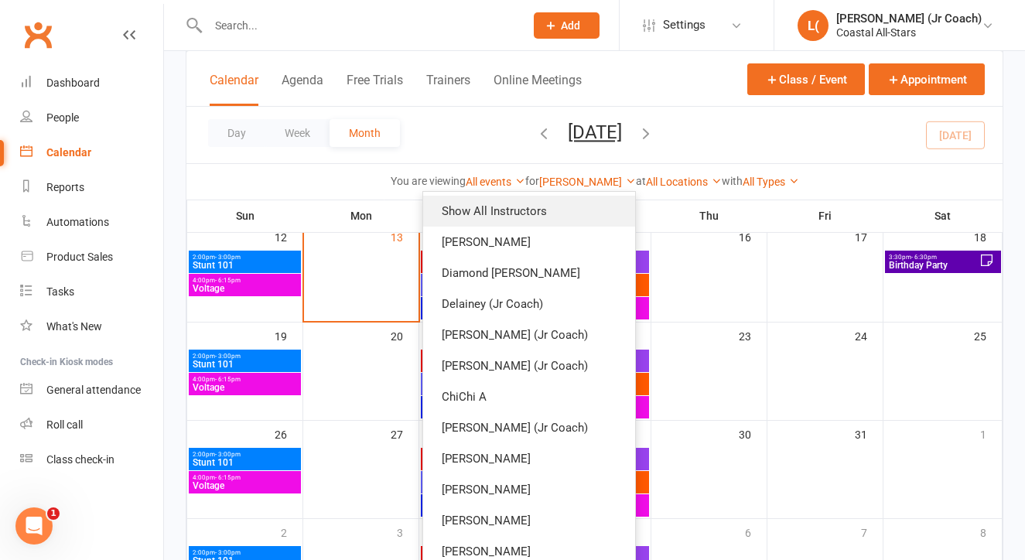
click at [540, 218] on link "Show All Instructors" at bounding box center [529, 211] width 212 height 31
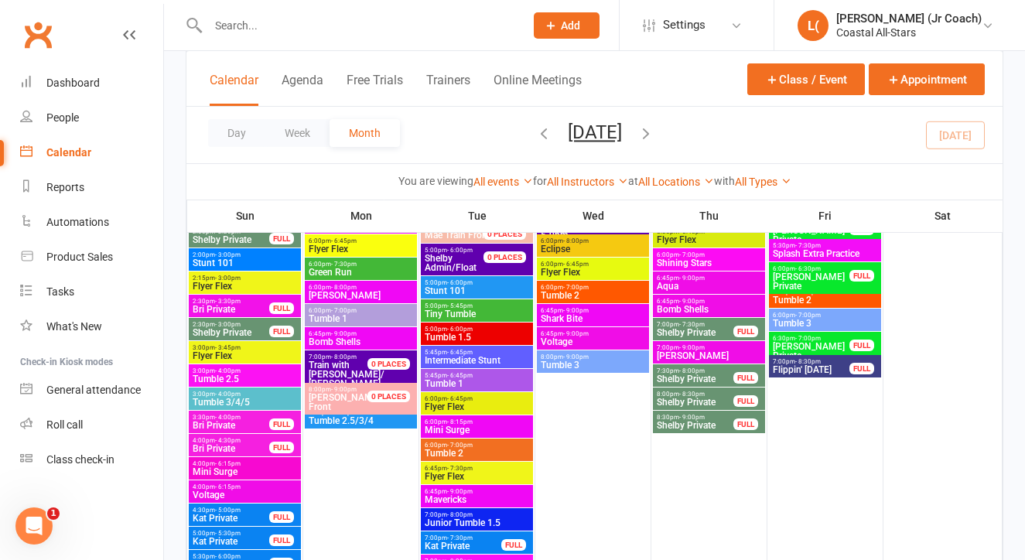
click at [571, 133] on button "[DATE]" at bounding box center [595, 132] width 54 height 22
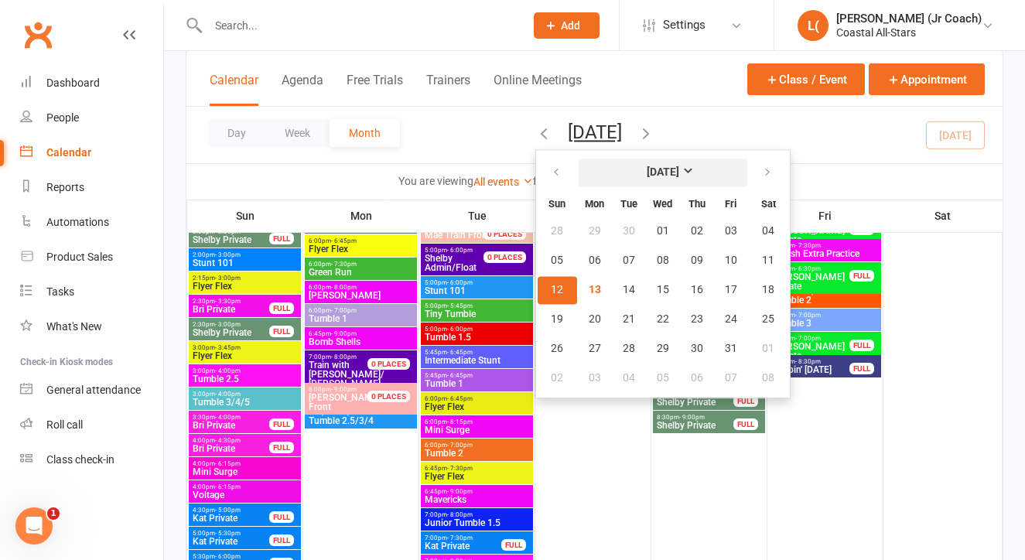
click at [647, 169] on strong "[DATE]" at bounding box center [663, 172] width 32 height 12
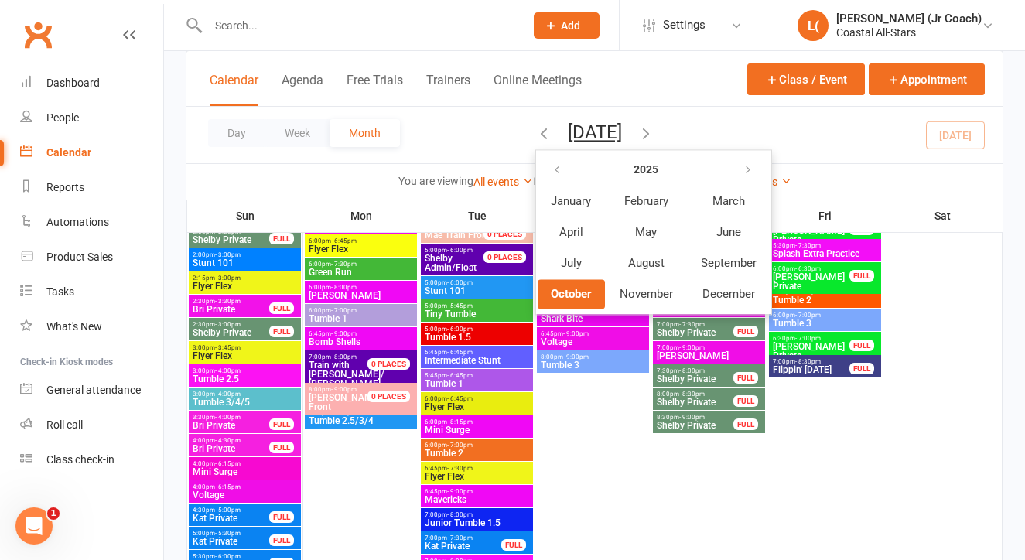
click at [551, 166] on th at bounding box center [571, 169] width 67 height 29
click at [541, 172] on button "button" at bounding box center [557, 170] width 33 height 28
click at [548, 285] on button "October" at bounding box center [571, 293] width 67 height 29
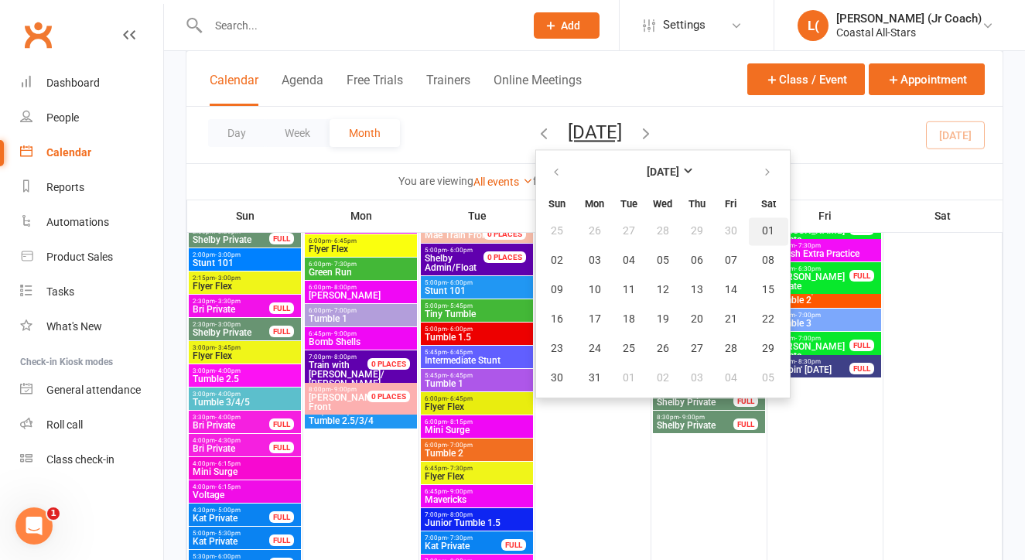
click at [762, 231] on span "01" at bounding box center [768, 231] width 12 height 12
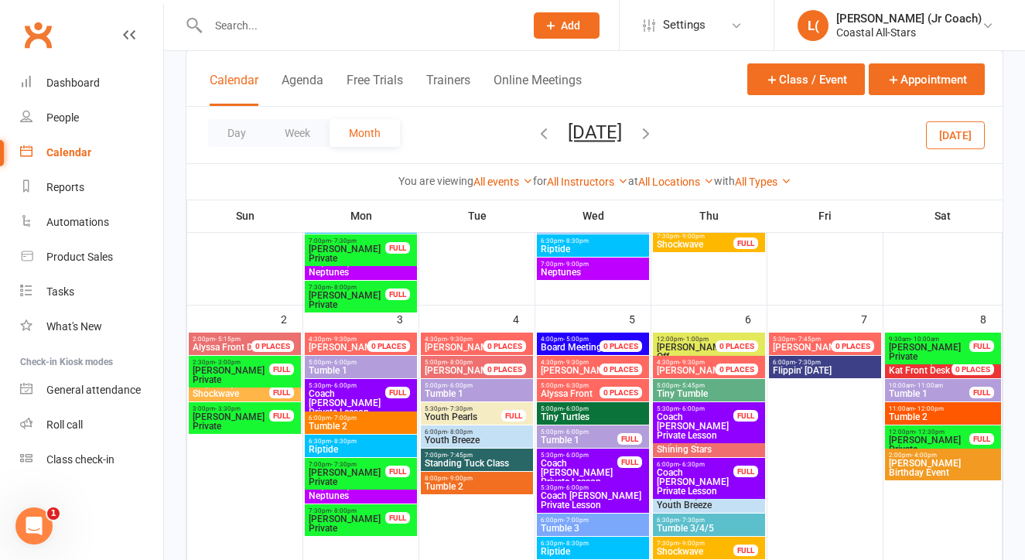
click at [709, 441] on span "5:30pm - 6:30pm" at bounding box center [709, 441] width 106 height 7
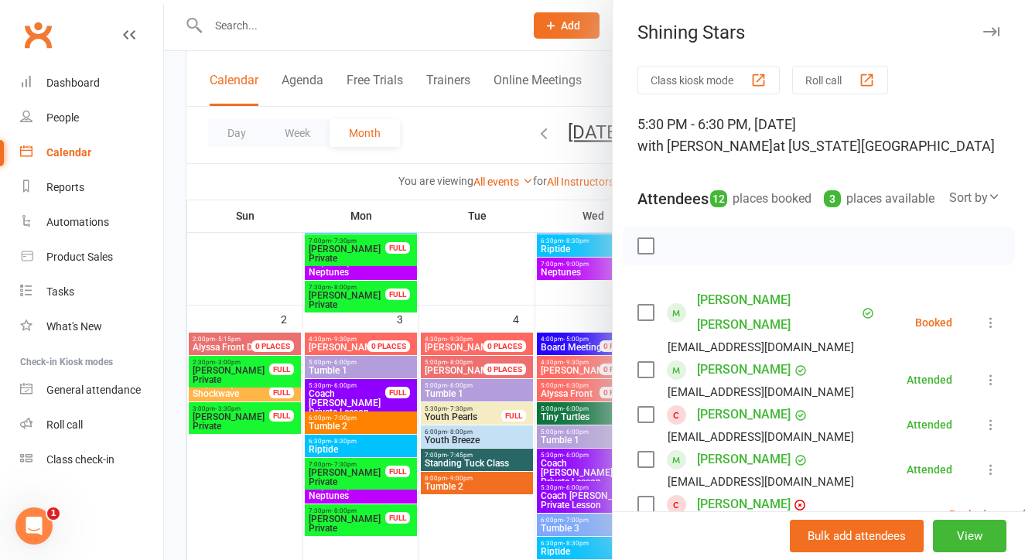
click at [502, 510] on div at bounding box center [594, 280] width 861 height 560
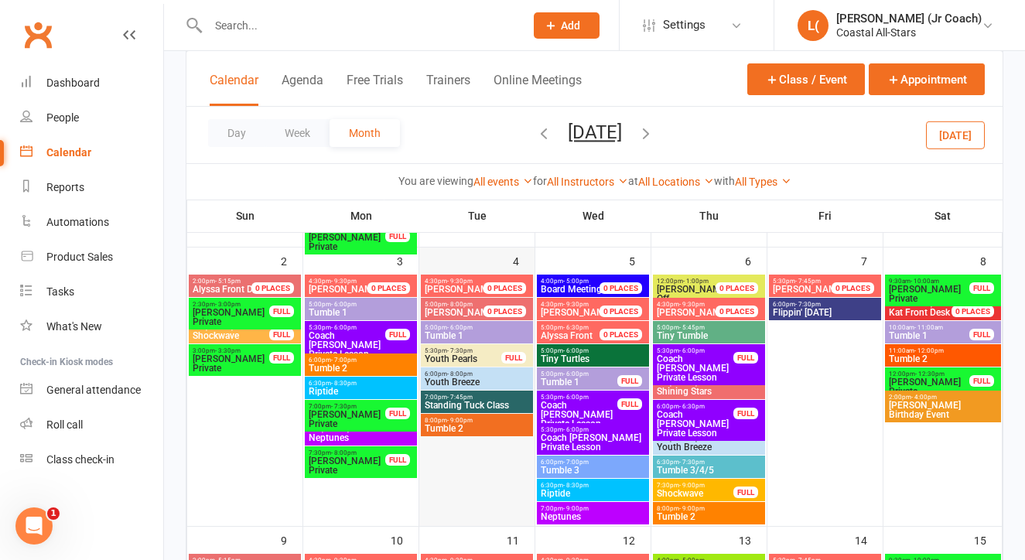
scroll to position [361, 0]
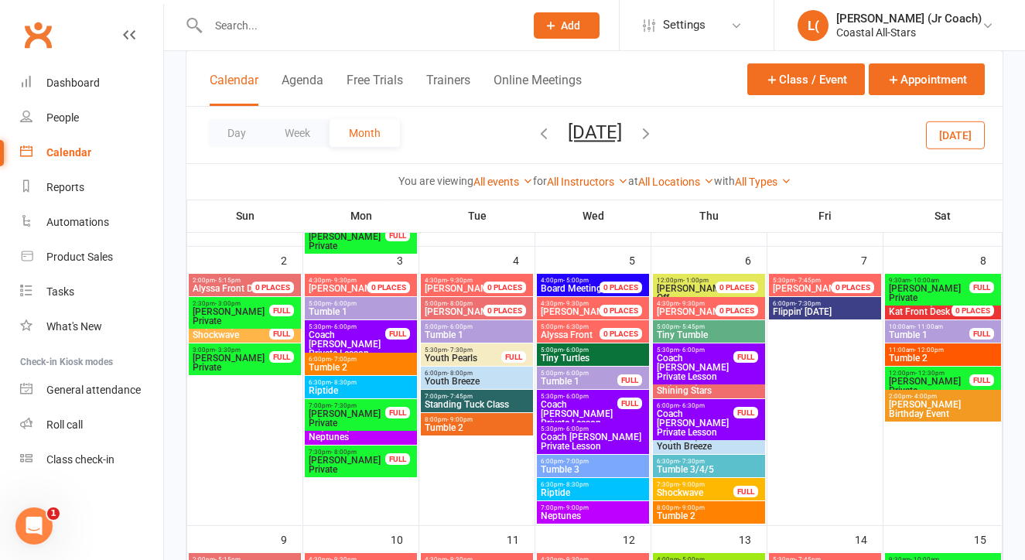
click at [909, 400] on span "[PERSON_NAME] Birthday Event" at bounding box center [943, 409] width 110 height 19
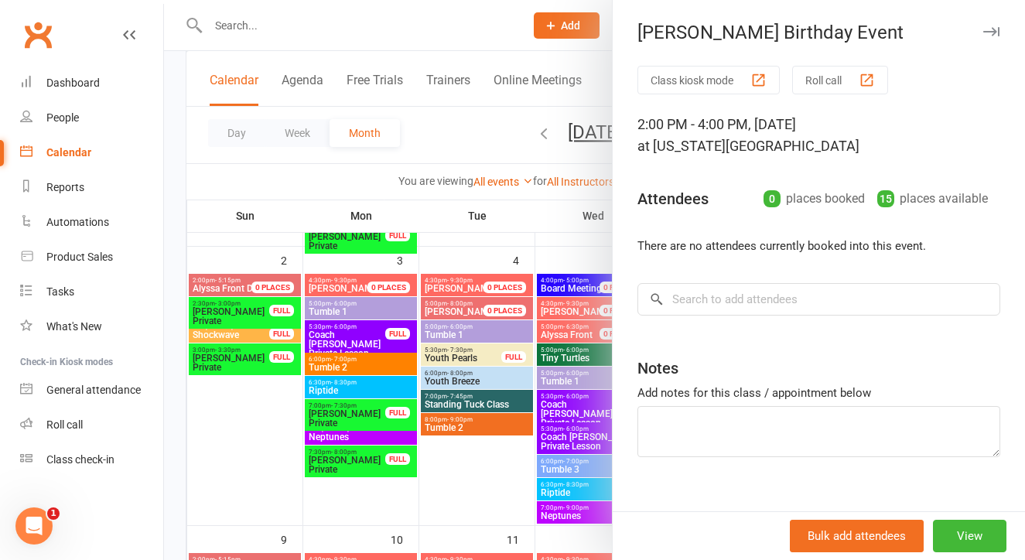
click at [539, 466] on div at bounding box center [594, 280] width 861 height 560
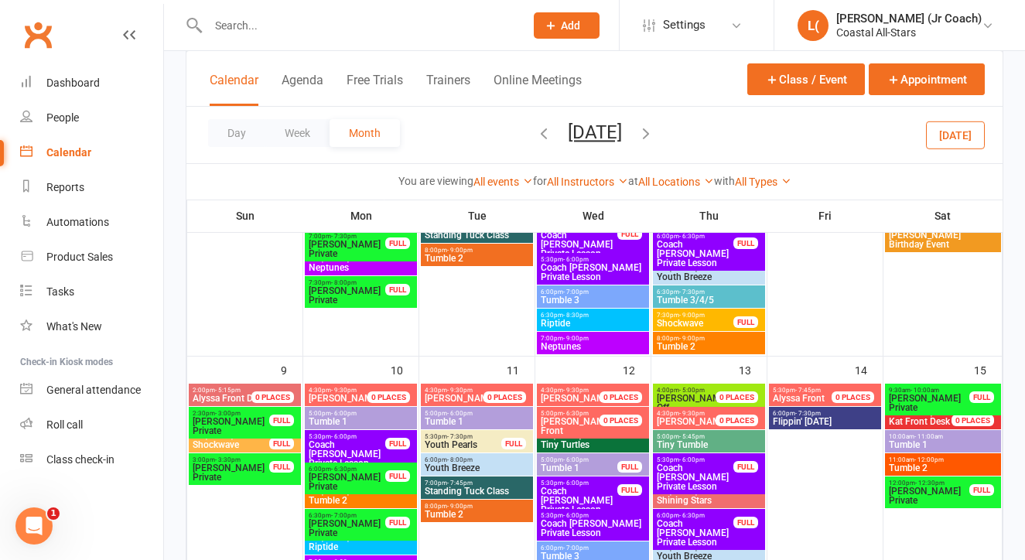
scroll to position [535, 0]
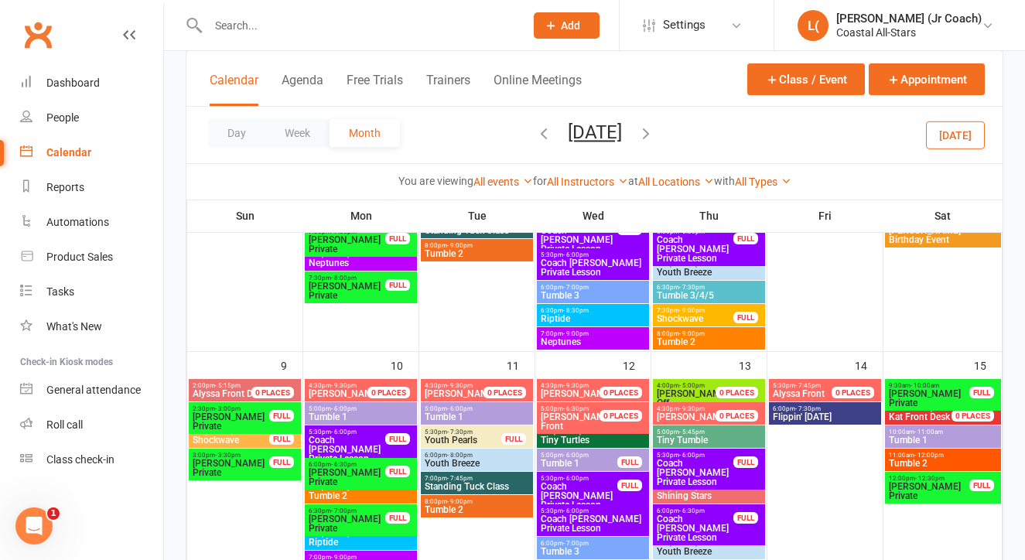
click at [563, 476] on span "- 6:00pm" at bounding box center [576, 478] width 26 height 7
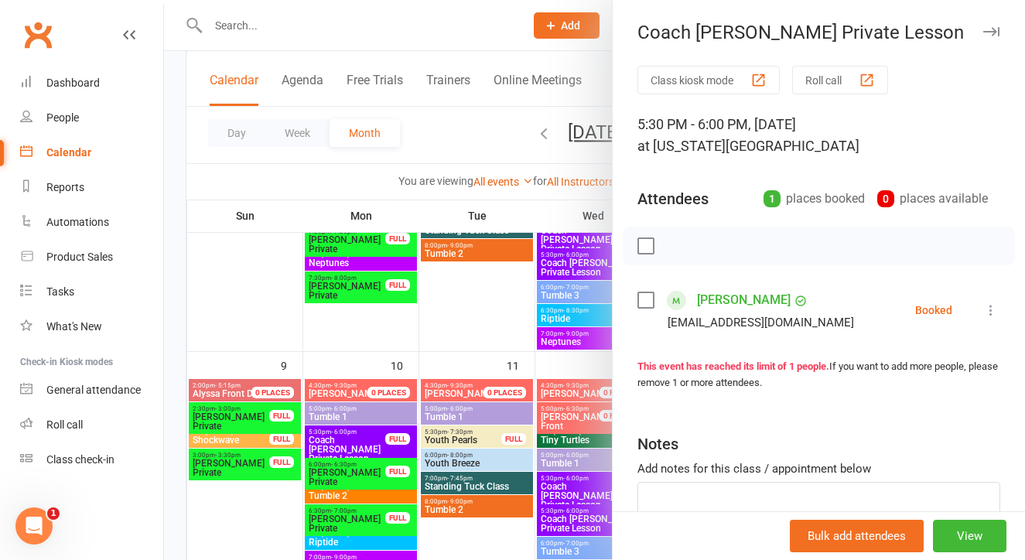
click at [456, 526] on div at bounding box center [594, 280] width 861 height 560
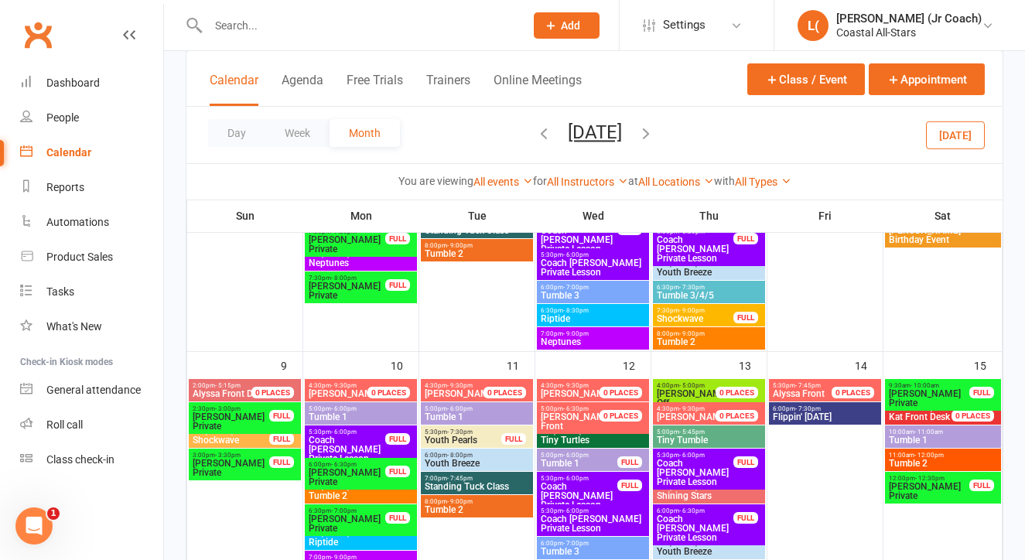
click at [374, 443] on span "Coach [PERSON_NAME] Private Lesson" at bounding box center [347, 449] width 78 height 28
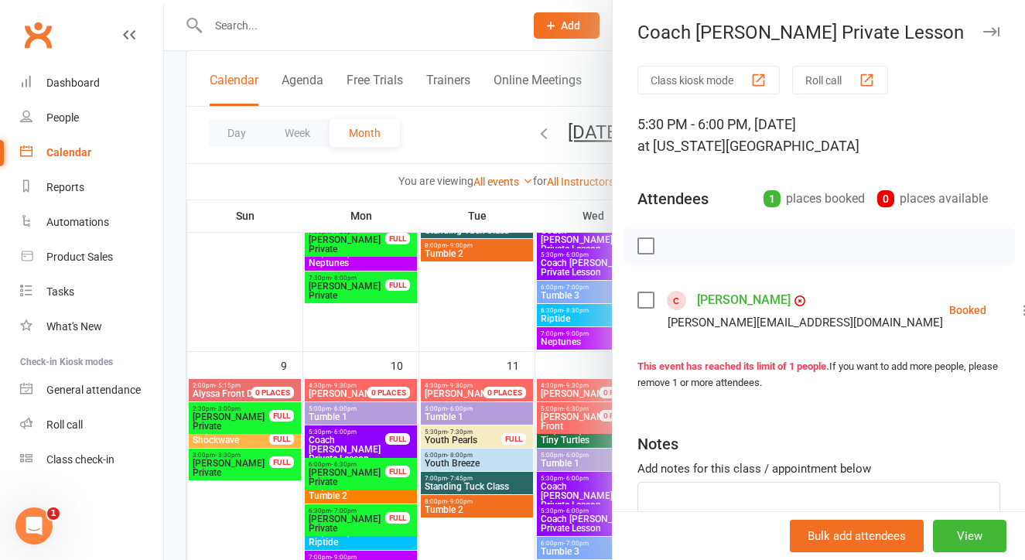
click at [463, 435] on div at bounding box center [594, 280] width 861 height 560
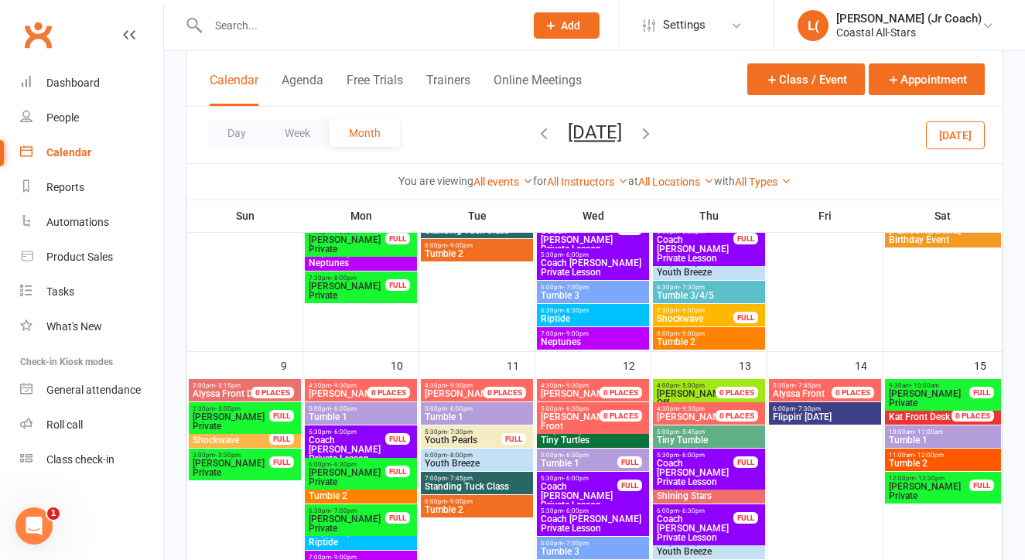
click at [695, 455] on span "- 6:00pm" at bounding box center [692, 455] width 26 height 7
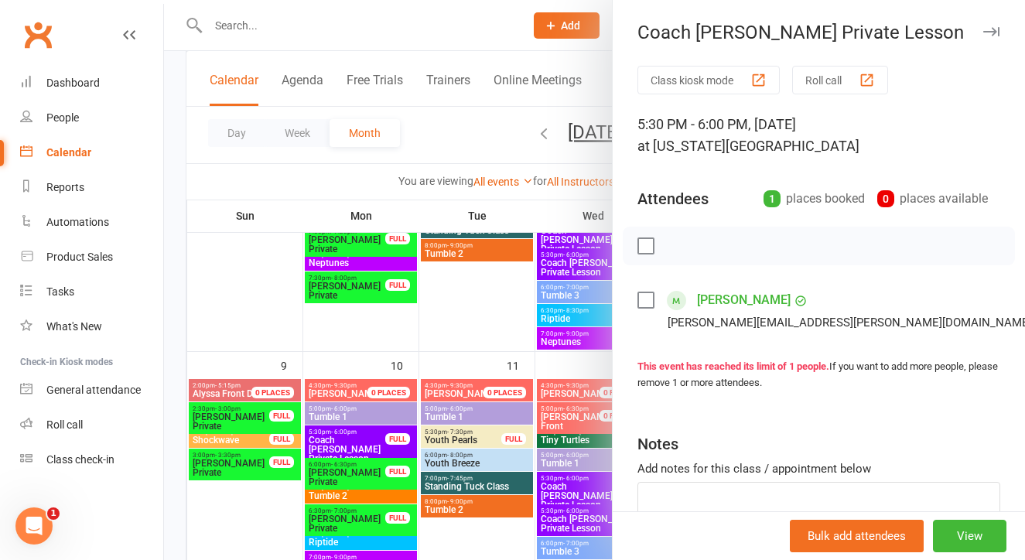
click at [557, 442] on div at bounding box center [594, 280] width 861 height 560
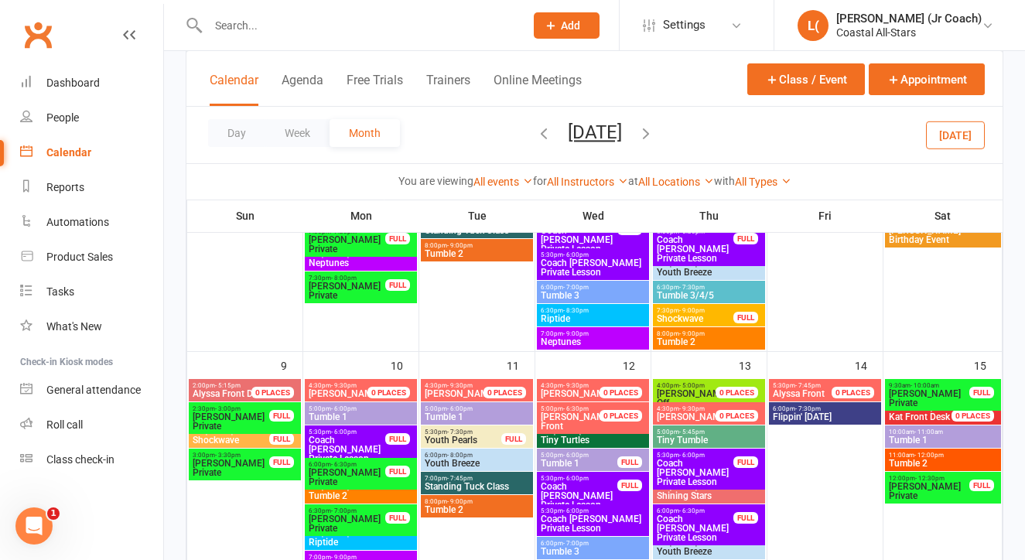
click at [704, 519] on span "Coach [PERSON_NAME] Private Lesson" at bounding box center [695, 528] width 78 height 28
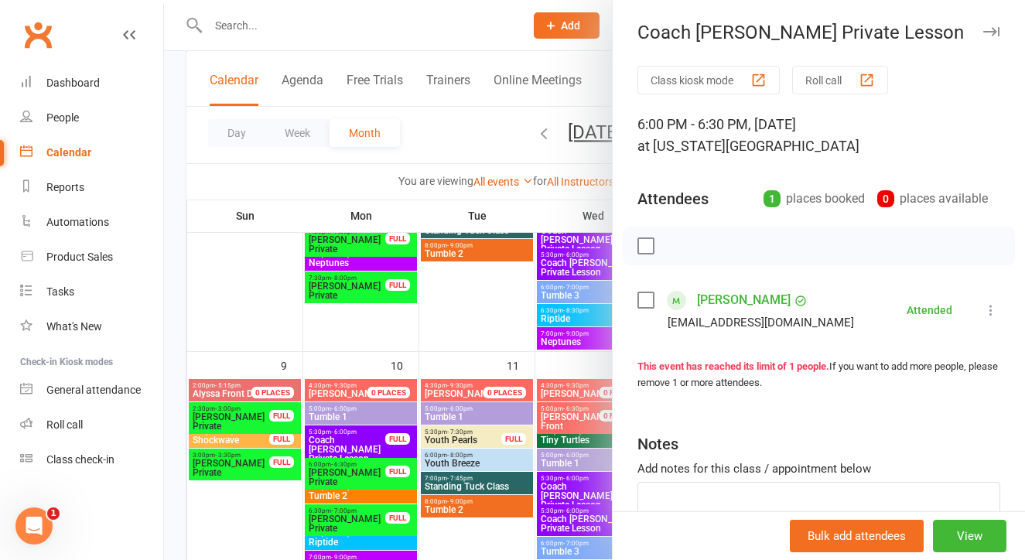
click at [513, 351] on div at bounding box center [594, 280] width 861 height 560
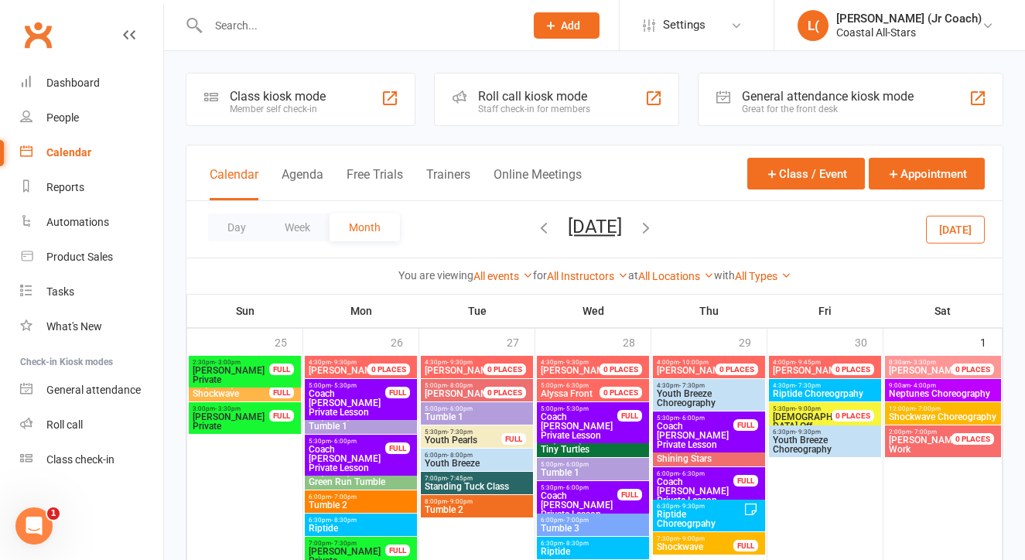
scroll to position [0, 0]
click at [654, 230] on icon "button" at bounding box center [645, 227] width 17 height 17
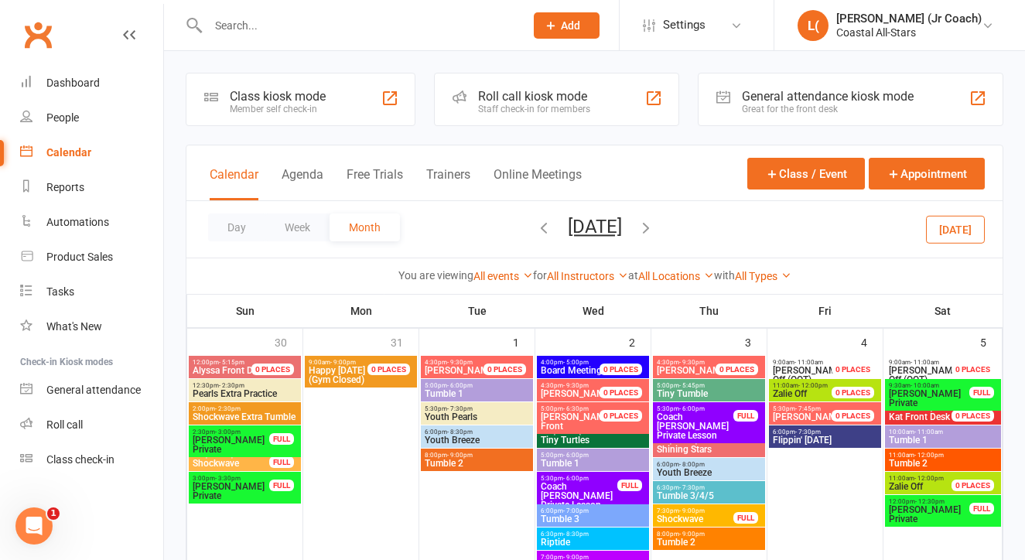
click at [798, 382] on span "- 12:00pm" at bounding box center [812, 385] width 29 height 7
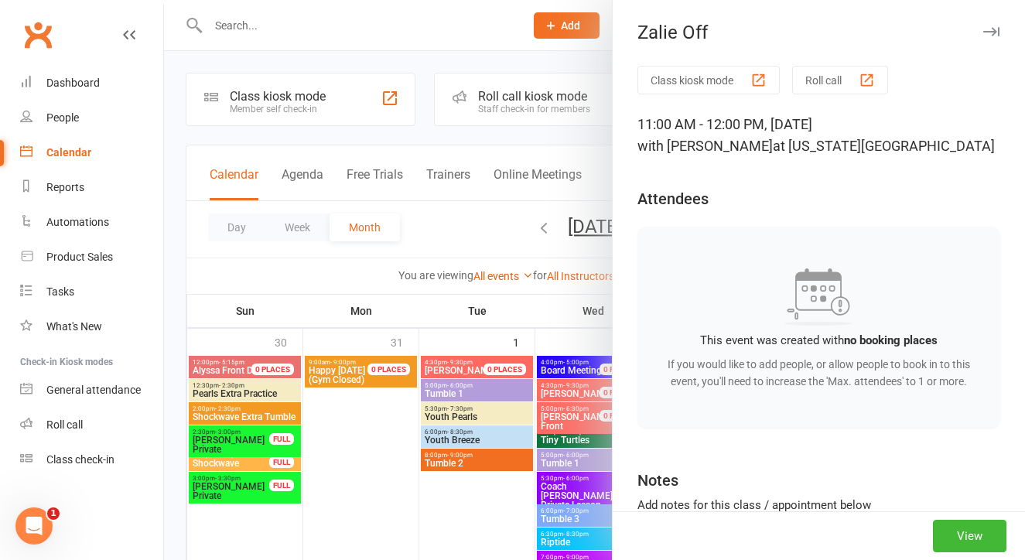
click at [603, 334] on div at bounding box center [594, 280] width 861 height 560
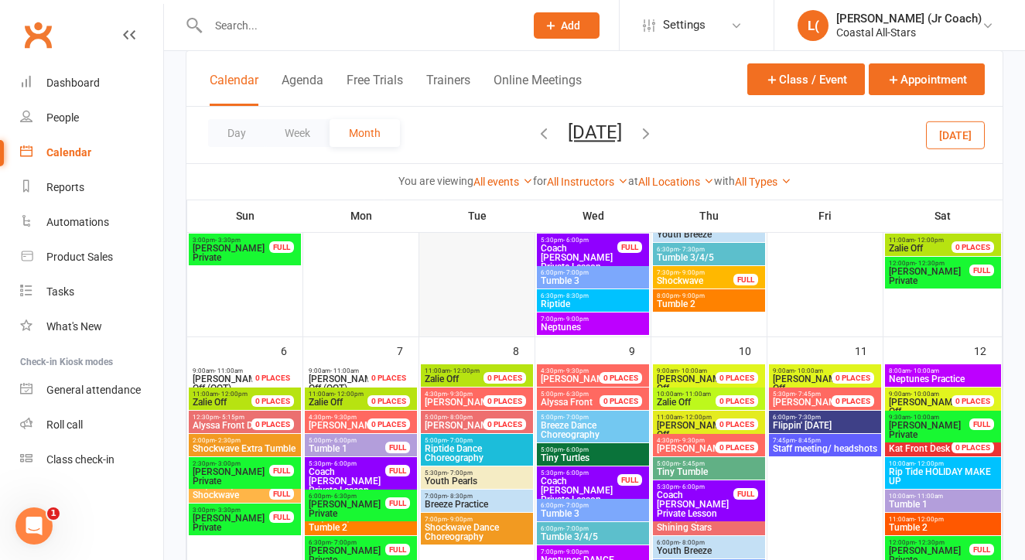
scroll to position [239, 0]
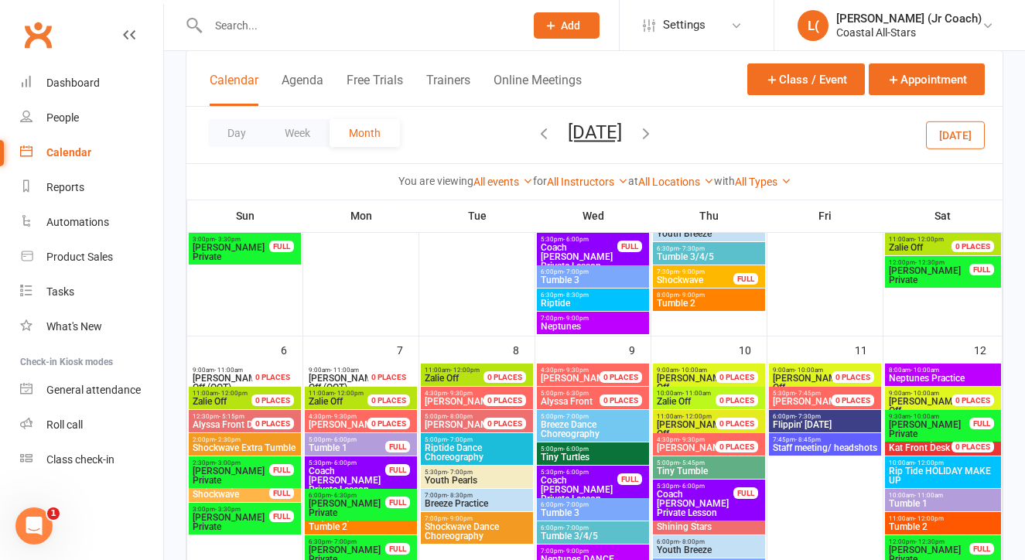
click at [913, 480] on span "Rip Tide HOLIDAY MAKE UP" at bounding box center [943, 475] width 110 height 19
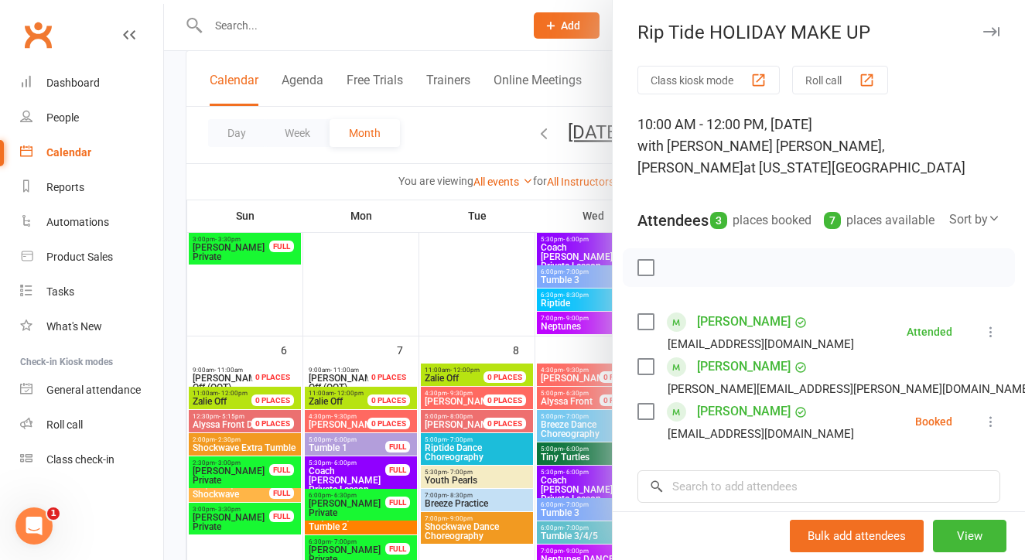
click at [570, 470] on div at bounding box center [594, 280] width 861 height 560
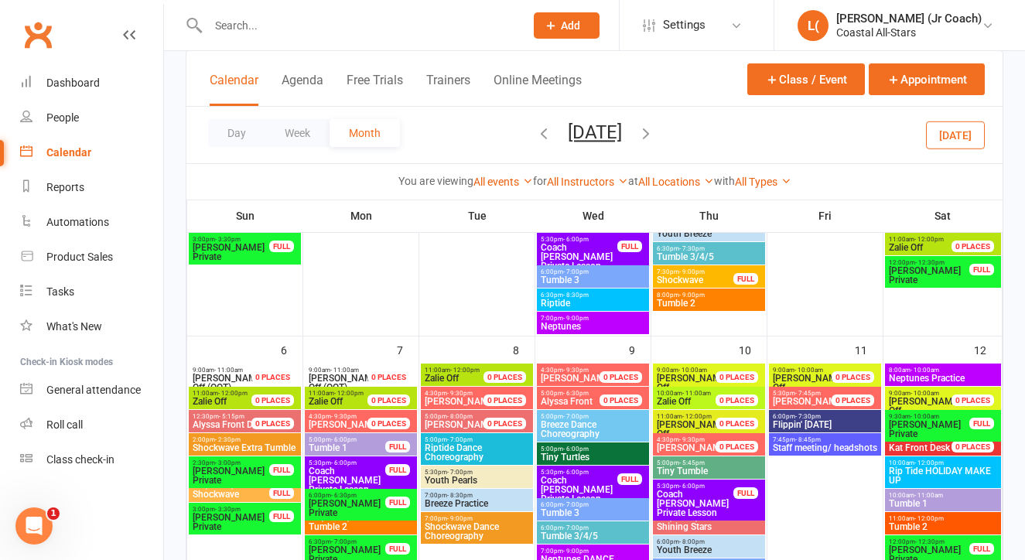
click at [483, 449] on span "Riptide Dance Choreography" at bounding box center [477, 452] width 106 height 19
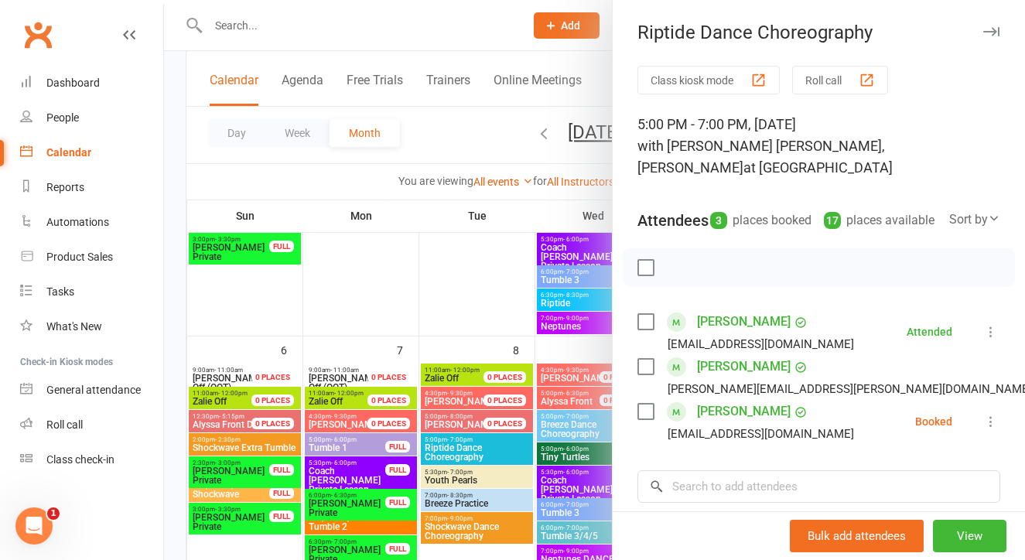
click at [508, 460] on div at bounding box center [594, 280] width 861 height 560
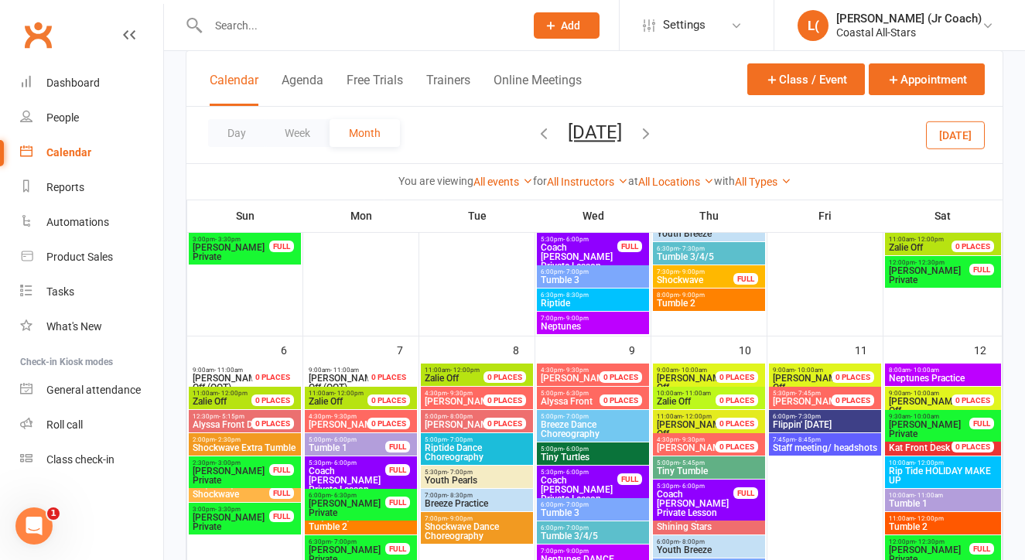
click at [481, 513] on div "7:00pm - 9:00pm Shockwave Dance Choreography" at bounding box center [477, 528] width 112 height 32
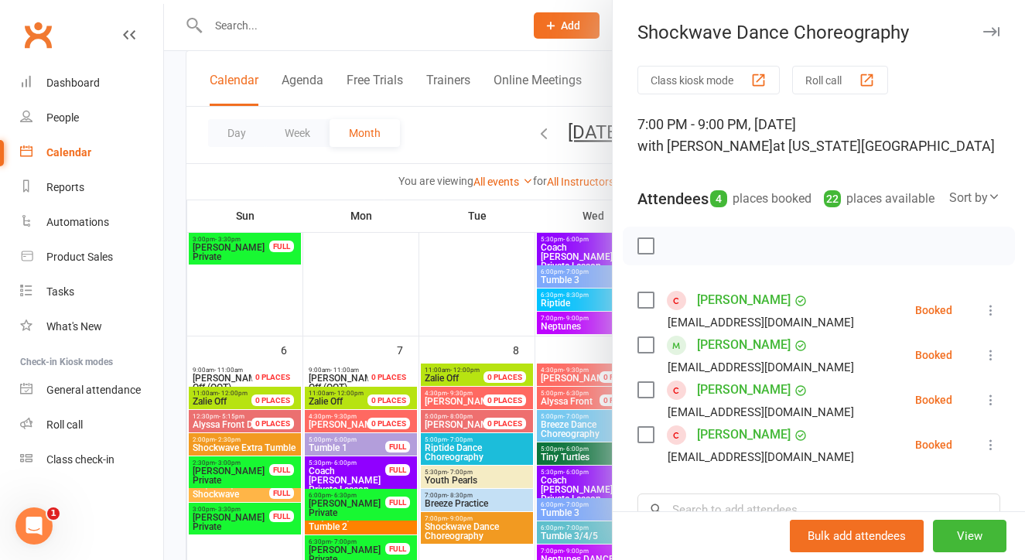
click at [522, 422] on div at bounding box center [594, 280] width 861 height 560
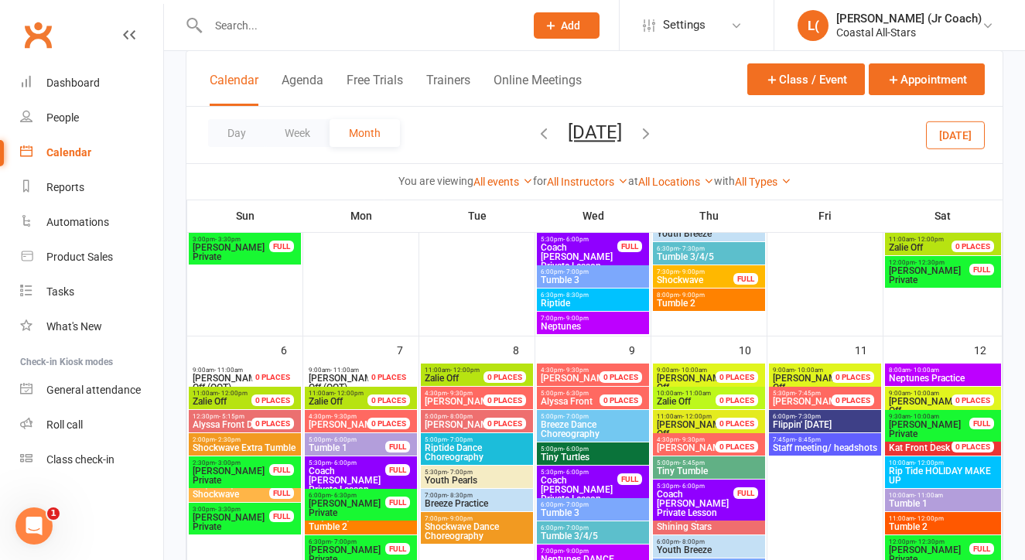
click at [672, 466] on span "Tiny Tumble" at bounding box center [709, 470] width 106 height 9
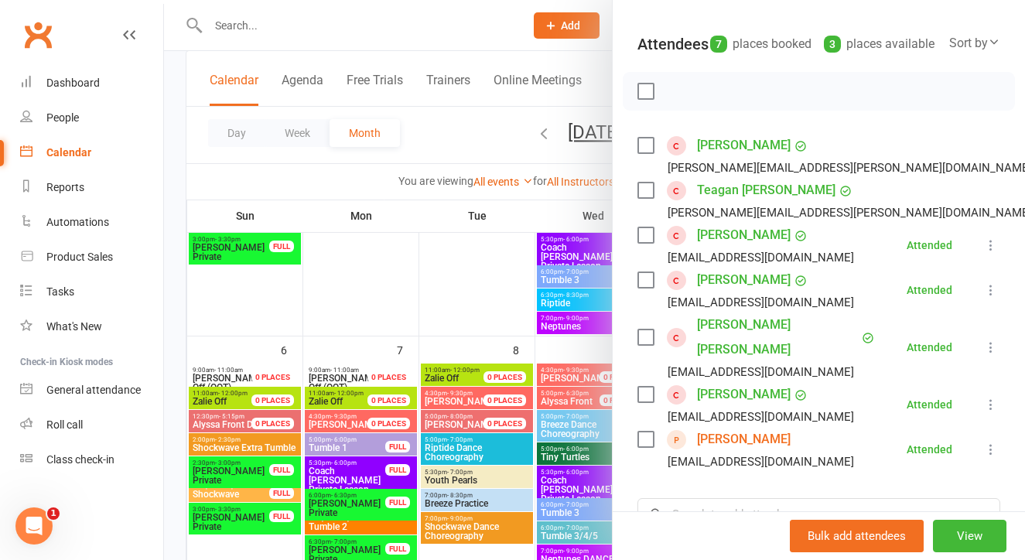
scroll to position [139, 0]
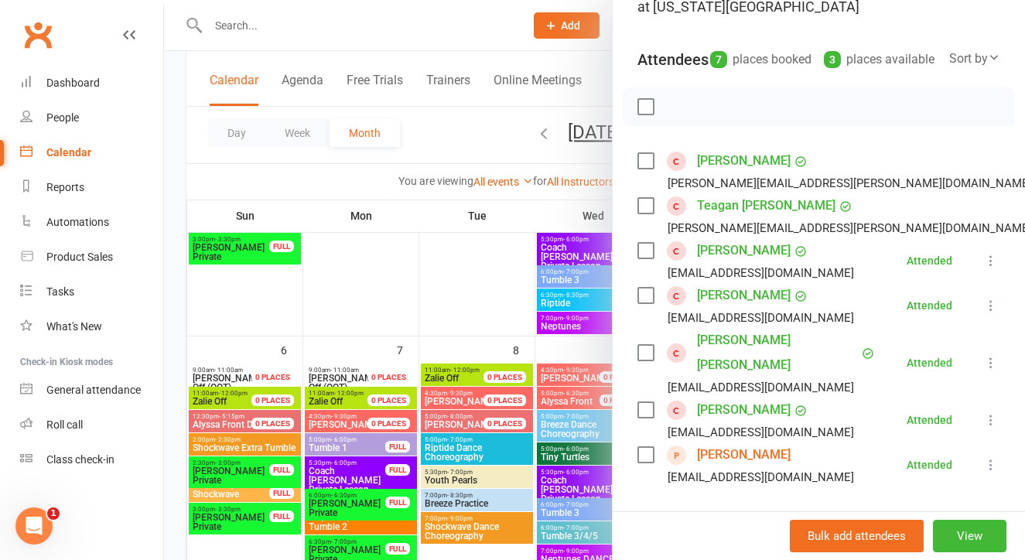
click at [538, 397] on div at bounding box center [594, 280] width 861 height 560
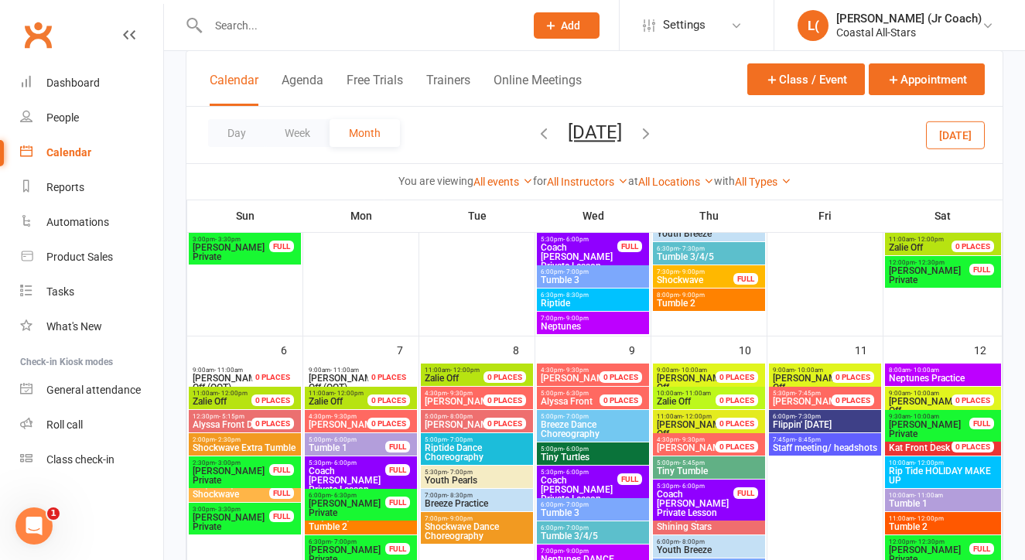
click at [696, 136] on div "Day Week Month [DATE] [DATE] Sun Mon Tue Wed Thu Fri Sat 25 26 27 28 29 30 01 0…" at bounding box center [594, 135] width 816 height 56
click at [654, 135] on icon "button" at bounding box center [645, 133] width 17 height 17
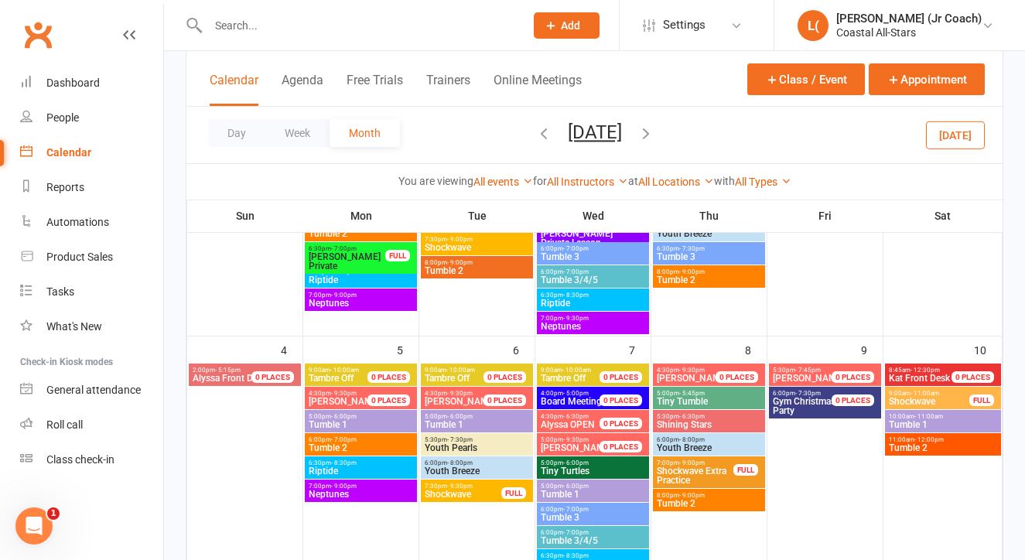
click at [476, 367] on span "9:00am - 10:00am" at bounding box center [463, 370] width 78 height 7
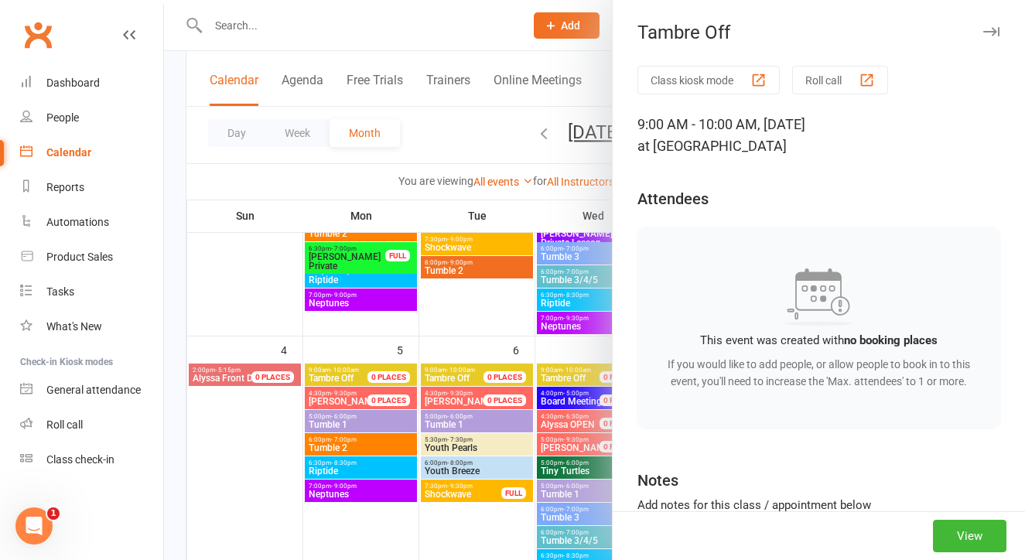
click at [483, 320] on div at bounding box center [594, 280] width 861 height 560
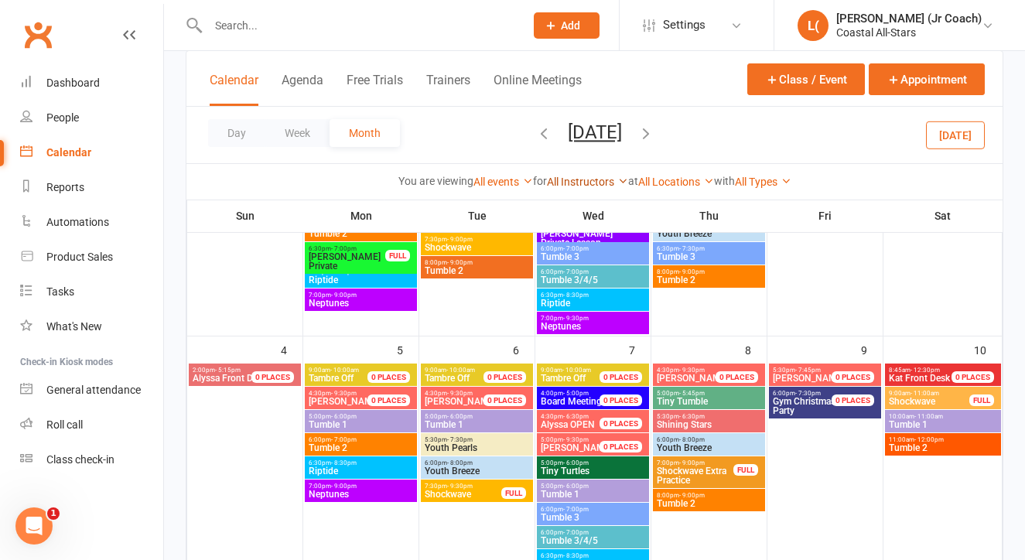
click at [602, 186] on link "All Instructors" at bounding box center [587, 182] width 81 height 12
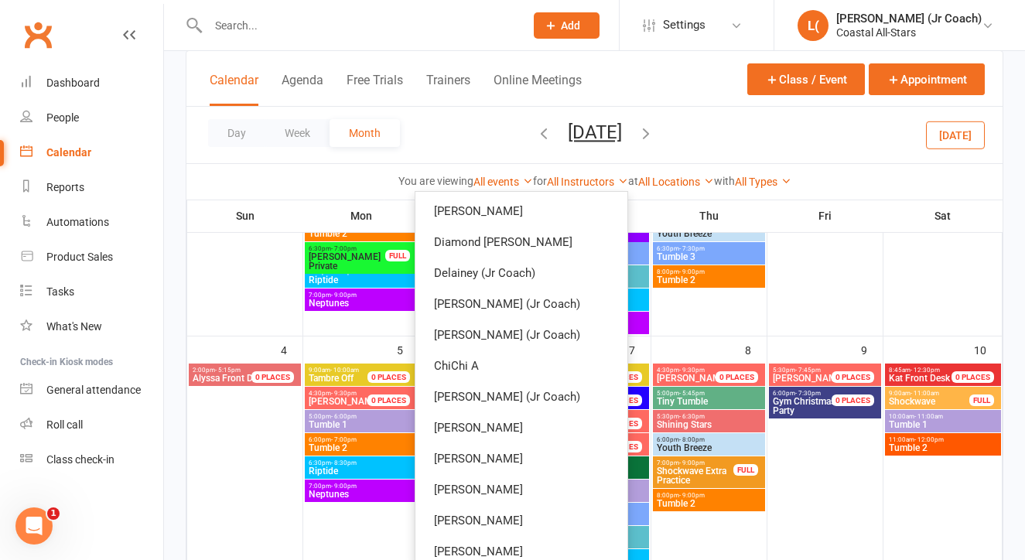
click at [654, 131] on icon "button" at bounding box center [645, 133] width 17 height 17
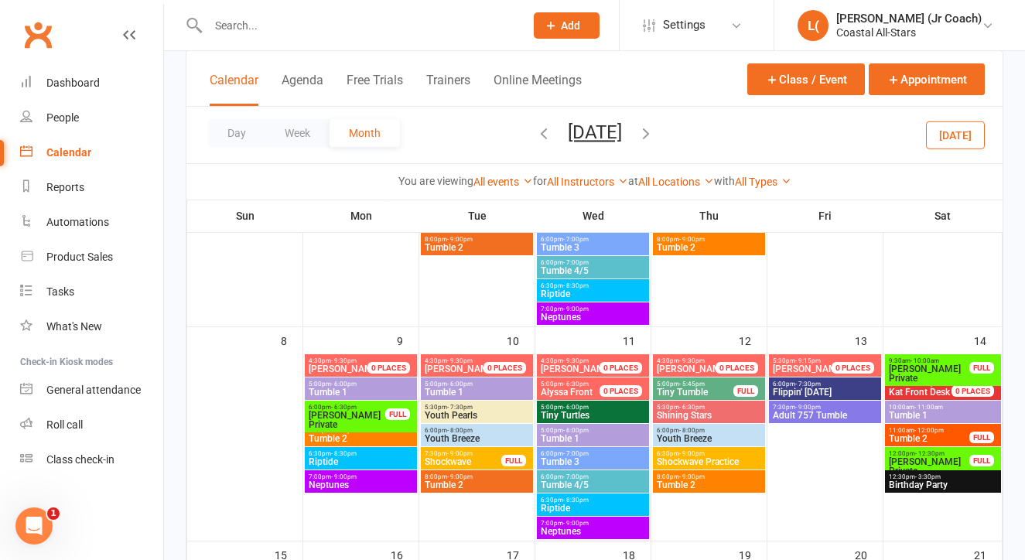
click at [480, 367] on span "[PERSON_NAME]" at bounding box center [463, 368] width 78 height 9
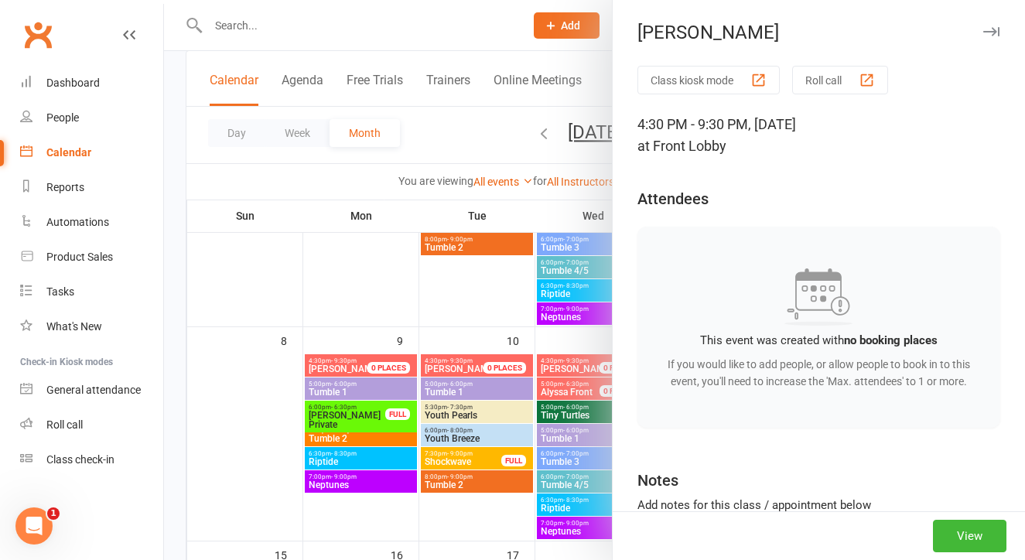
click at [483, 315] on div at bounding box center [594, 280] width 861 height 560
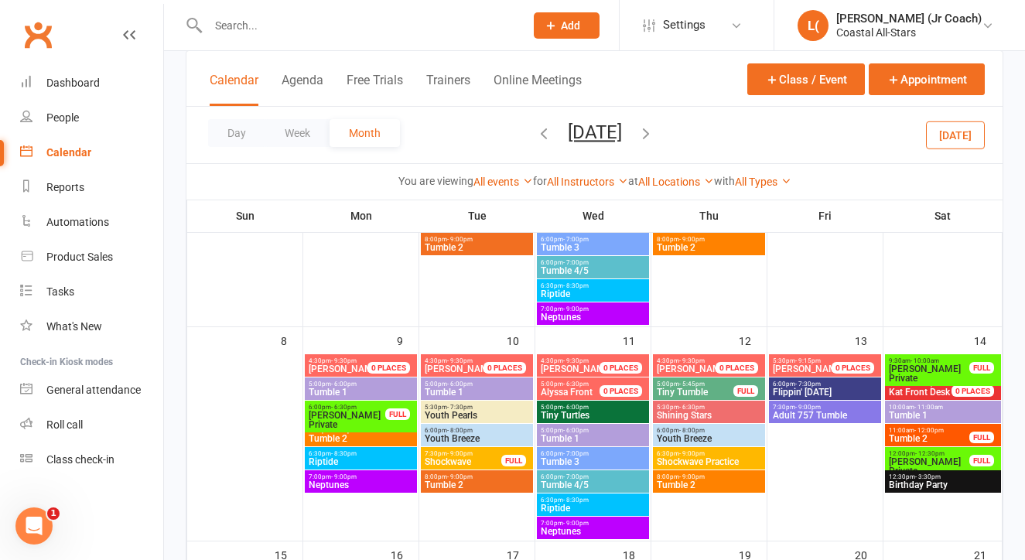
click at [800, 415] on span "Adult 757 Tumble" at bounding box center [825, 415] width 106 height 9
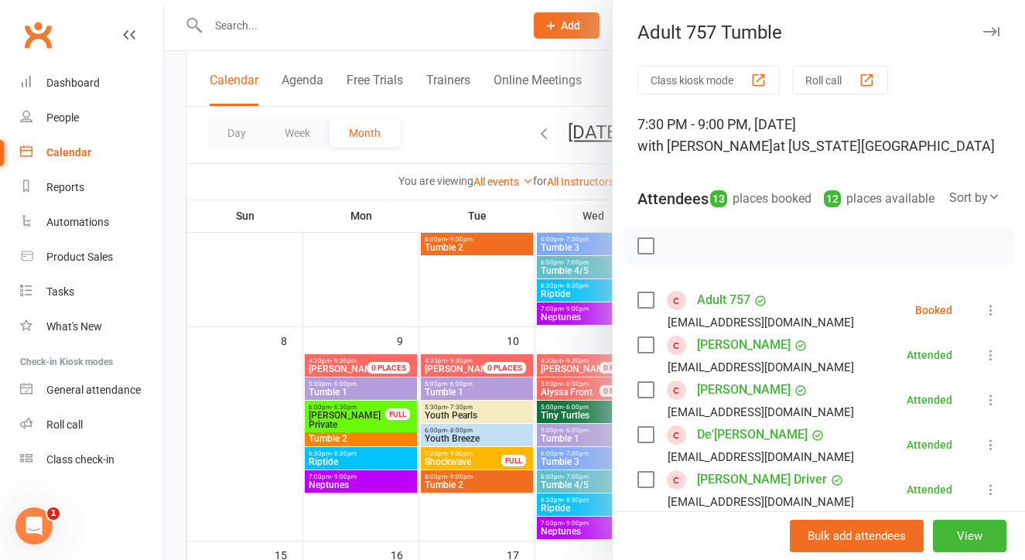
click at [507, 329] on div at bounding box center [594, 280] width 861 height 560
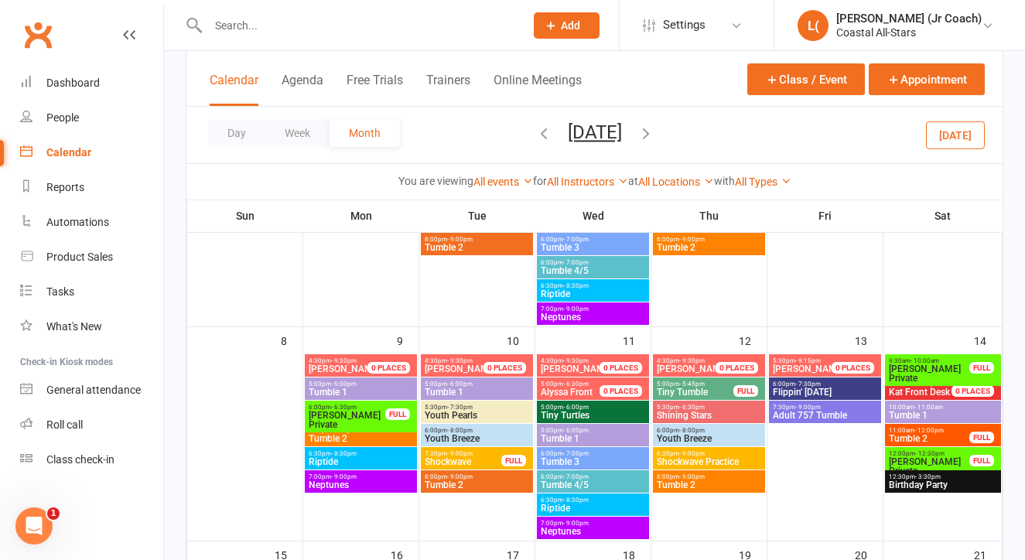
click at [619, 121] on button "[DATE]" at bounding box center [595, 132] width 54 height 22
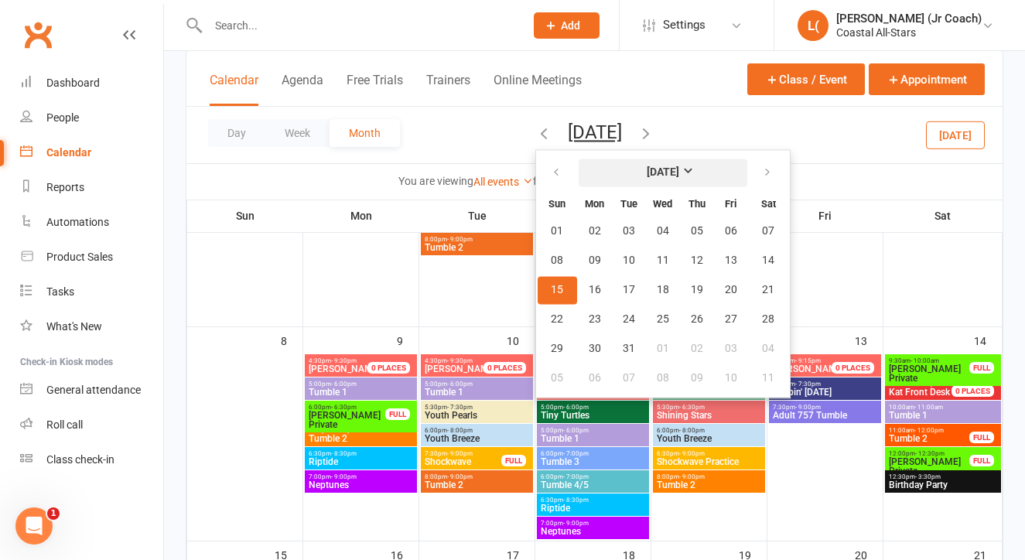
click at [671, 171] on strong "[DATE]" at bounding box center [663, 172] width 32 height 12
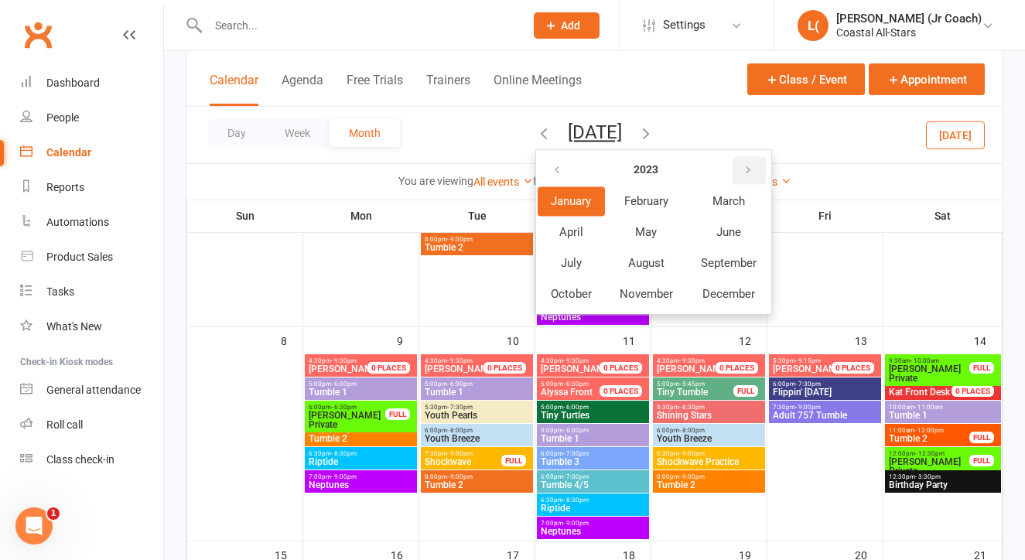
click at [732, 173] on button "button" at bounding box center [748, 170] width 33 height 28
click at [562, 209] on button "January" at bounding box center [571, 200] width 67 height 29
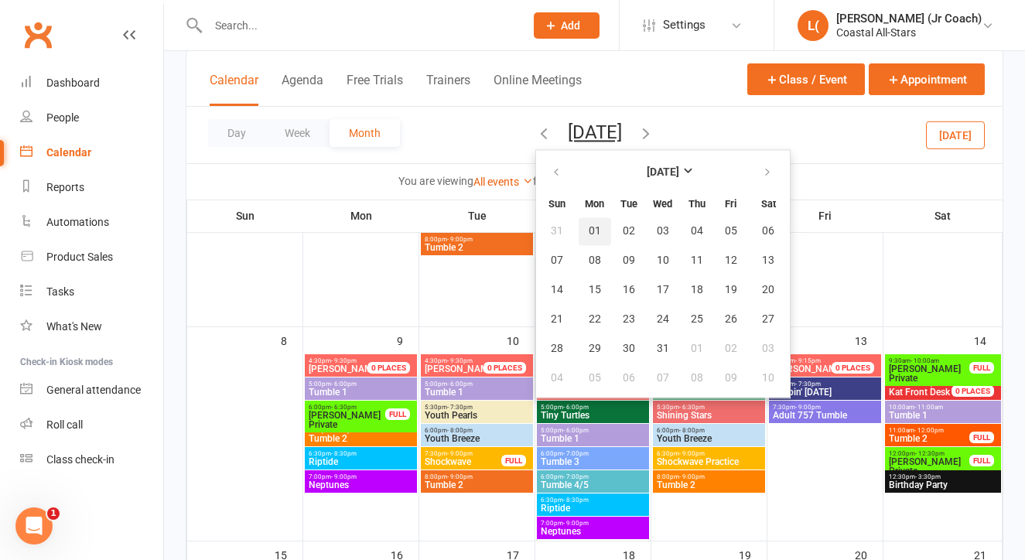
click at [589, 229] on span "01" at bounding box center [595, 231] width 12 height 12
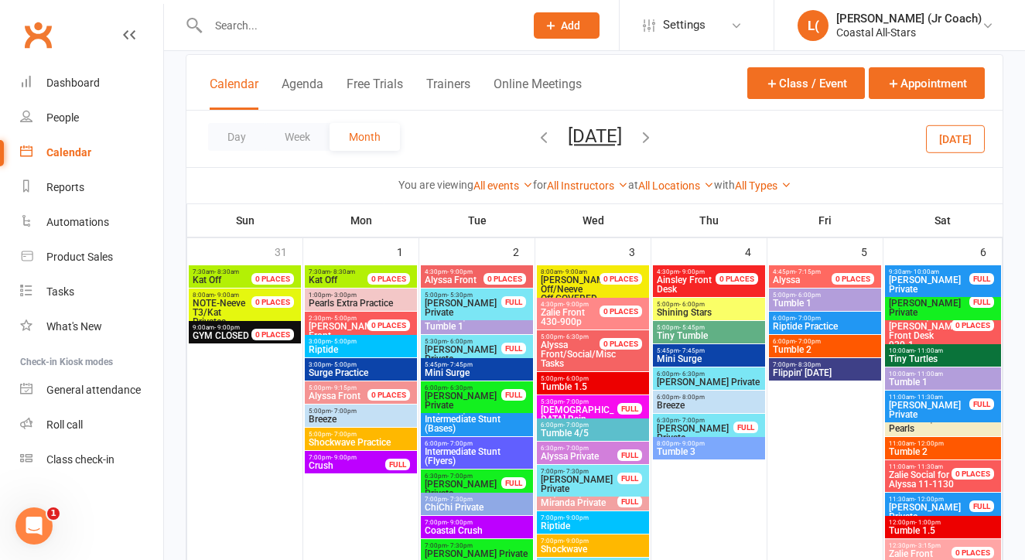
scroll to position [89, 0]
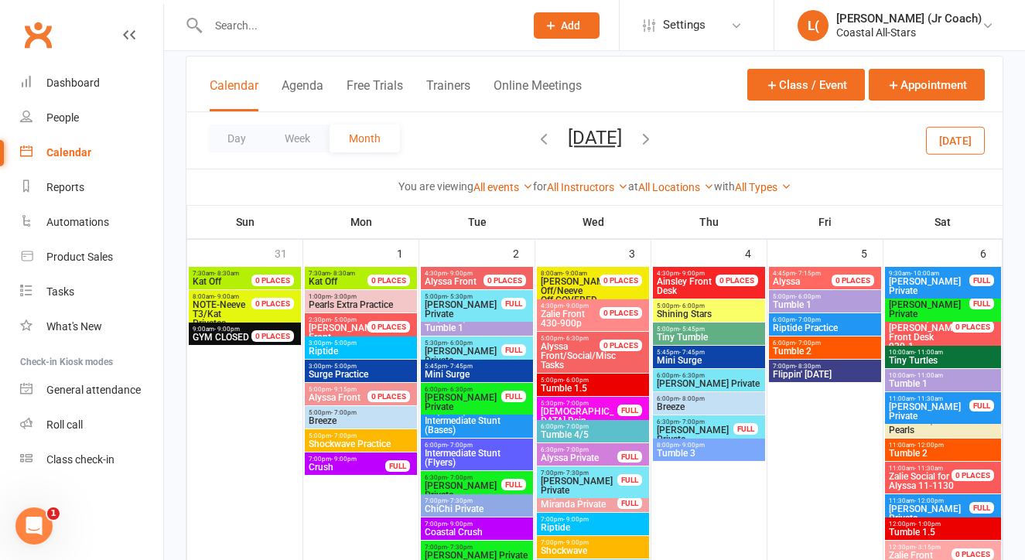
click at [535, 135] on icon "button" at bounding box center [543, 138] width 17 height 17
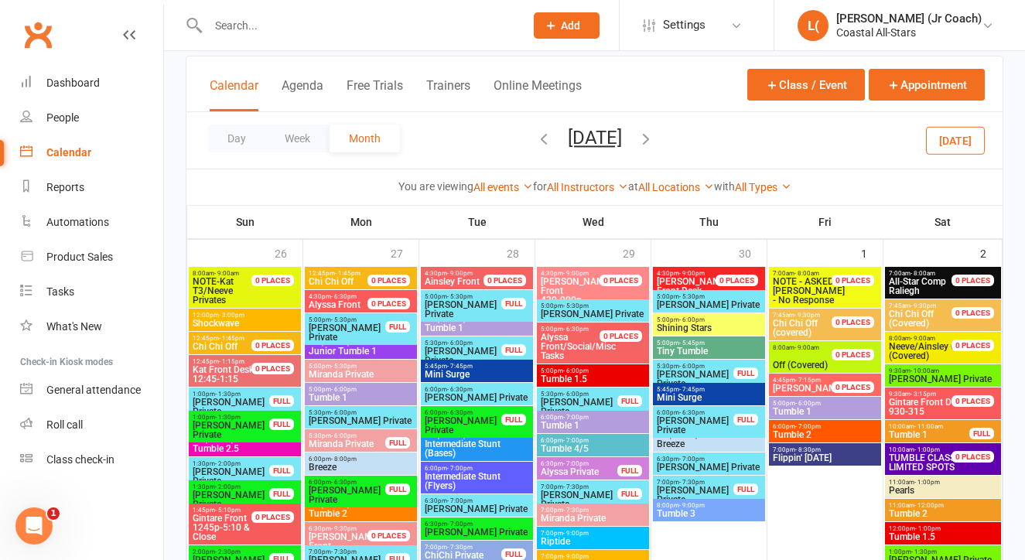
click at [535, 138] on icon "button" at bounding box center [543, 138] width 17 height 17
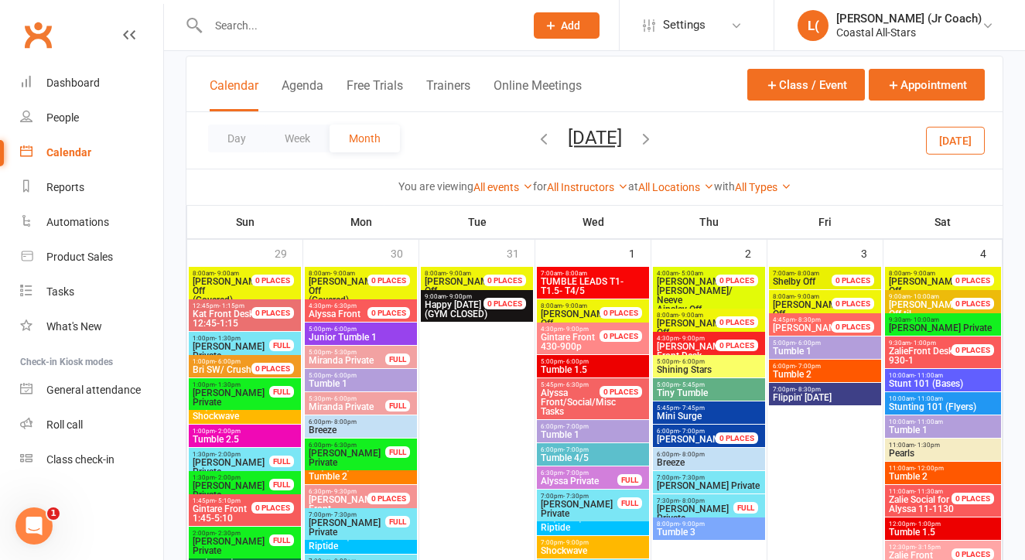
click at [535, 138] on icon "button" at bounding box center [543, 138] width 17 height 17
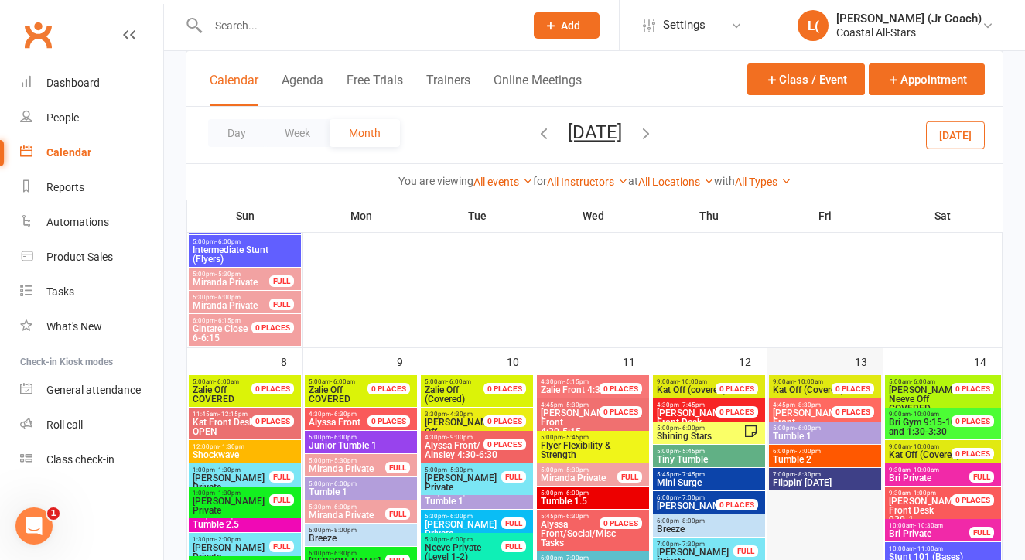
scroll to position [650, 0]
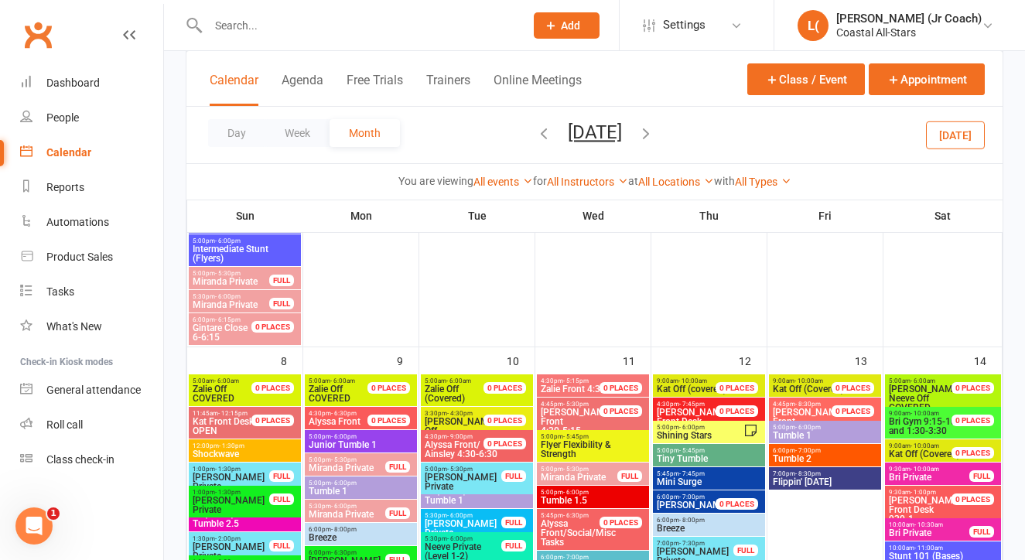
click at [715, 435] on span "Shining Stars" at bounding box center [699, 435] width 87 height 9
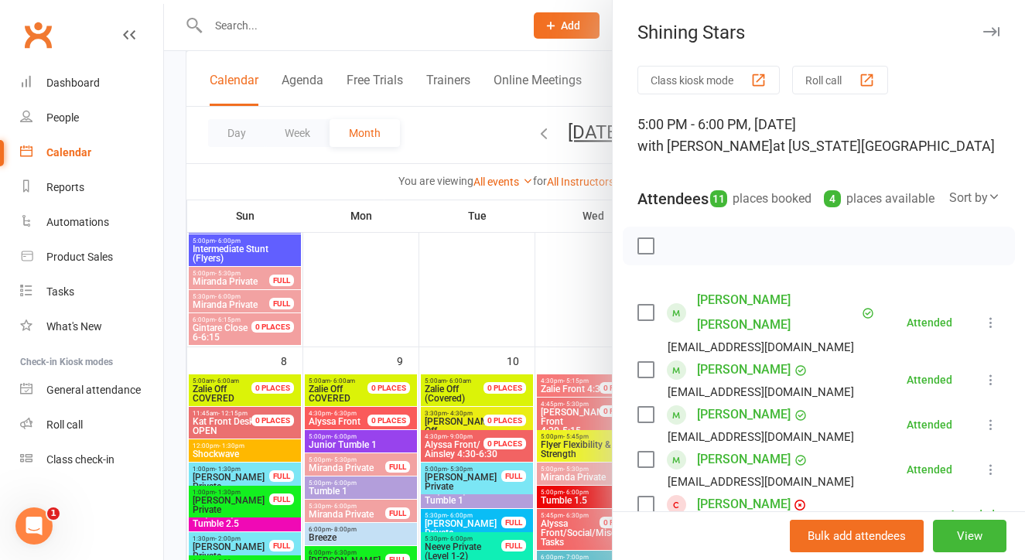
click at [588, 328] on div at bounding box center [594, 280] width 861 height 560
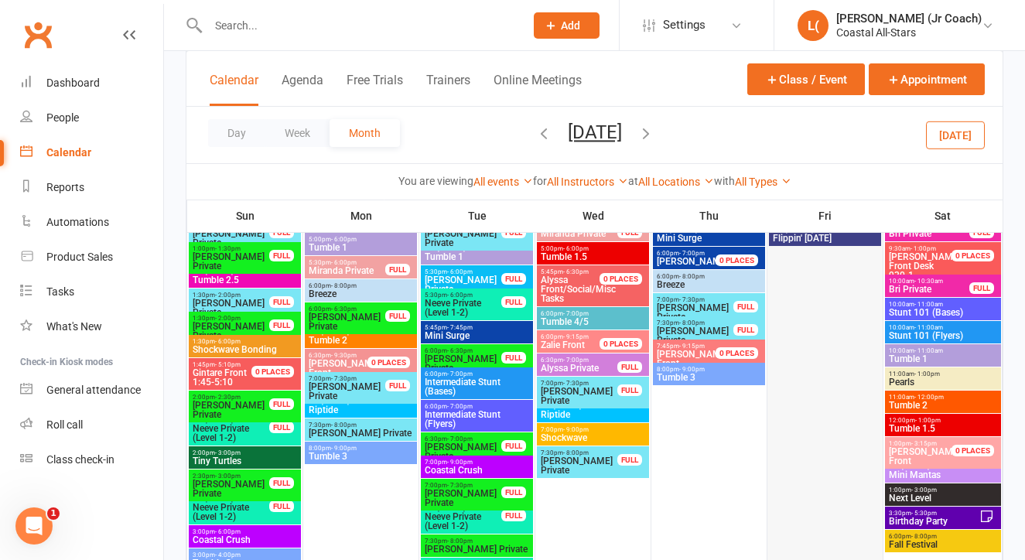
scroll to position [895, 0]
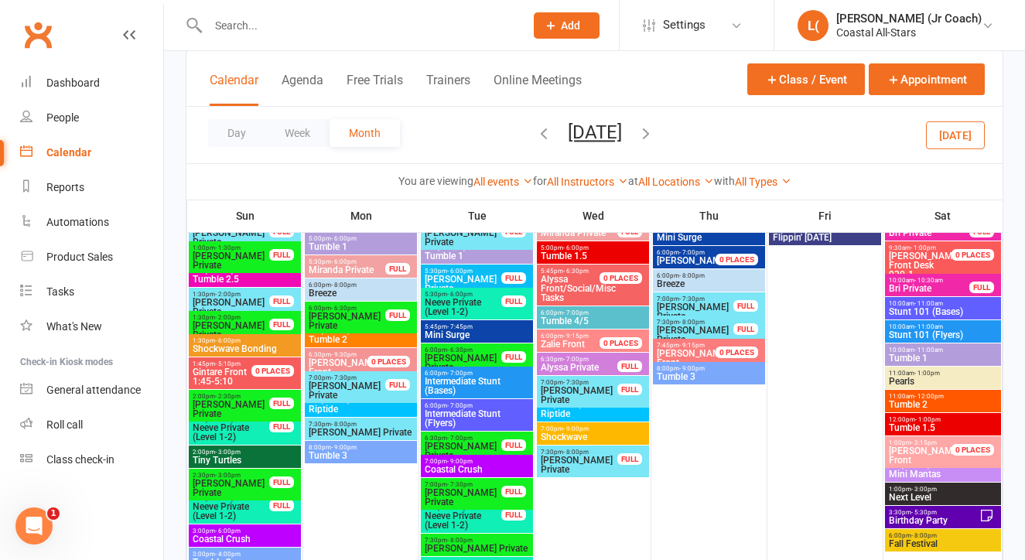
click at [895, 494] on span "Next Level" at bounding box center [943, 497] width 110 height 9
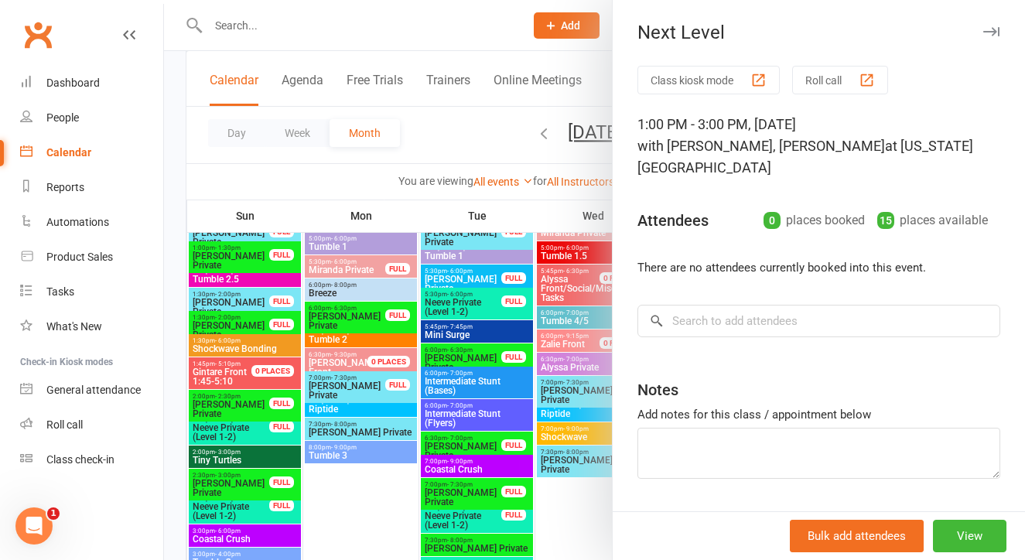
click at [580, 518] on div at bounding box center [594, 280] width 861 height 560
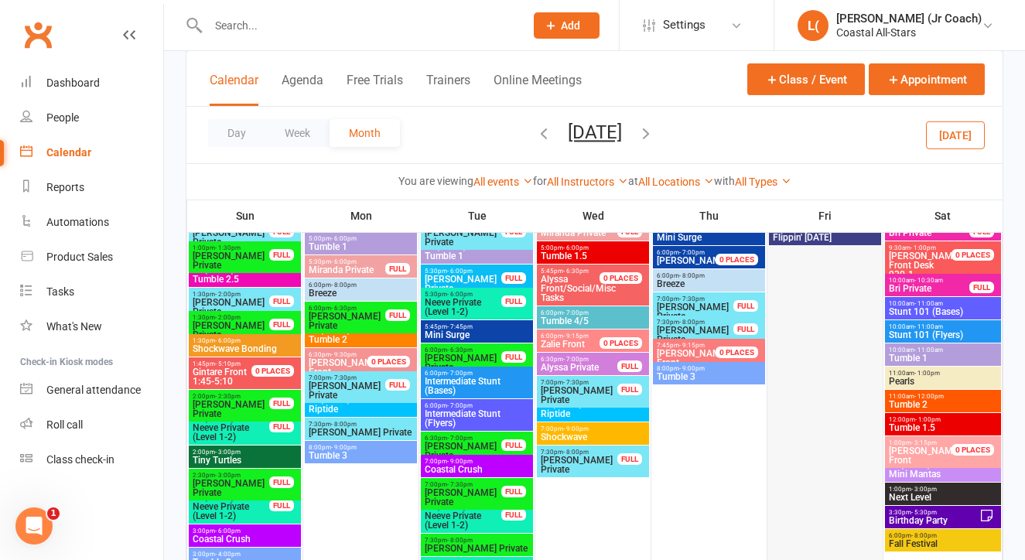
scroll to position [885, 0]
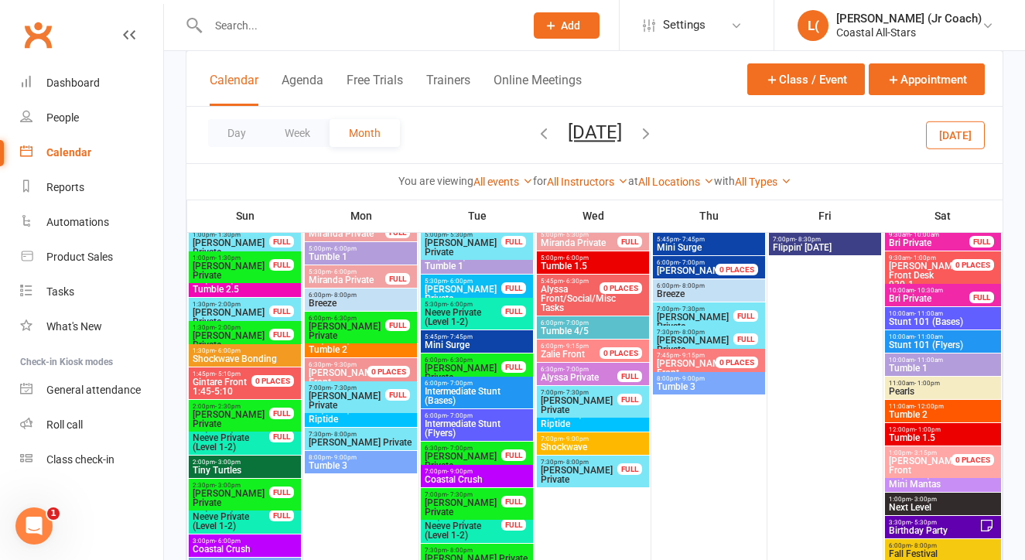
click at [903, 340] on span "Stunt 101 (Flyers)" at bounding box center [943, 344] width 110 height 9
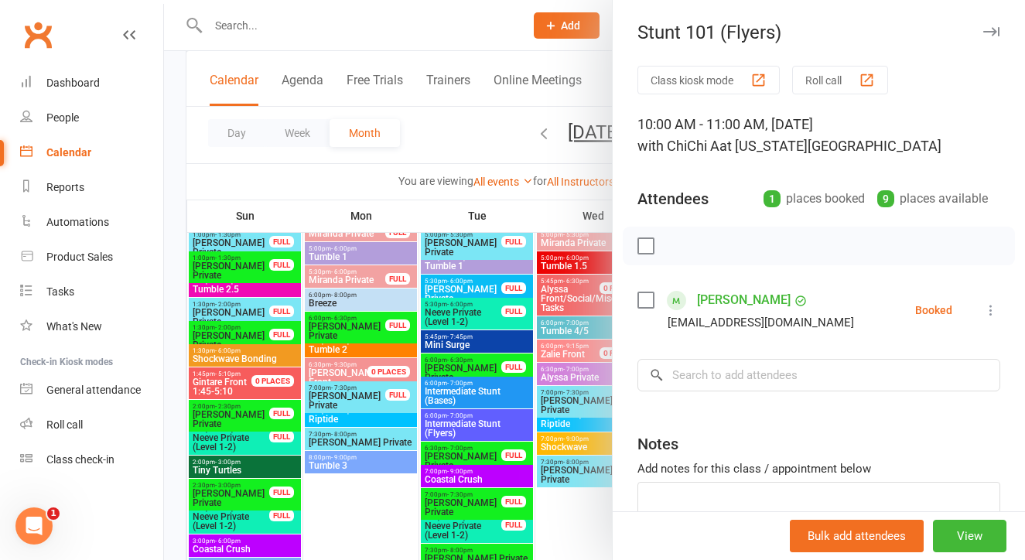
click at [609, 450] on div at bounding box center [594, 280] width 861 height 560
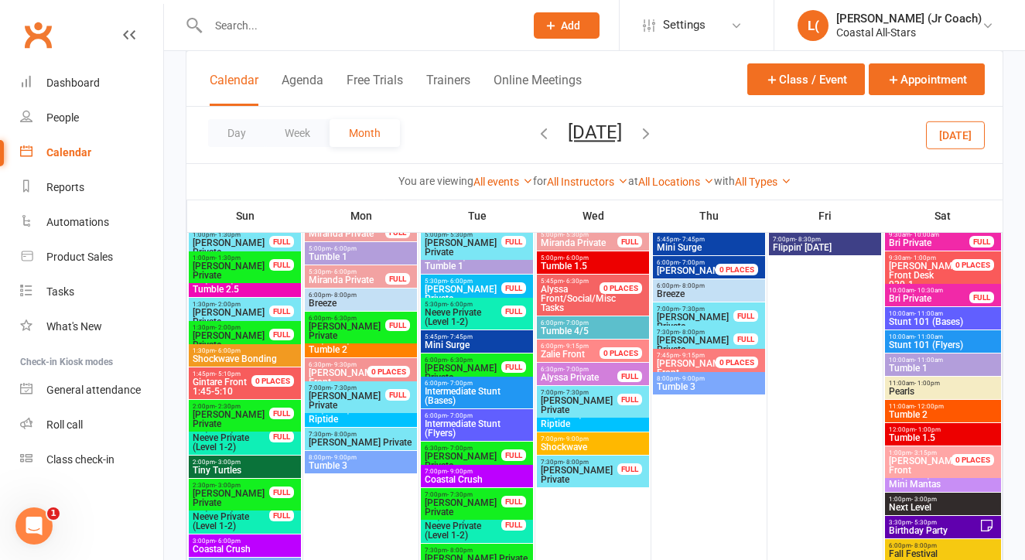
click at [910, 319] on span "Stunt 101 (Bases)" at bounding box center [943, 321] width 110 height 9
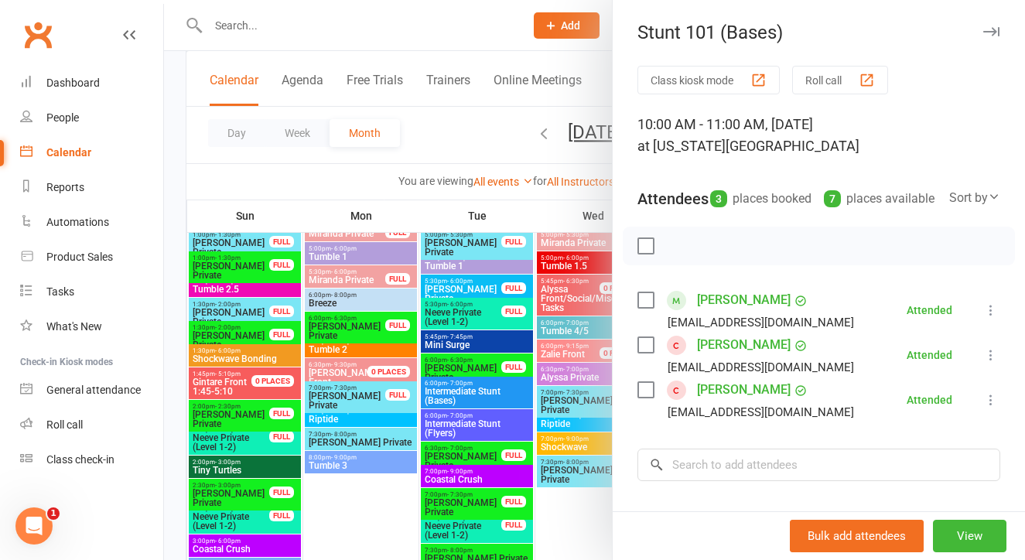
click at [565, 510] on div at bounding box center [594, 280] width 861 height 560
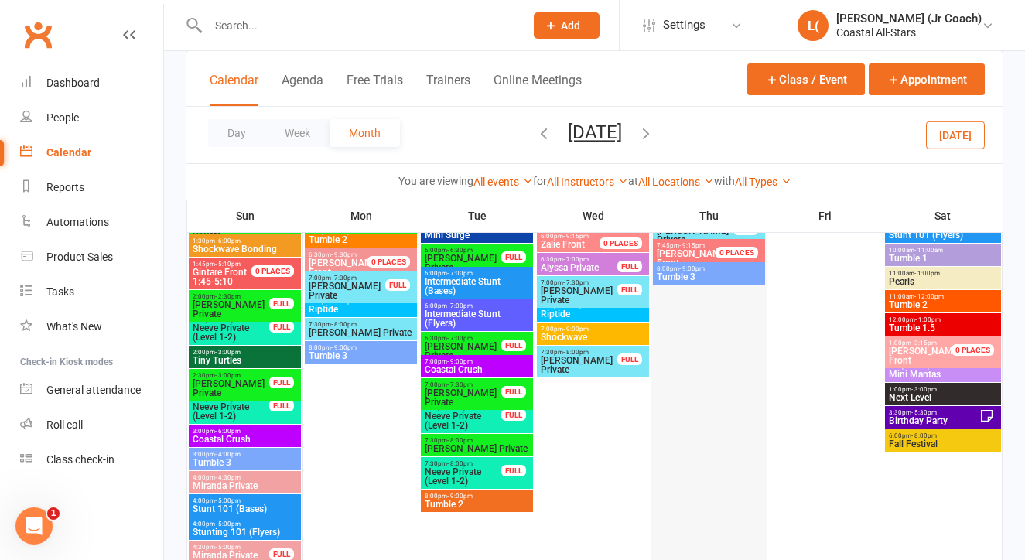
scroll to position [1007, 0]
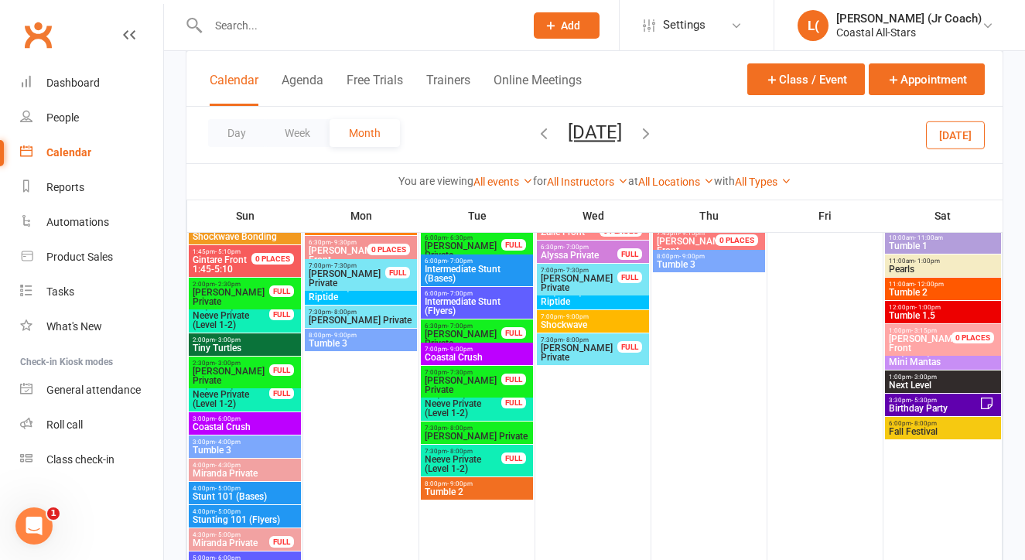
click at [593, 311] on div "7:00pm - 9:00pm Shockwave" at bounding box center [593, 321] width 112 height 22
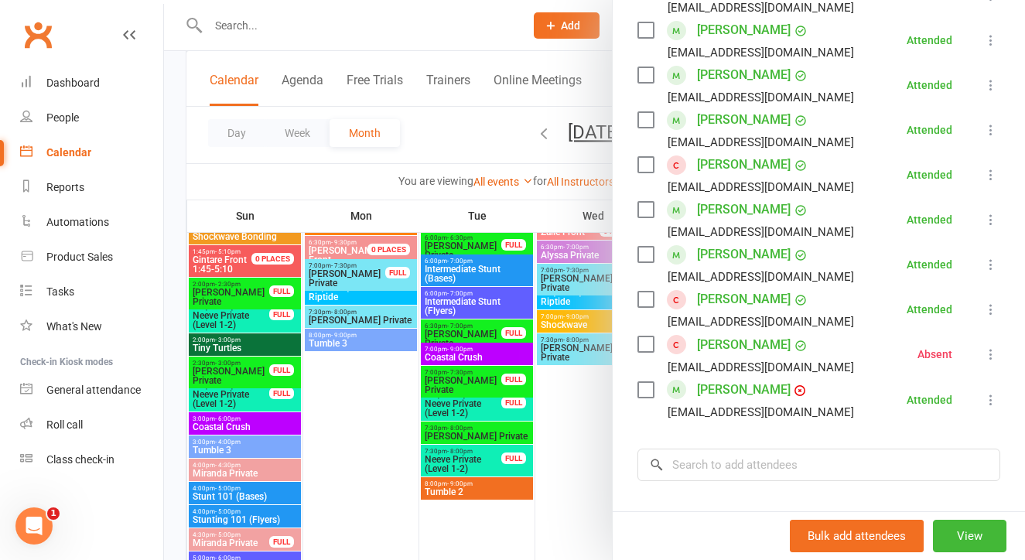
scroll to position [630, 0]
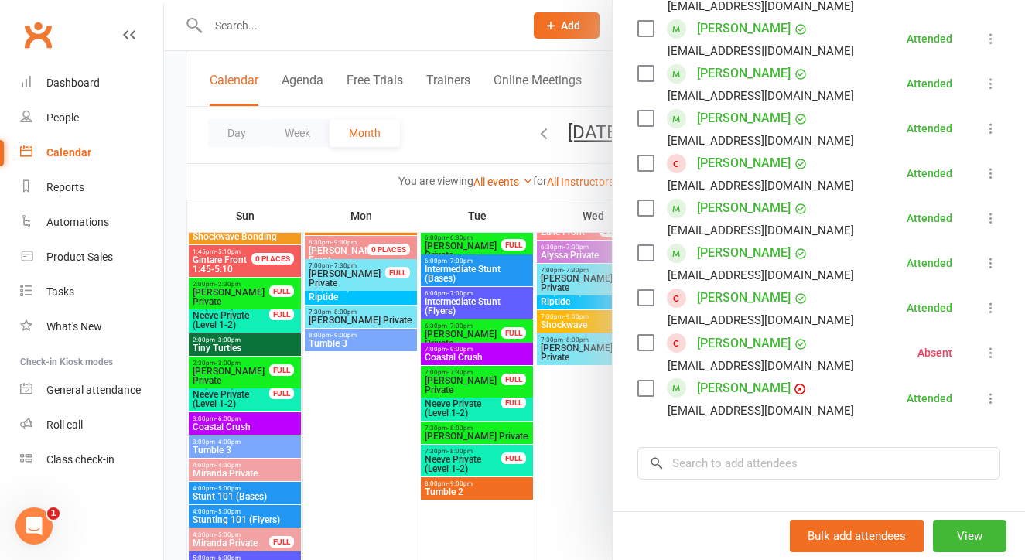
click at [599, 386] on div at bounding box center [594, 280] width 861 height 560
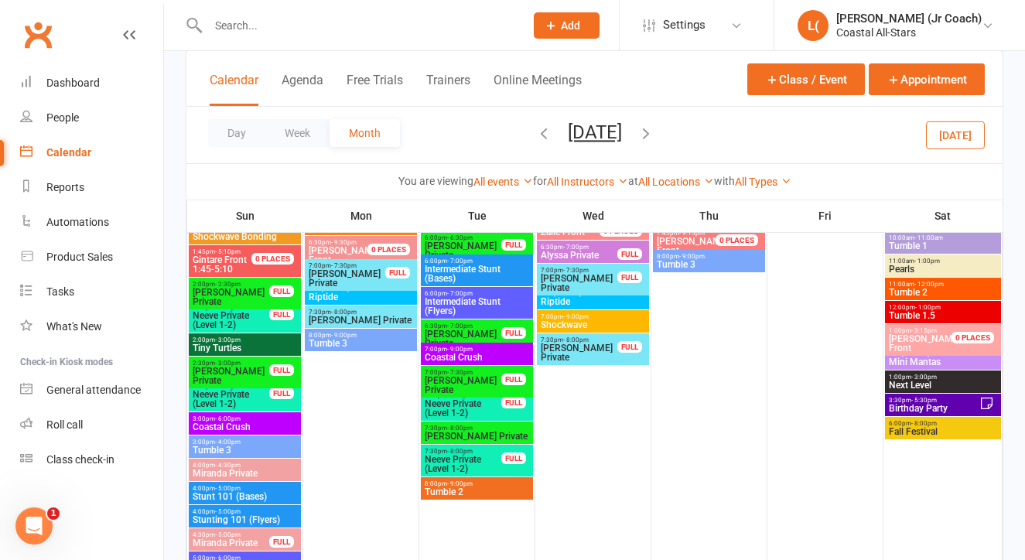
click at [592, 298] on span "Riptide" at bounding box center [593, 301] width 106 height 9
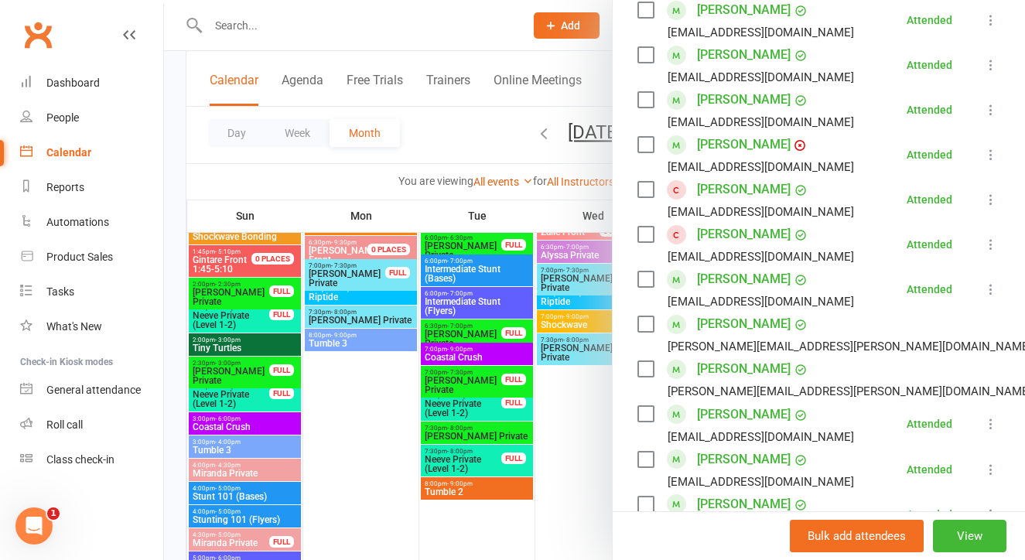
scroll to position [654, 0]
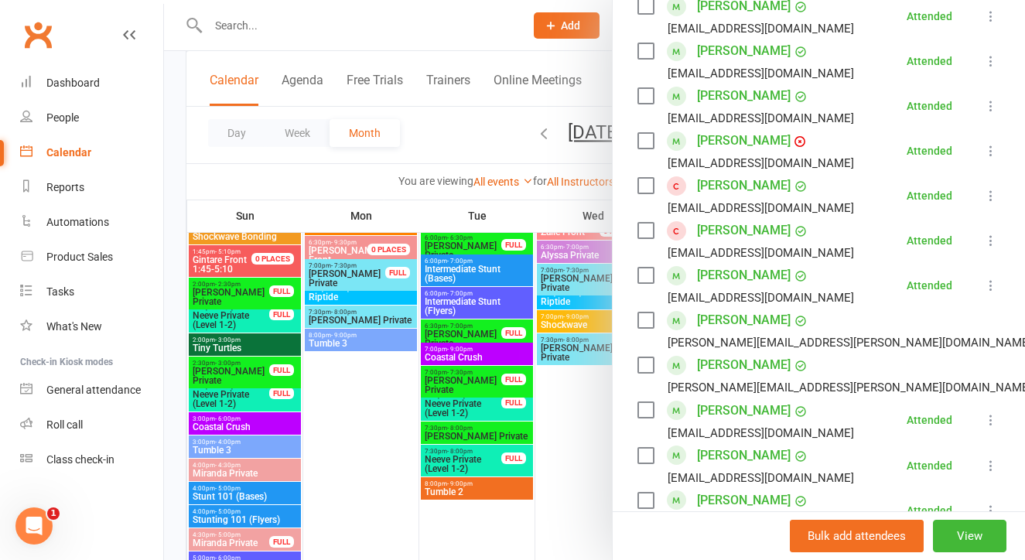
click at [572, 388] on div at bounding box center [594, 280] width 861 height 560
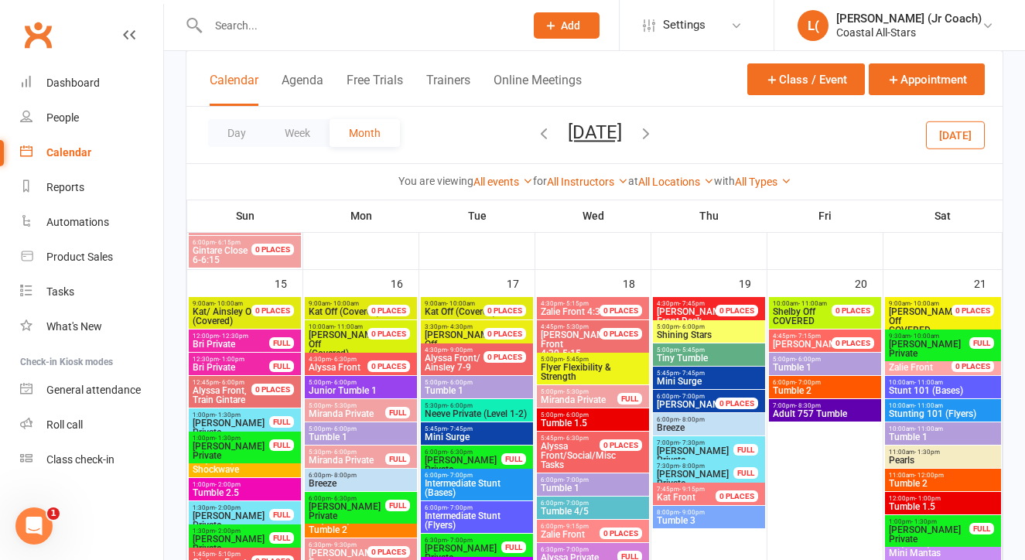
scroll to position [1432, 0]
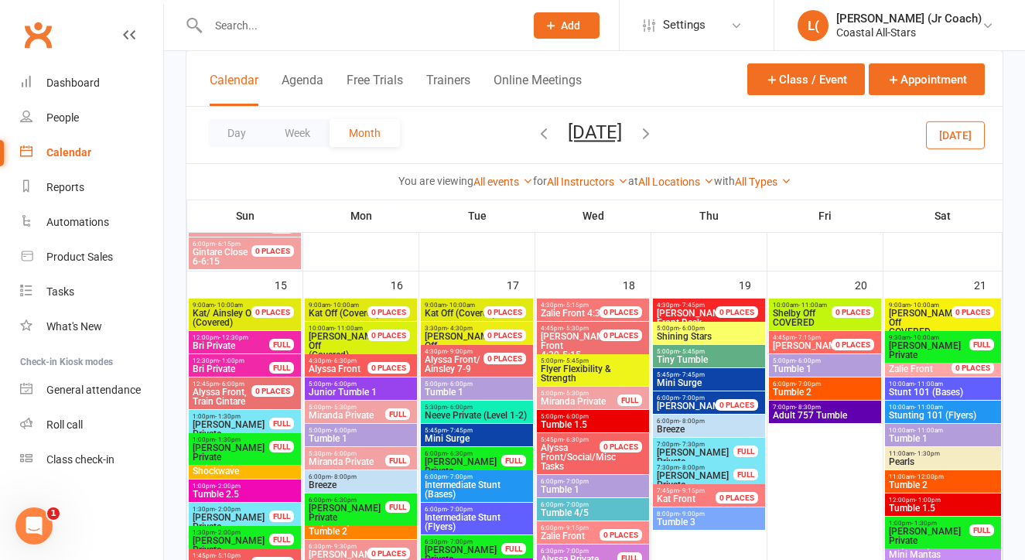
click at [674, 423] on span "6:00pm - 8:00pm" at bounding box center [709, 421] width 106 height 7
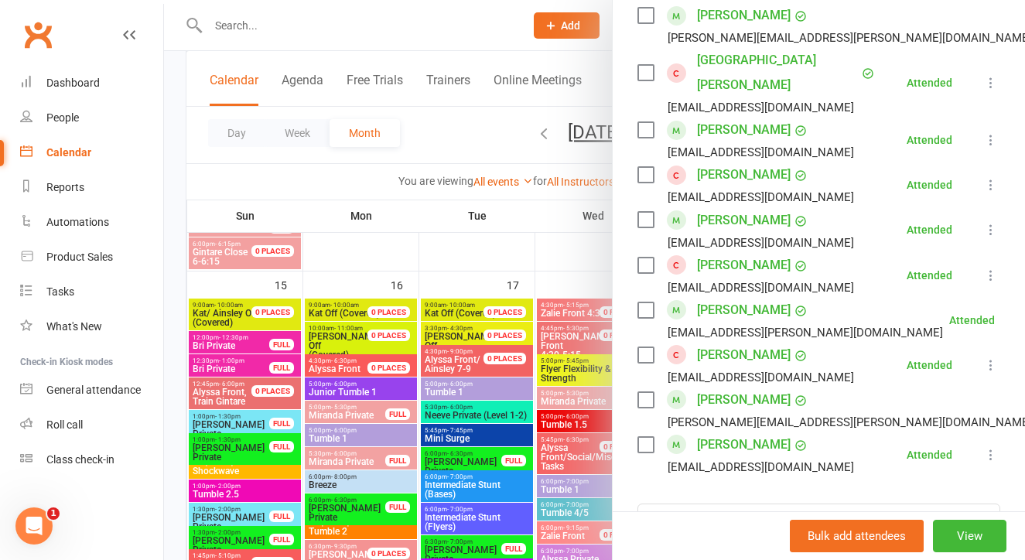
scroll to position [849, 0]
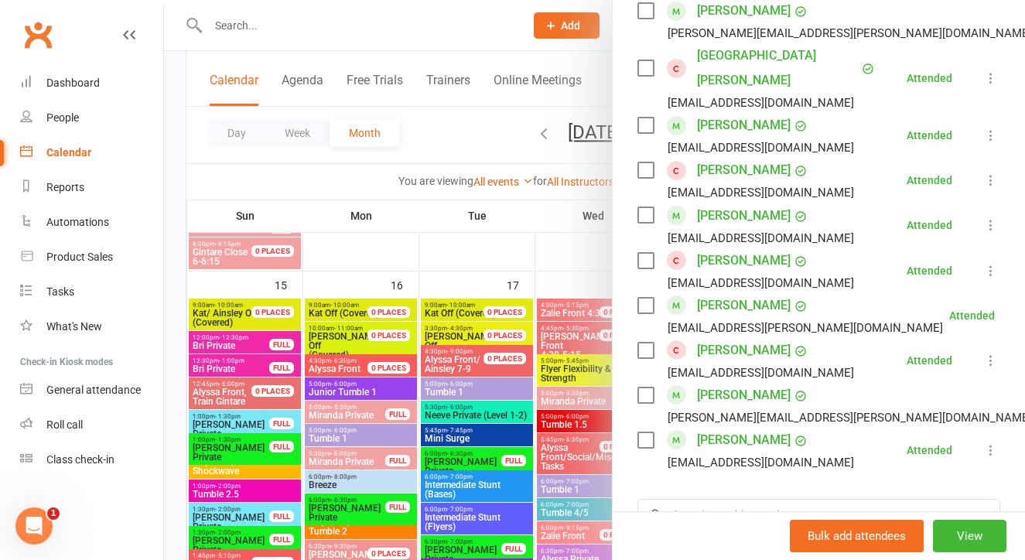
click at [569, 428] on div at bounding box center [594, 280] width 861 height 560
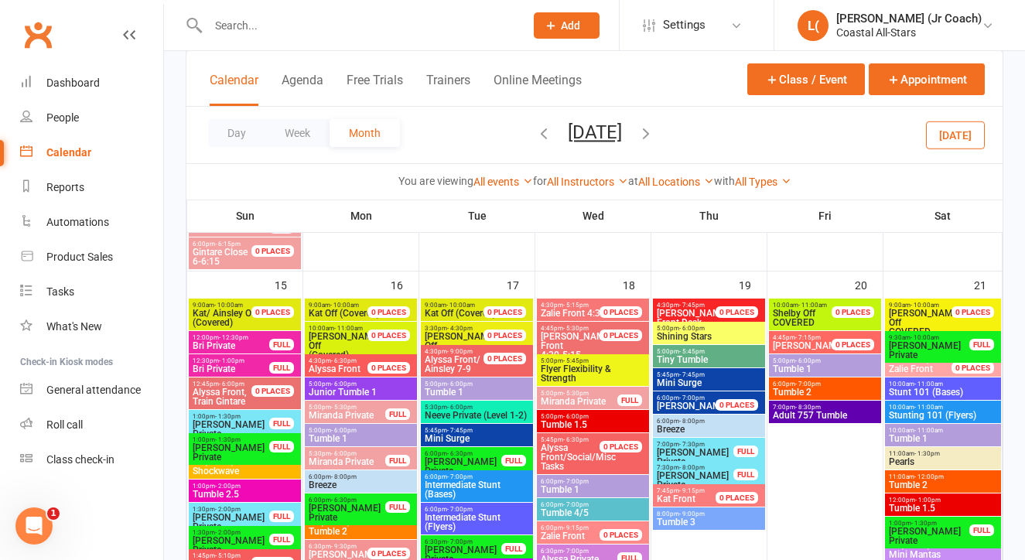
click at [602, 454] on span "Alyssa Front/Social/Misc Tasks" at bounding box center [579, 457] width 78 height 28
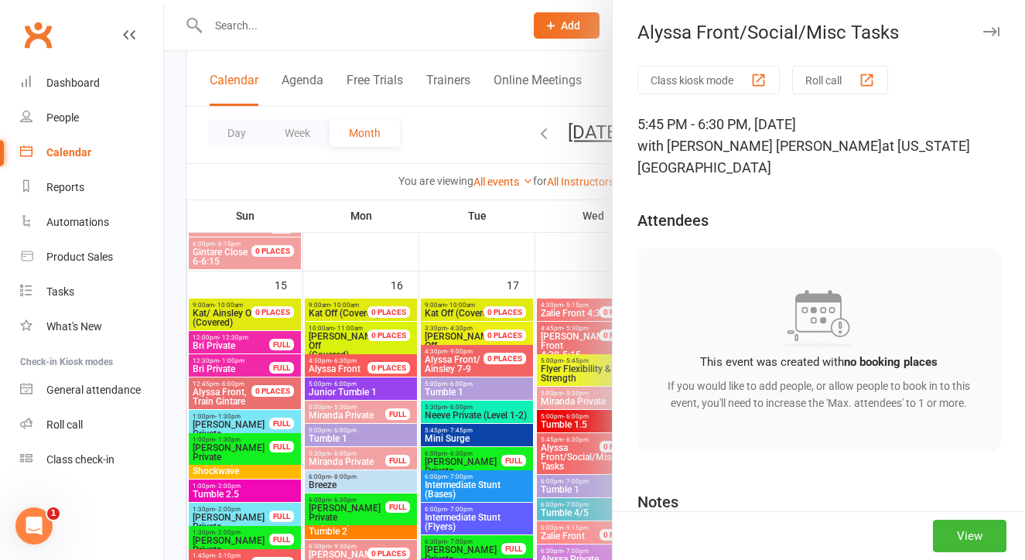
click at [519, 428] on div at bounding box center [594, 280] width 861 height 560
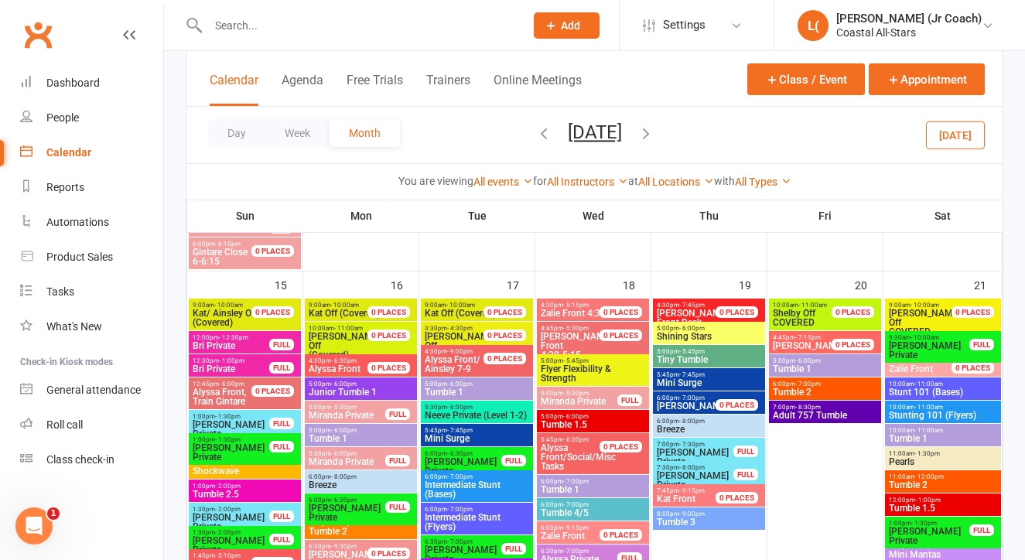
click at [673, 378] on span "Mini Surge" at bounding box center [709, 382] width 106 height 9
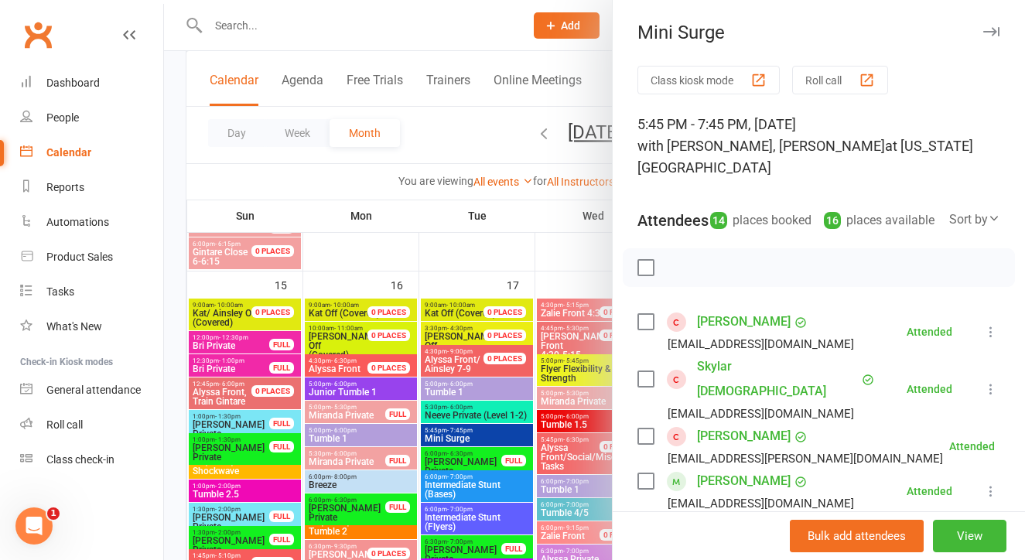
click at [573, 418] on div at bounding box center [594, 280] width 861 height 560
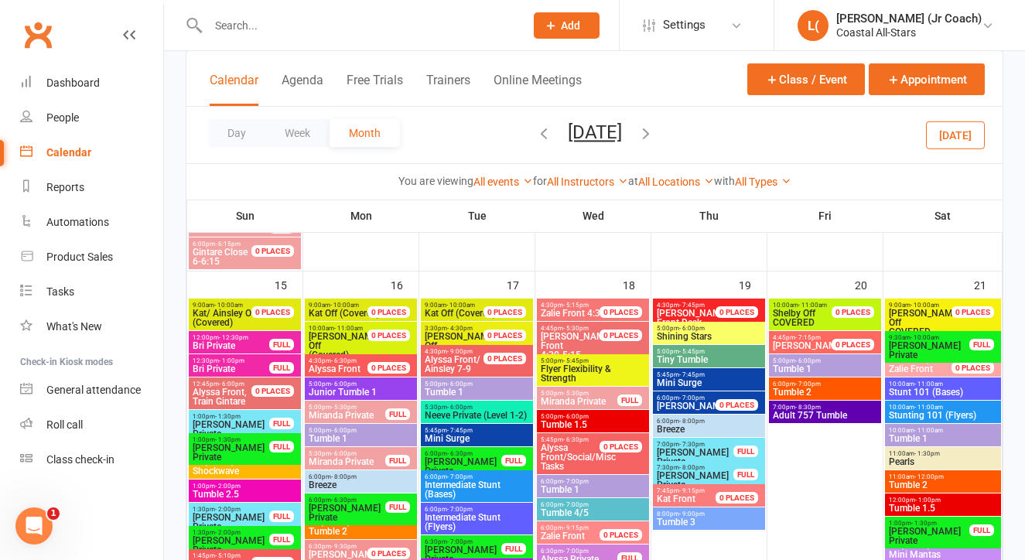
click at [681, 356] on span "Tiny Tumble" at bounding box center [709, 359] width 106 height 9
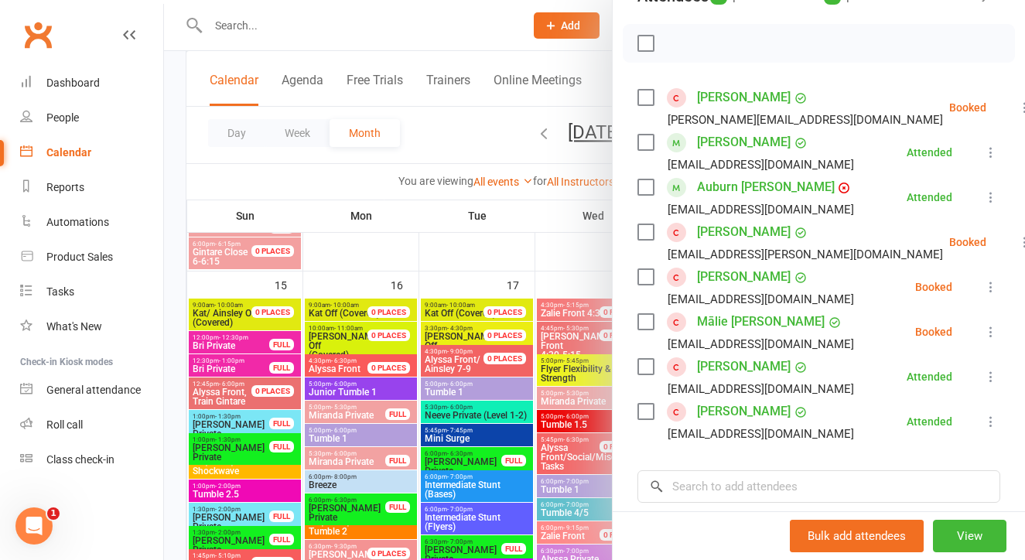
scroll to position [206, 0]
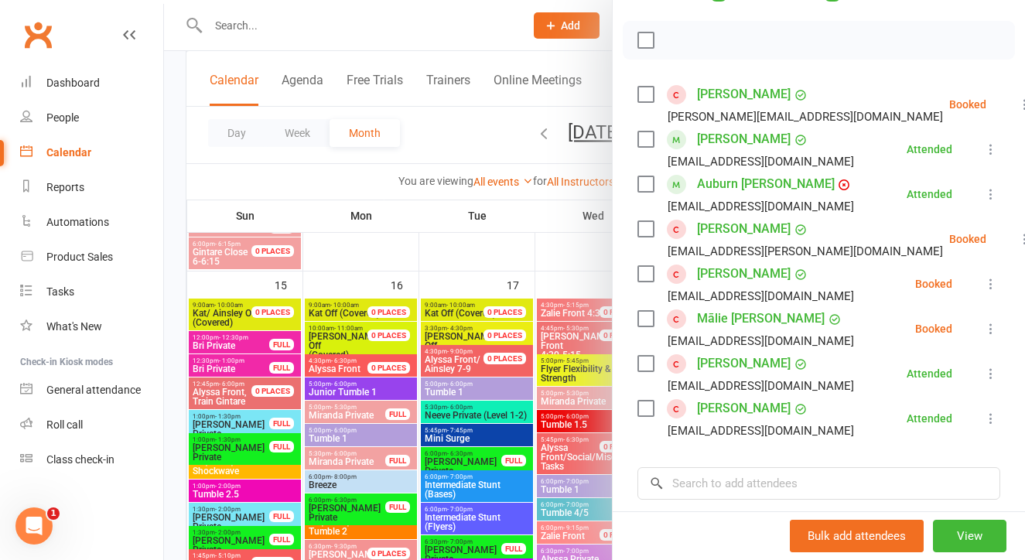
click at [565, 422] on div at bounding box center [594, 280] width 861 height 560
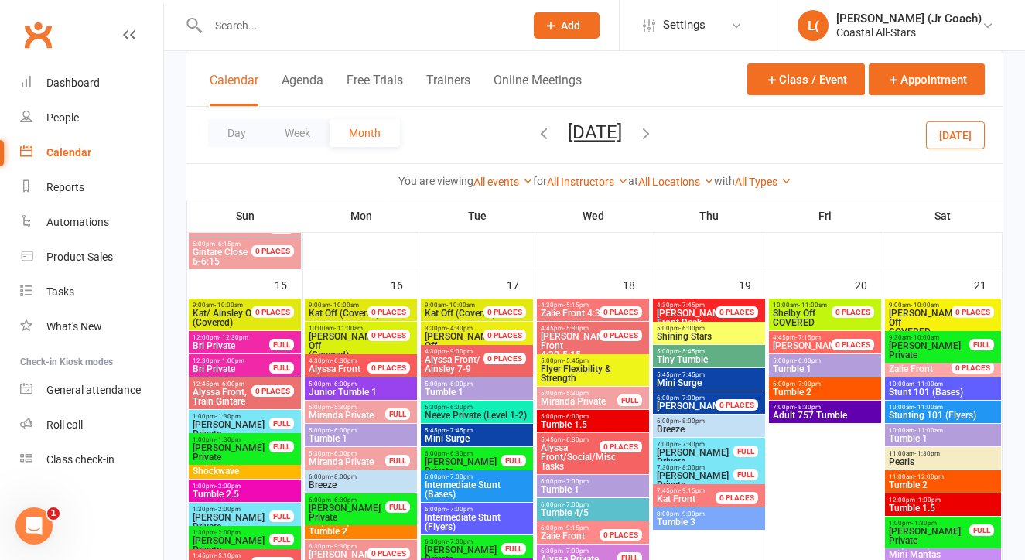
click at [684, 380] on span "Mini Surge" at bounding box center [709, 382] width 106 height 9
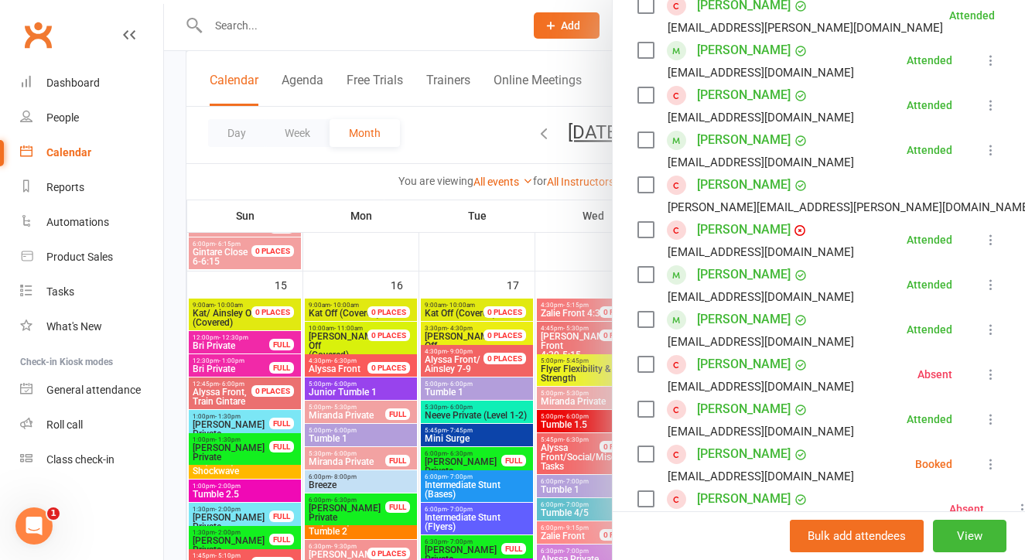
scroll to position [447, 0]
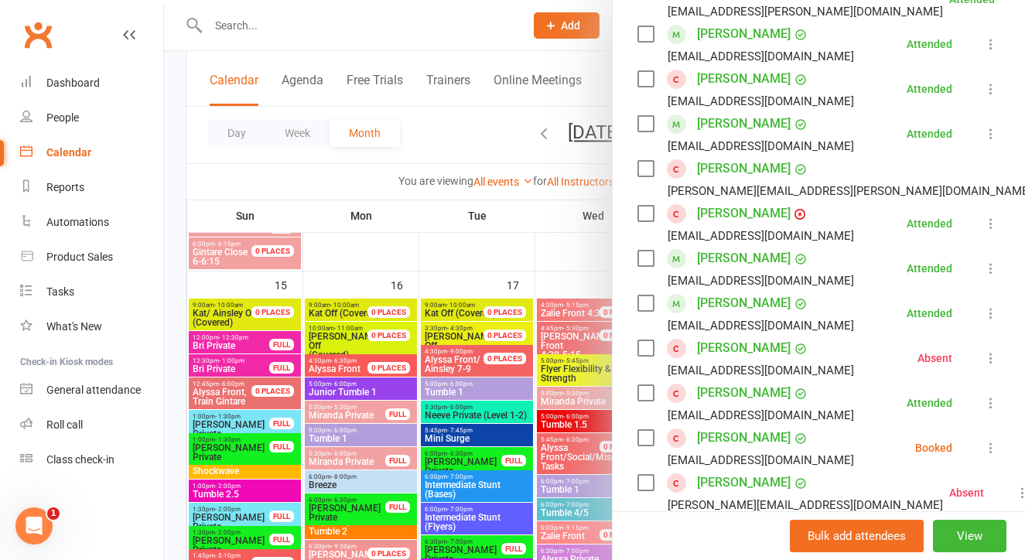
click at [593, 398] on div at bounding box center [594, 280] width 861 height 560
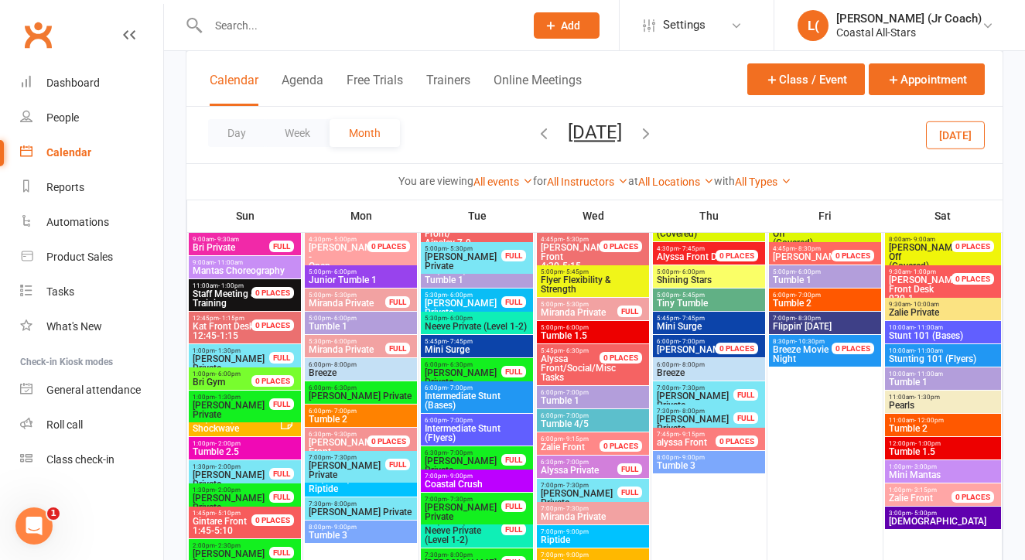
scroll to position [2251, 0]
click at [894, 521] on span "[DEMOGRAPHIC_DATA]" at bounding box center [943, 521] width 110 height 9
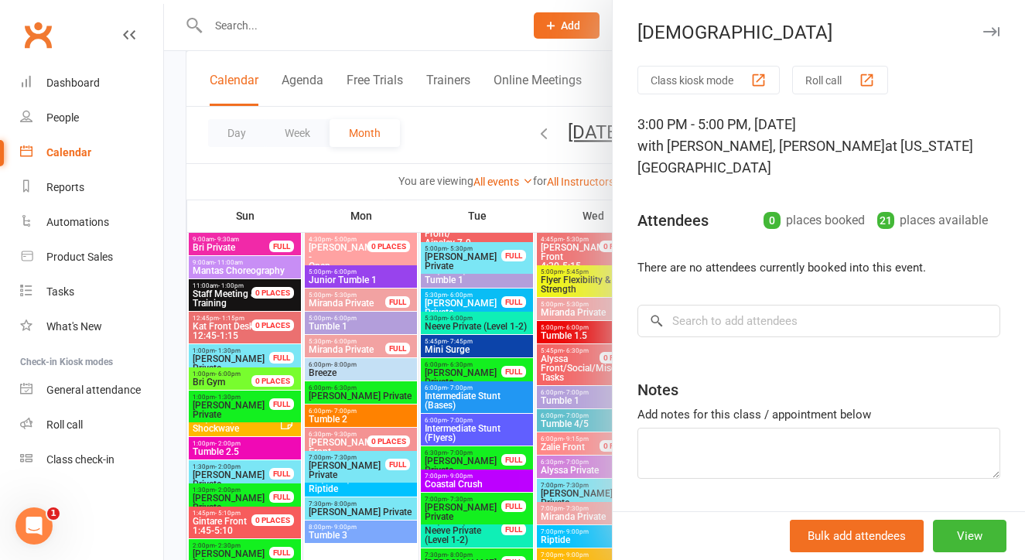
click at [593, 466] on div at bounding box center [594, 280] width 861 height 560
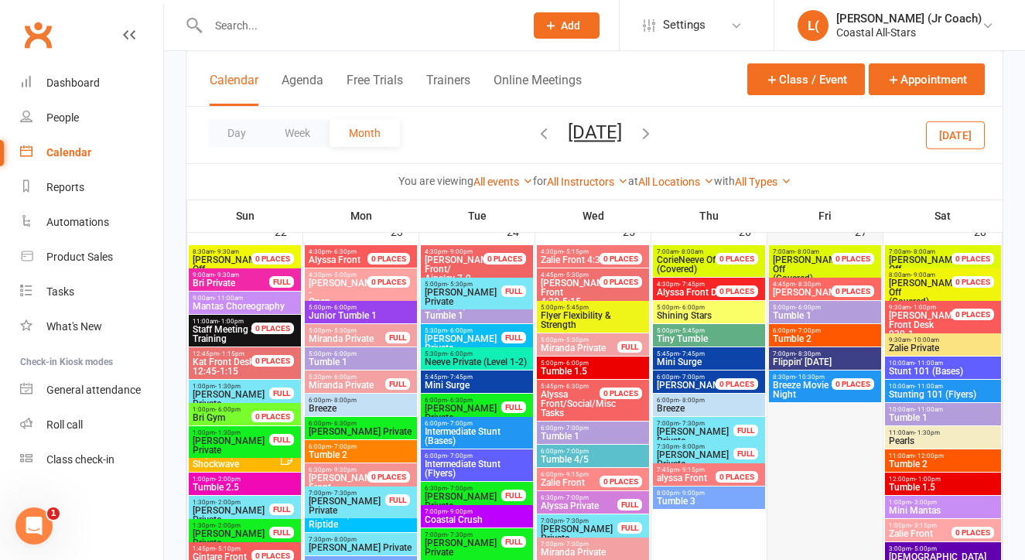
scroll to position [2212, 0]
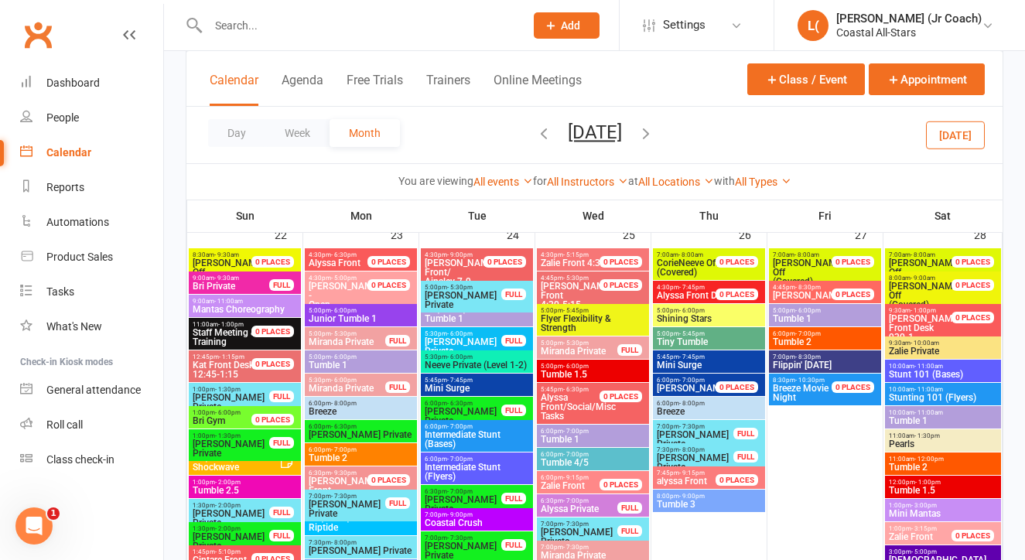
click at [793, 390] on span "Breeze Movie Night" at bounding box center [801, 393] width 56 height 20
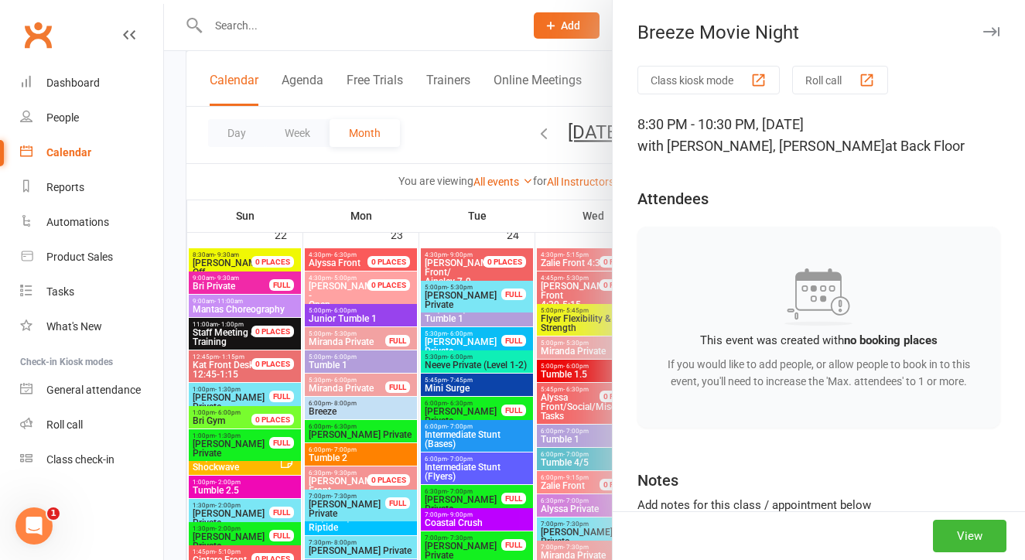
click at [564, 386] on div at bounding box center [594, 280] width 861 height 560
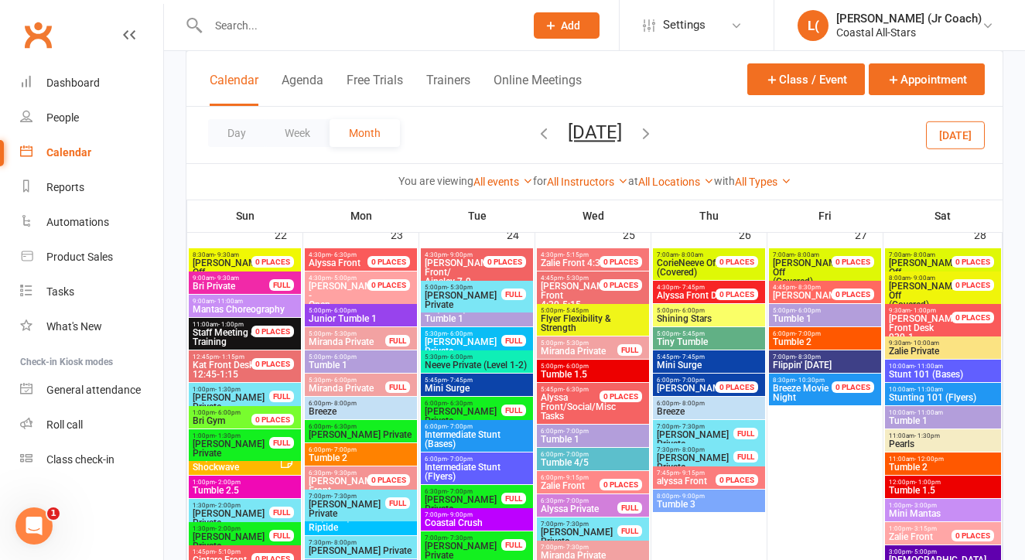
click at [622, 131] on button "[DATE]" at bounding box center [595, 132] width 54 height 22
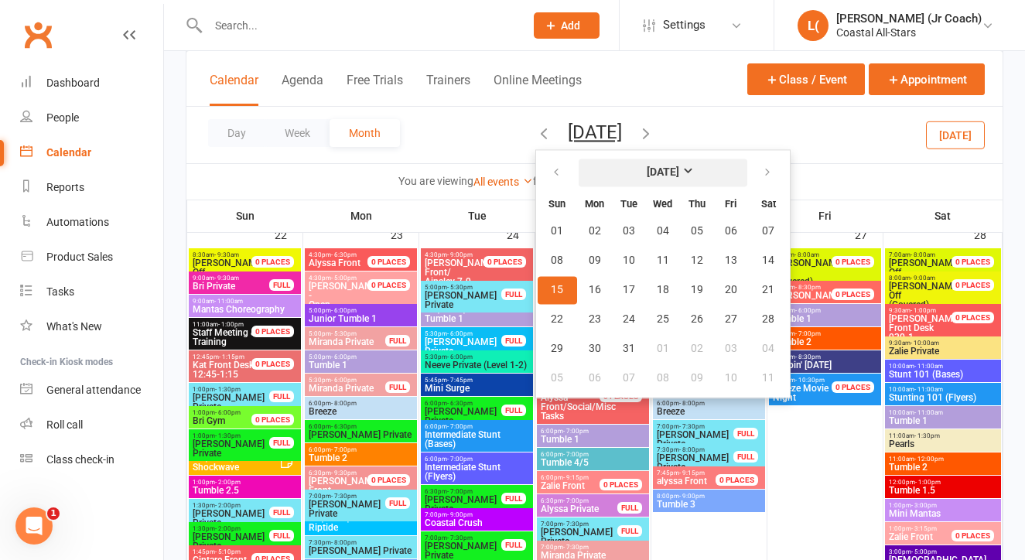
click at [688, 175] on button "[DATE]" at bounding box center [663, 173] width 169 height 28
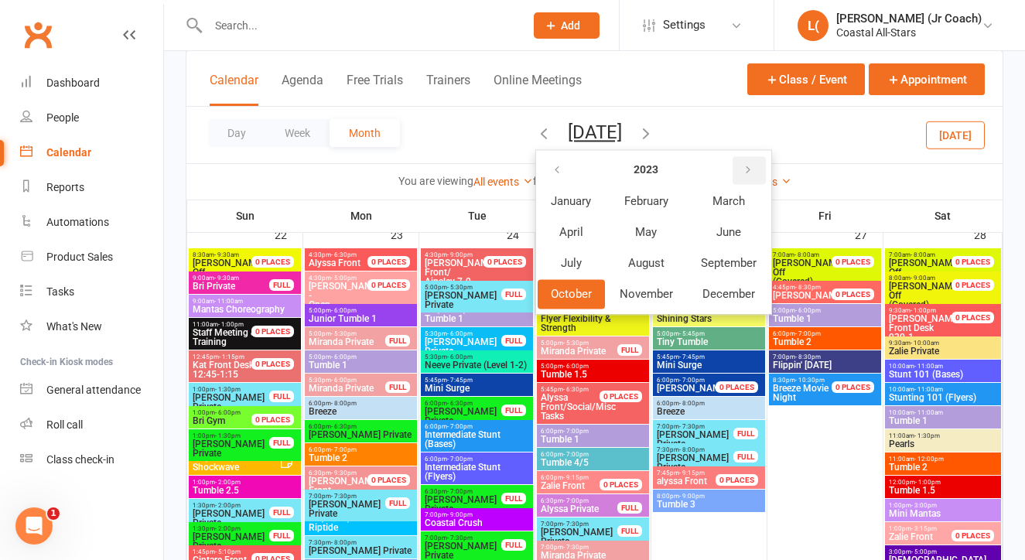
click at [732, 172] on button "button" at bounding box center [748, 170] width 33 height 28
click at [558, 299] on span "October" at bounding box center [571, 294] width 41 height 14
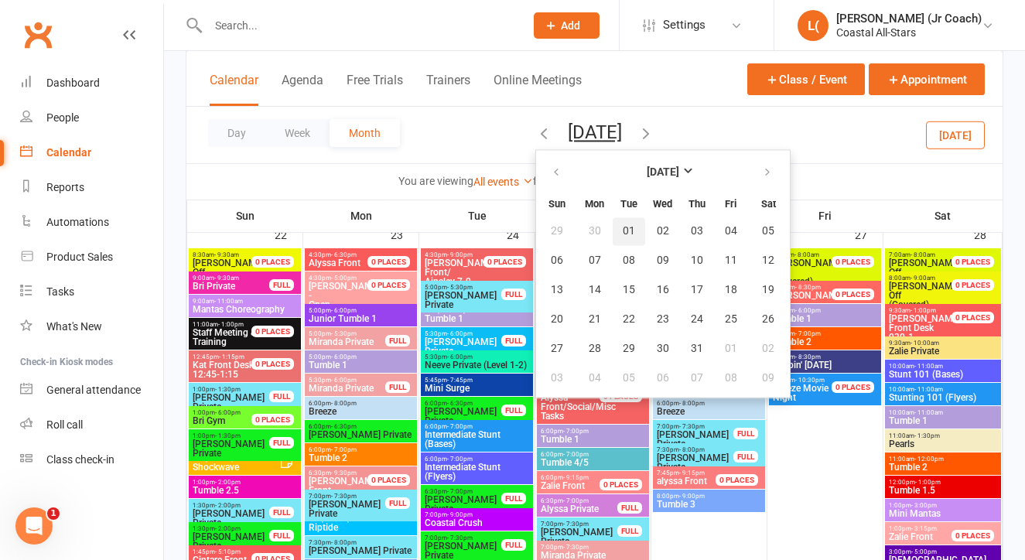
click at [613, 230] on button "01" at bounding box center [629, 231] width 32 height 28
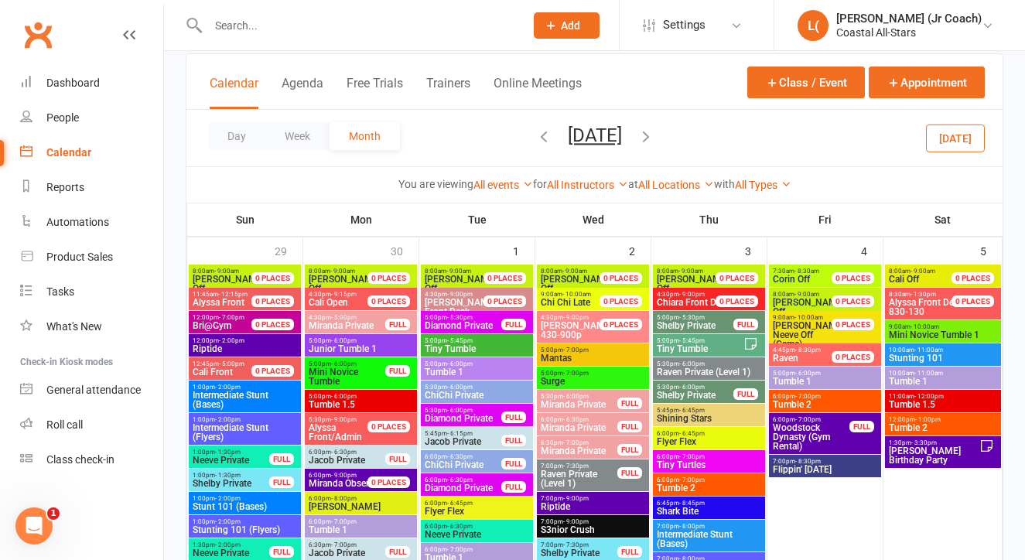
scroll to position [89, 0]
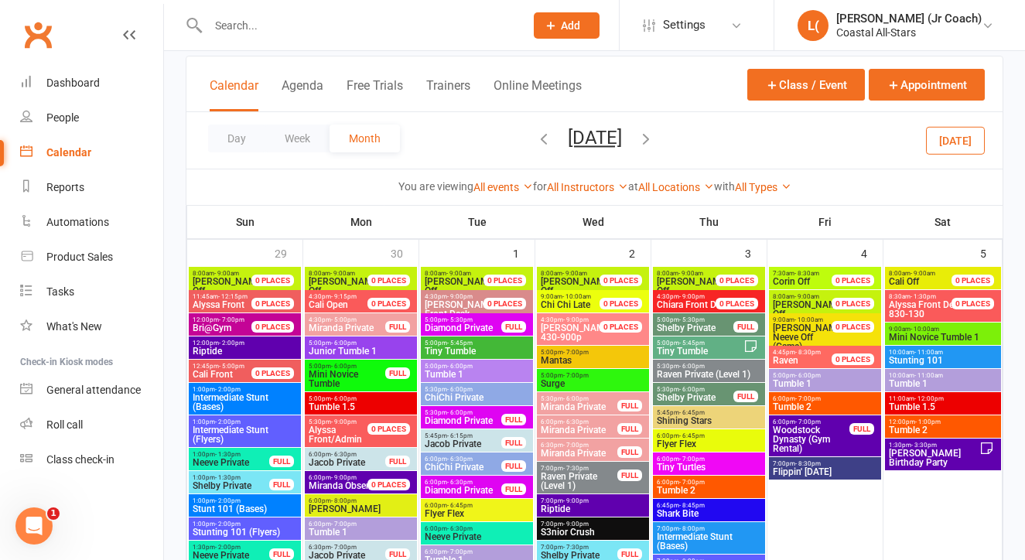
click at [552, 138] on span "[DATE] [DATE] Sun Mon Tue Wed Thu Fri Sat 29 30 01 02 03 04 05 06 07 08 09 10 1…" at bounding box center [594, 140] width 85 height 27
click at [535, 140] on icon "button" at bounding box center [543, 138] width 17 height 17
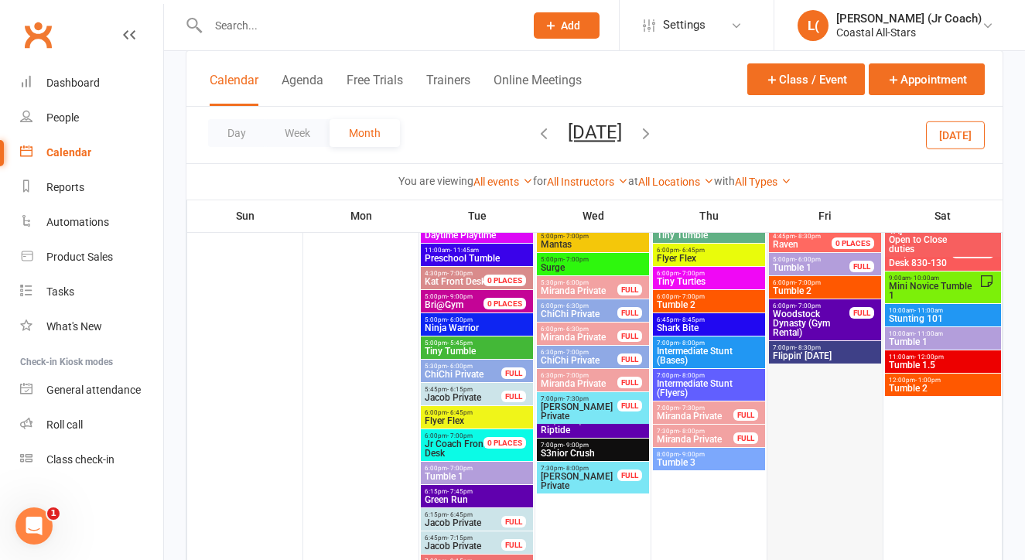
scroll to position [163, 0]
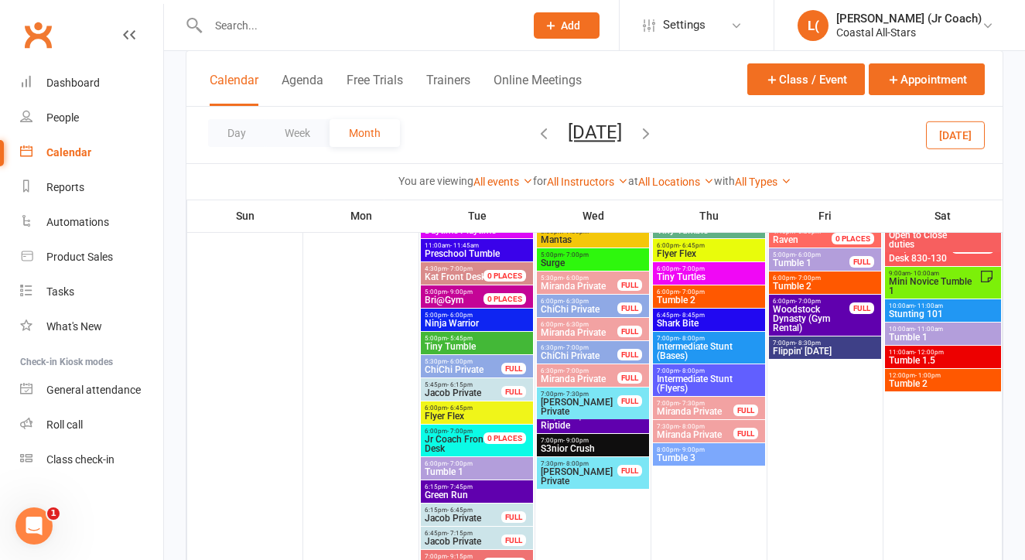
click at [477, 432] on span "6:00pm - 7:00pm" at bounding box center [463, 431] width 78 height 7
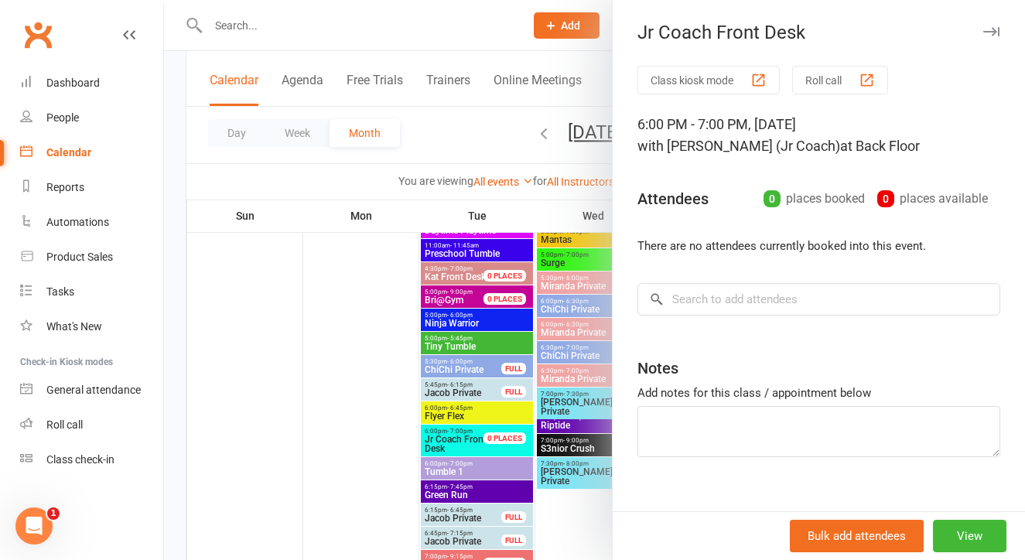
click at [357, 417] on div at bounding box center [594, 280] width 861 height 560
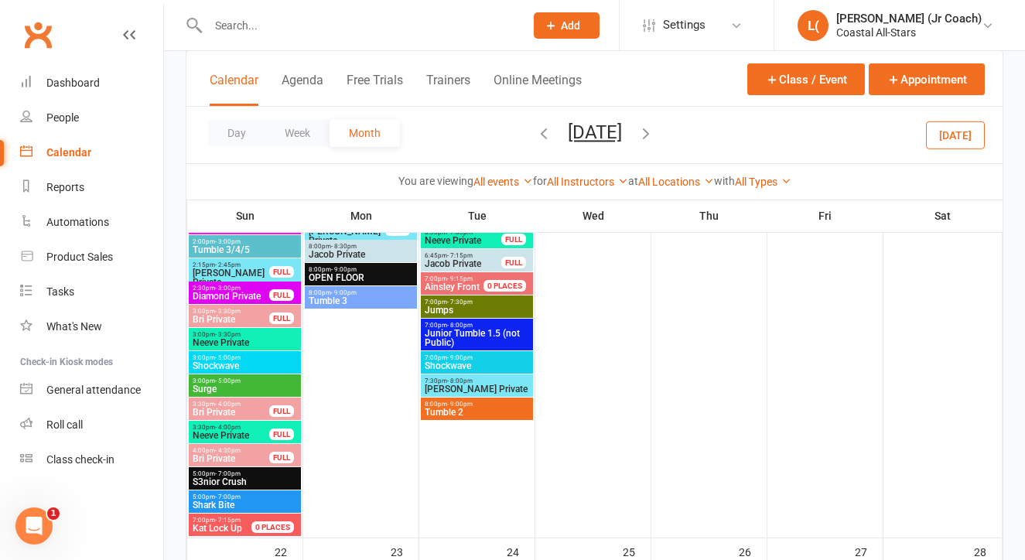
scroll to position [1674, 0]
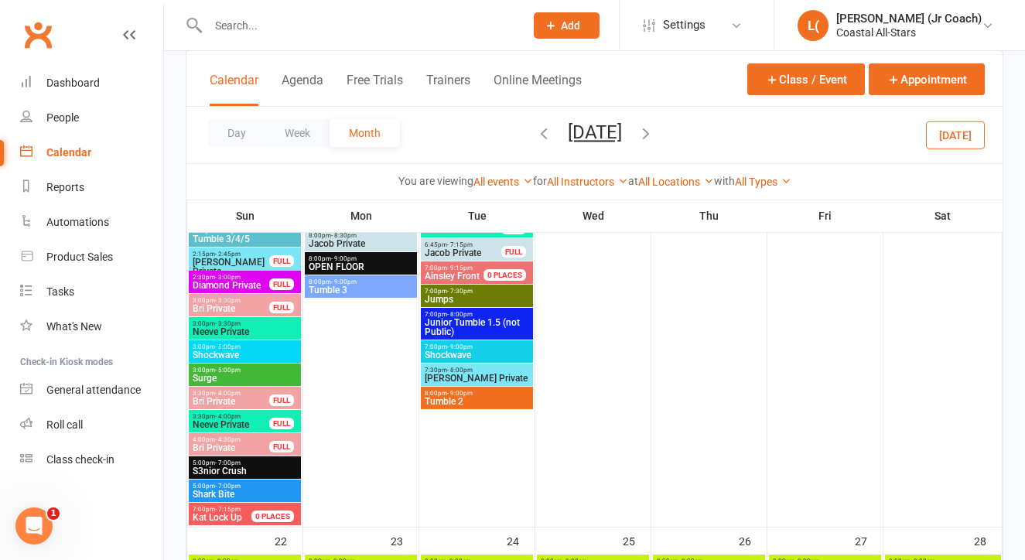
click at [430, 332] on span "Junior Tumble 1.5 (not Public)" at bounding box center [477, 327] width 106 height 19
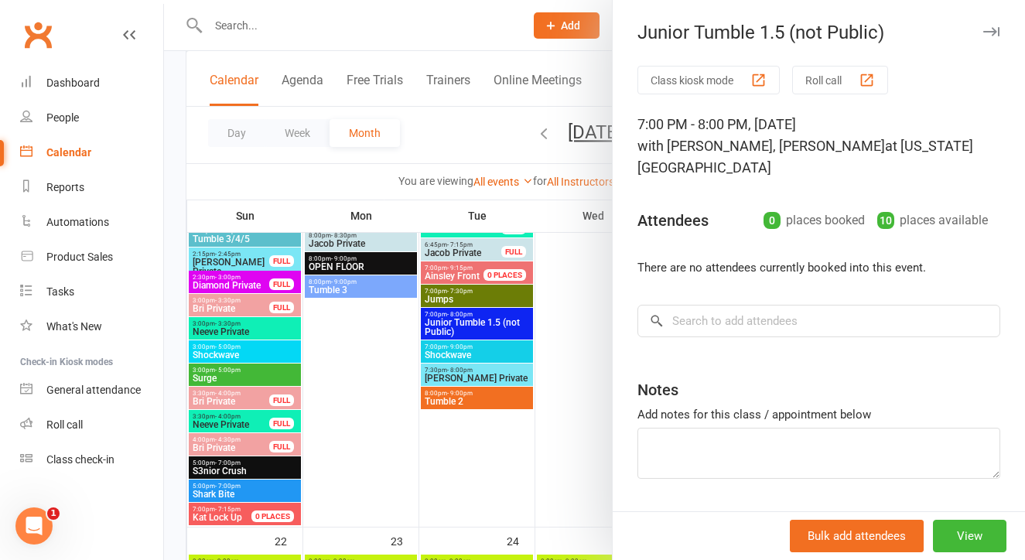
click at [370, 401] on div at bounding box center [594, 280] width 861 height 560
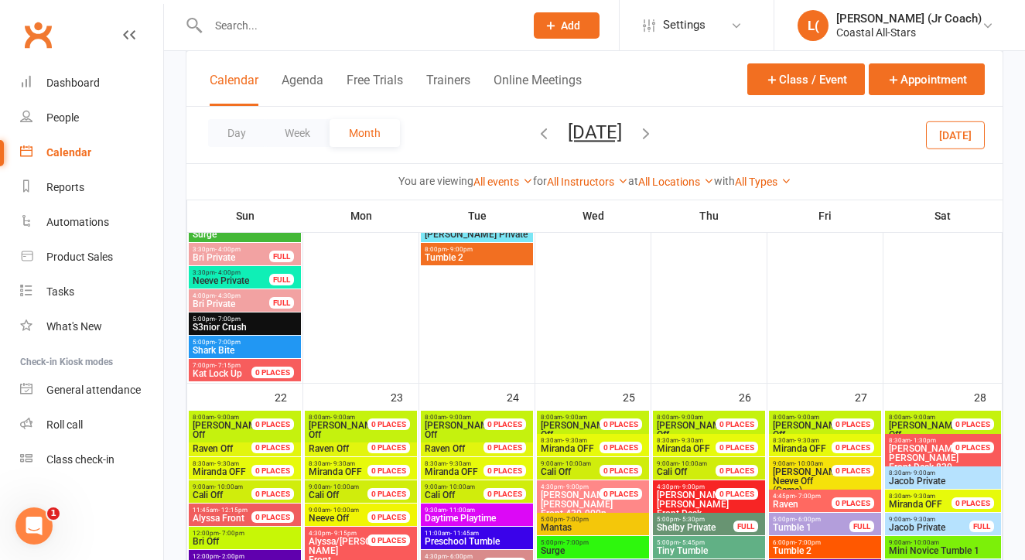
scroll to position [1818, 0]
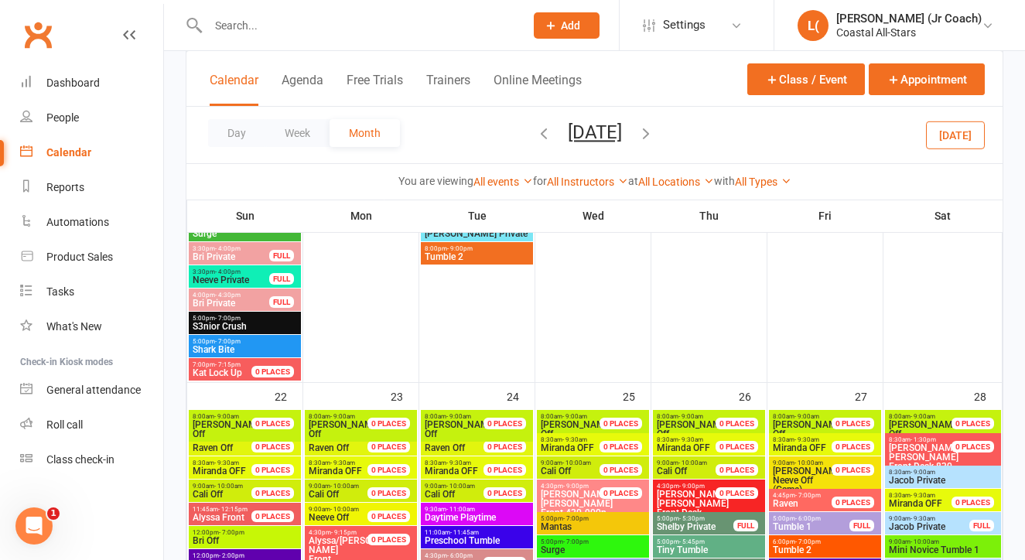
click at [439, 463] on span "8:30am - 9:30am" at bounding box center [463, 462] width 78 height 7
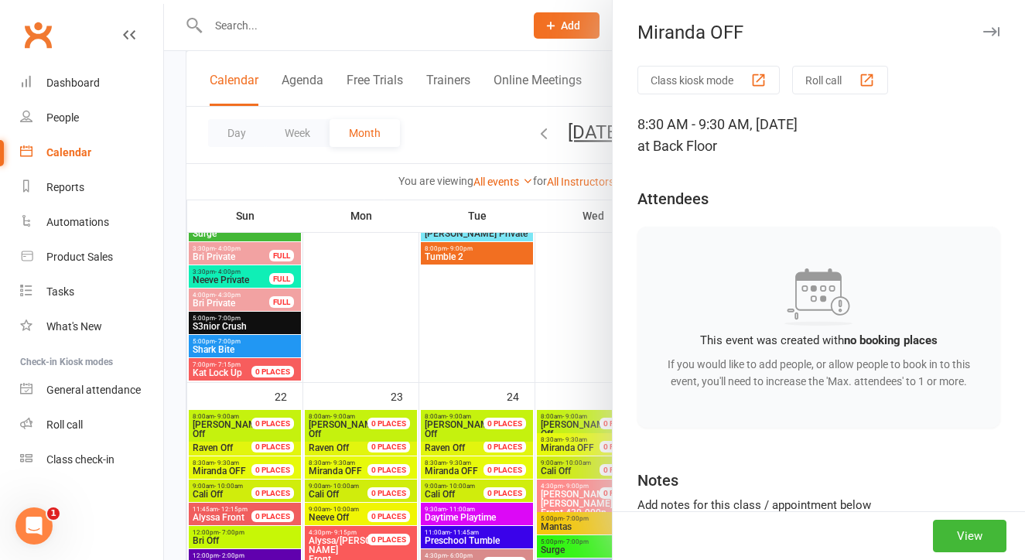
click at [394, 275] on div at bounding box center [594, 280] width 861 height 560
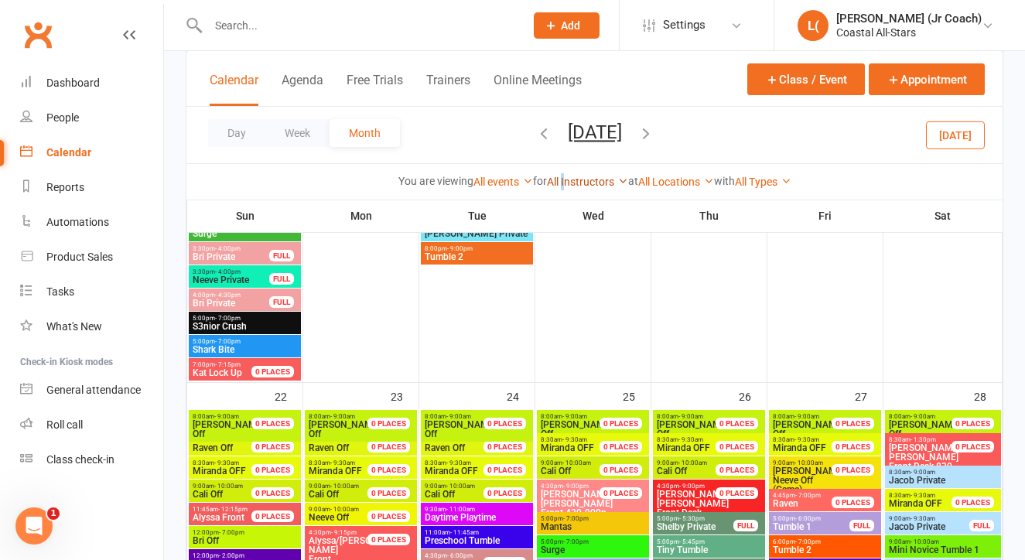
click at [562, 180] on link "All Instructors" at bounding box center [587, 182] width 81 height 12
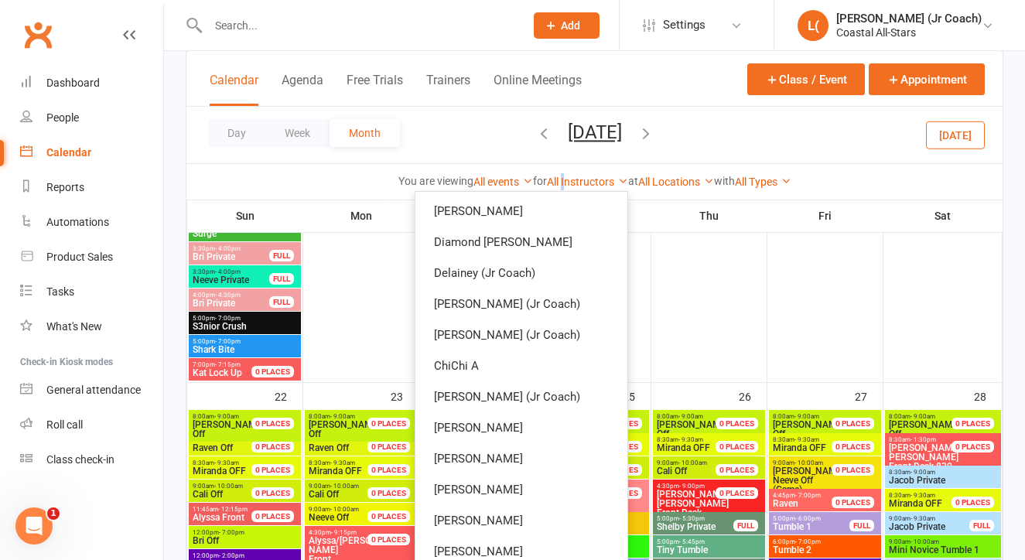
click at [458, 329] on div at bounding box center [477, 24] width 112 height 715
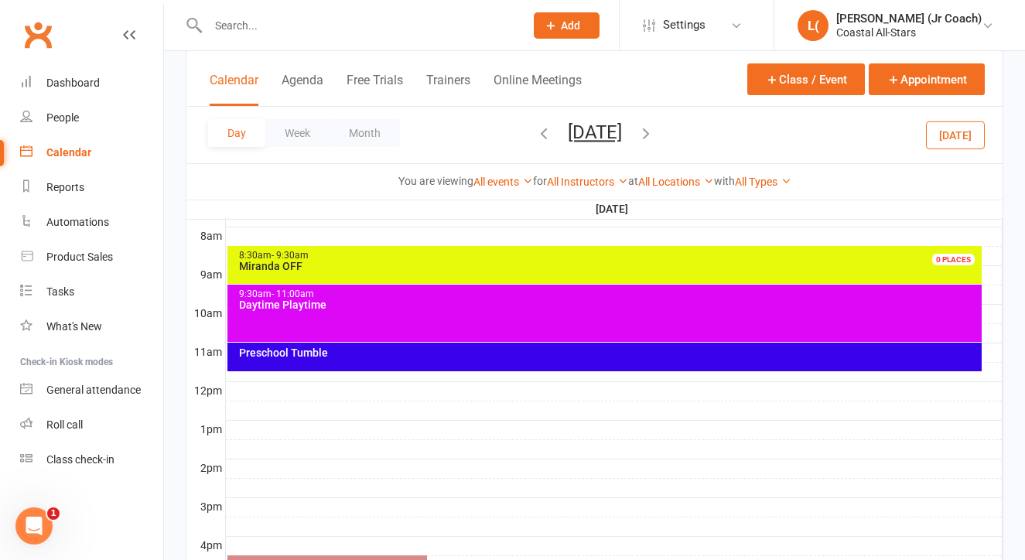
click at [361, 152] on div "Day Week Month [DATE] [DATE] Sun Mon Tue Wed Thu Fri Sat 29 30 01 02 03 04 05 0…" at bounding box center [594, 135] width 816 height 56
click at [363, 145] on button "Month" at bounding box center [364, 133] width 70 height 28
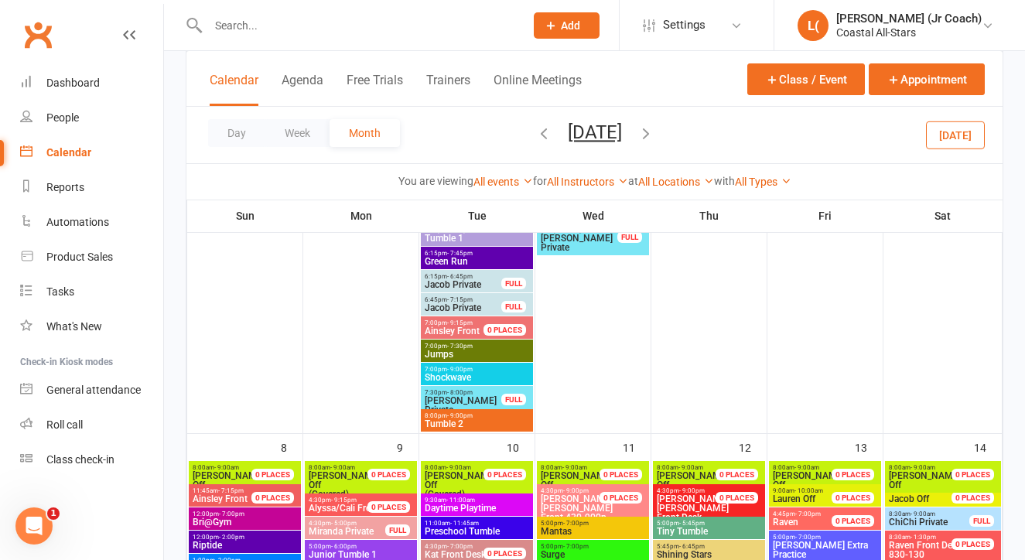
click at [602, 139] on button "[DATE]" at bounding box center [595, 132] width 54 height 22
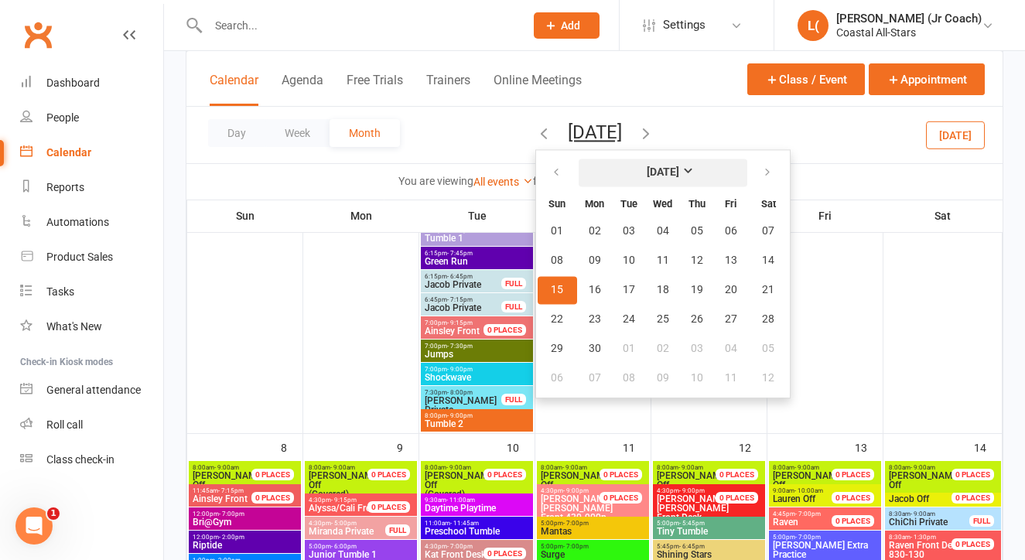
click at [613, 181] on button "[DATE]" at bounding box center [663, 173] width 169 height 28
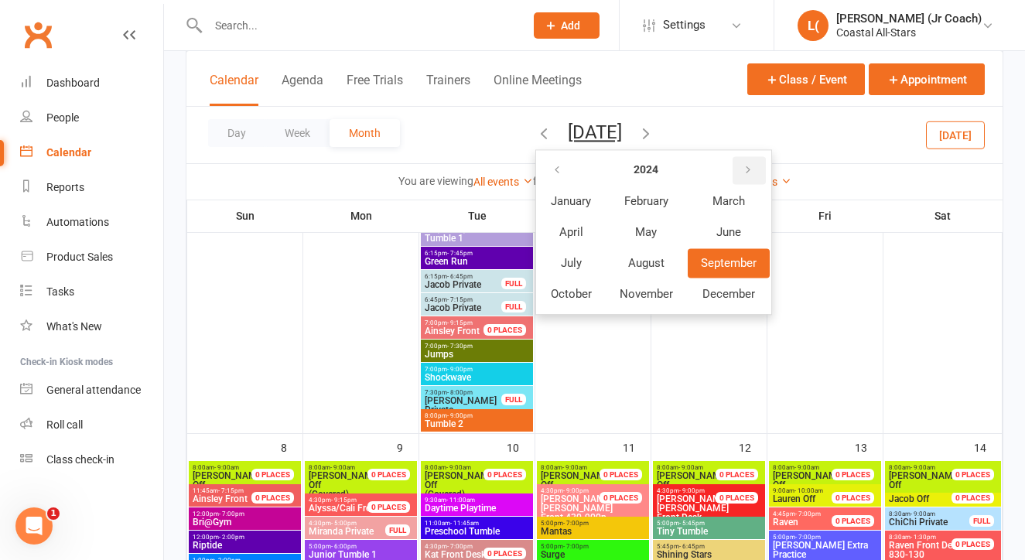
click at [732, 169] on button "button" at bounding box center [748, 170] width 33 height 28
click at [701, 262] on span "September" at bounding box center [729, 263] width 56 height 14
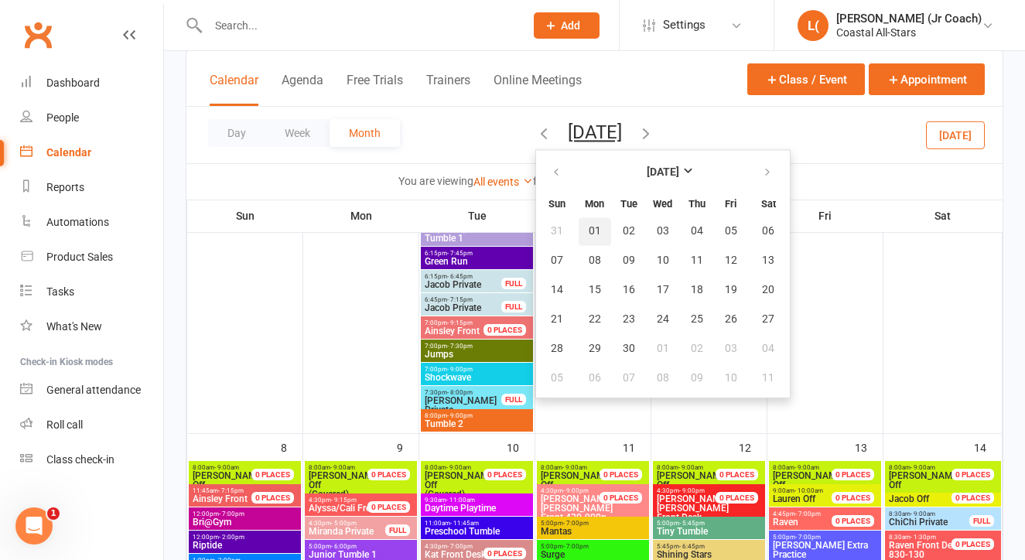
click at [579, 234] on button "01" at bounding box center [595, 231] width 32 height 28
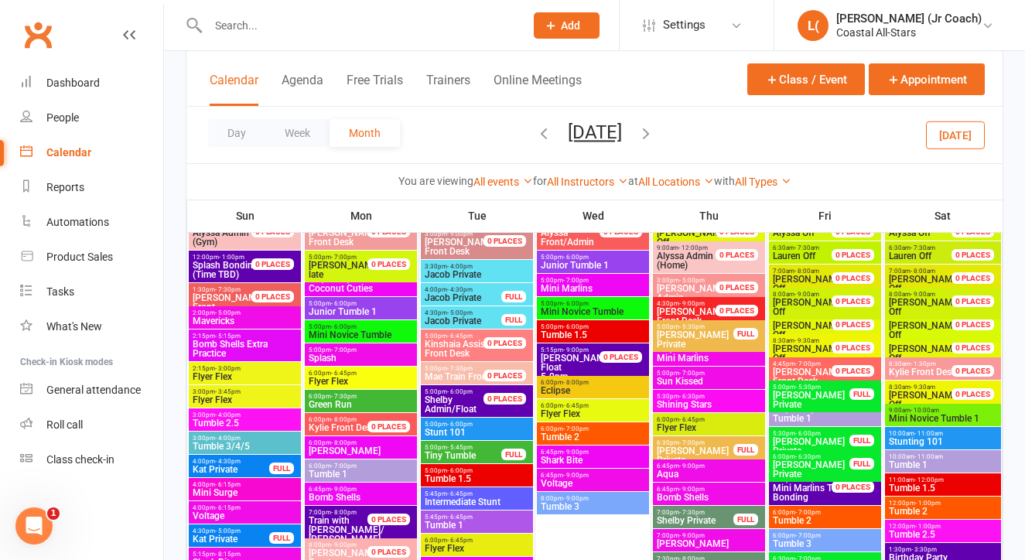
scroll to position [756, 0]
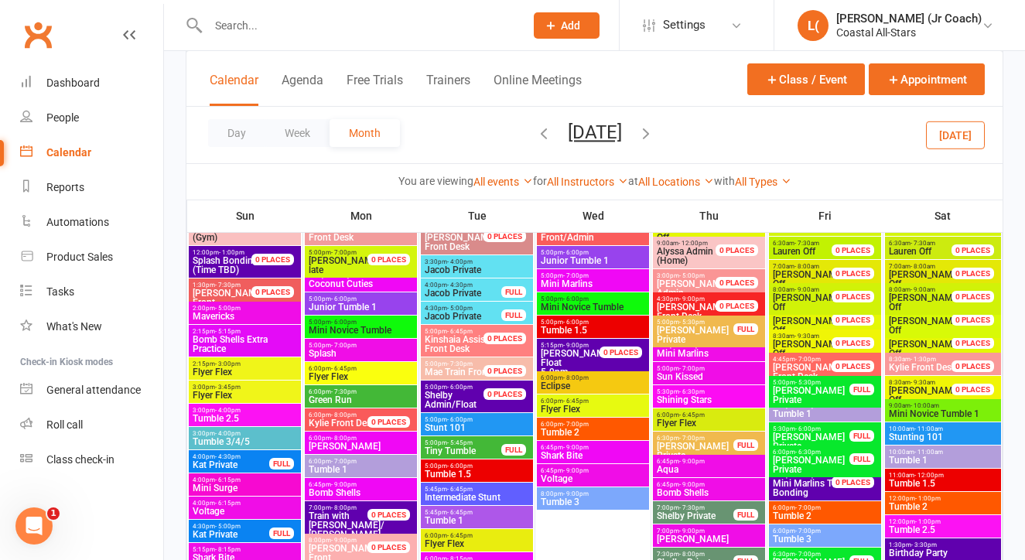
click at [943, 142] on button "[DATE]" at bounding box center [955, 135] width 59 height 28
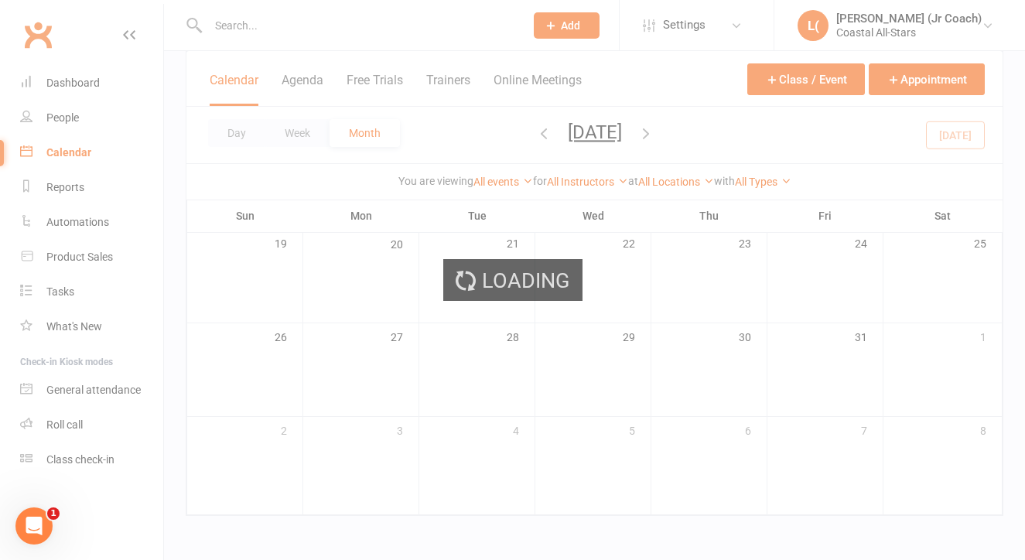
scroll to position [393, 0]
